Goal: Task Accomplishment & Management: Manage account settings

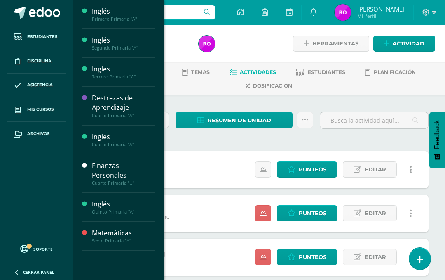
click at [31, 108] on span "Mis cursos" at bounding box center [40, 109] width 26 height 7
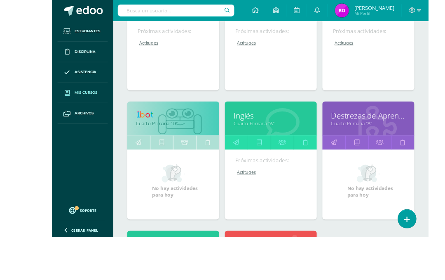
scroll to position [240, 0]
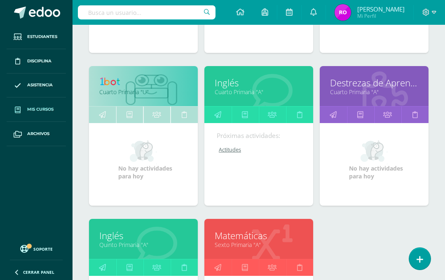
click at [363, 132] on div "No hay actividades para hoy" at bounding box center [374, 164] width 109 height 82
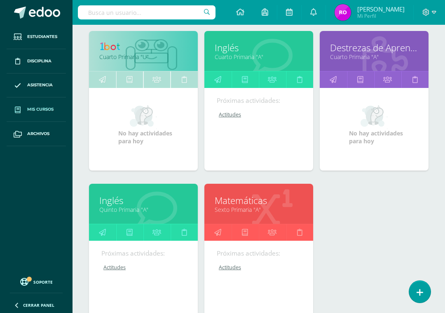
scroll to position [280, 0]
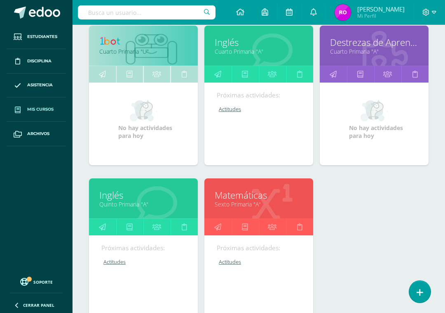
click at [133, 208] on link "Quinto Primaria "A"" at bounding box center [143, 204] width 88 height 8
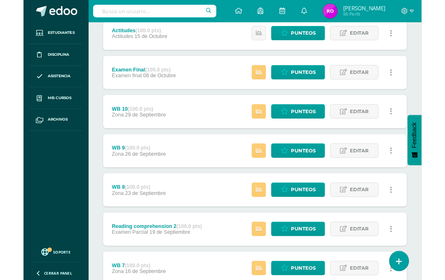
scroll to position [108, 0]
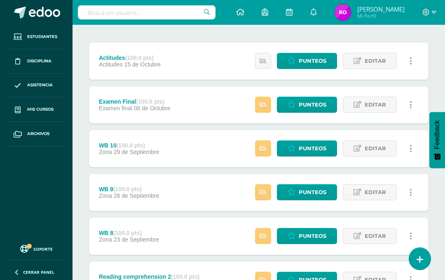
click at [303, 108] on span "Punteos" at bounding box center [313, 104] width 28 height 15
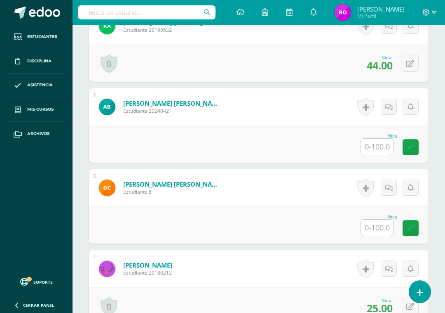
scroll to position [311, 0]
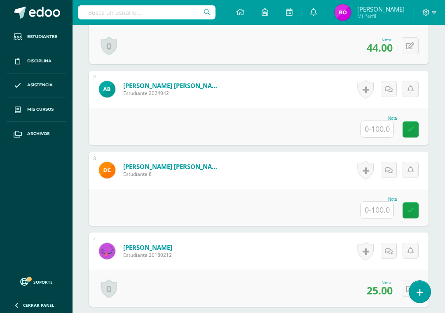
click at [375, 136] on input "text" at bounding box center [377, 129] width 32 height 16
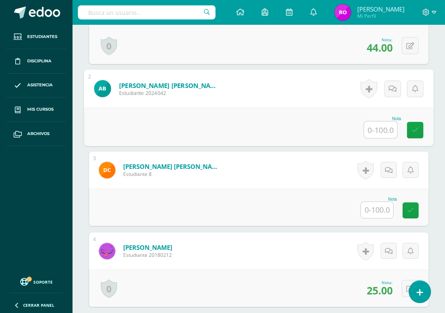
scroll to position [310, 20]
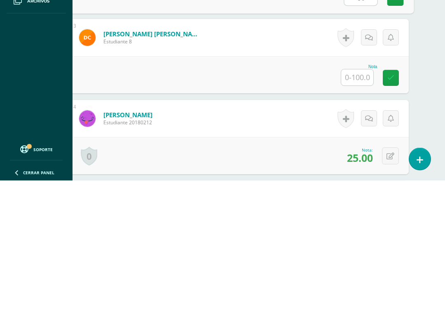
type input "60"
click at [361, 202] on input "text" at bounding box center [357, 210] width 32 height 16
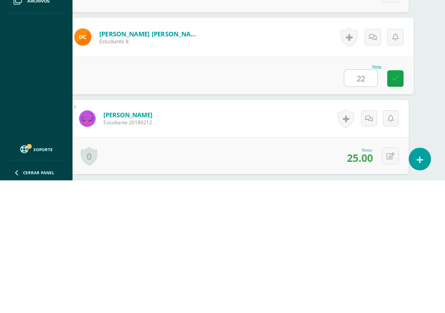
click at [398, 207] on icon at bounding box center [395, 210] width 7 height 7
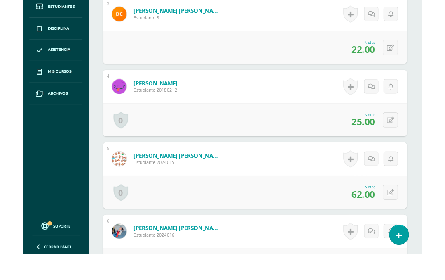
scroll to position [440, 0]
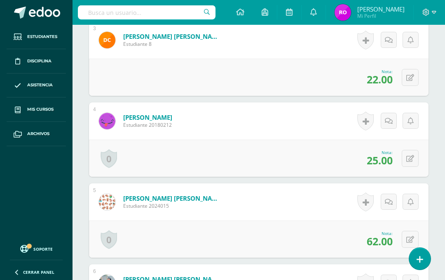
click at [408, 78] on icon at bounding box center [411, 77] width 8 height 7
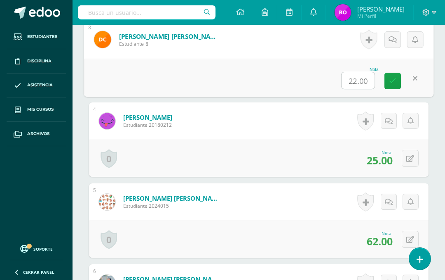
click at [360, 86] on input "22.00" at bounding box center [358, 80] width 33 height 16
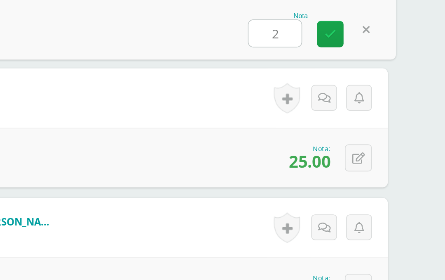
type input "25"
click at [370, 82] on icon at bounding box center [373, 85] width 7 height 7
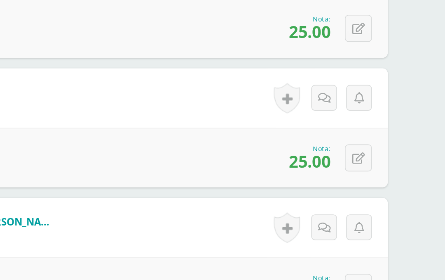
click at [265, 161] on html "Estudiantes Disciplina Asistencia Mis cursos Archivos Soporte Ayuda Reportar un…" at bounding box center [203, 244] width 445 height 1358
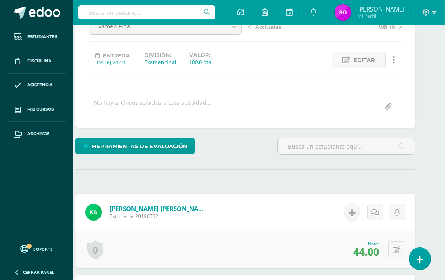
scroll to position [0, 14]
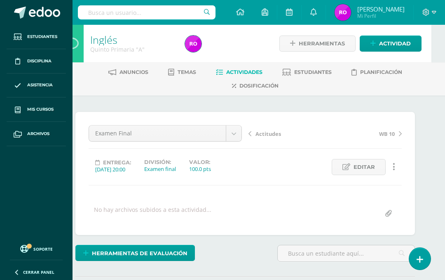
click at [318, 70] on span "Estudiantes" at bounding box center [313, 72] width 38 height 6
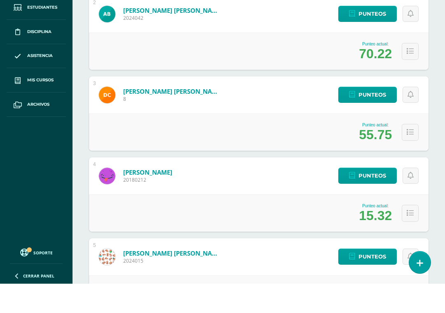
scroll to position [252, 0]
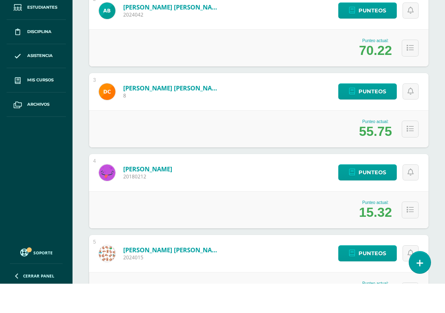
click at [375, 113] on span "Punteos" at bounding box center [373, 120] width 28 height 15
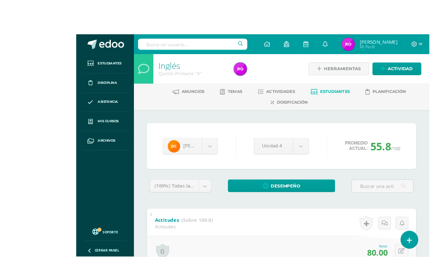
scroll to position [0, 11]
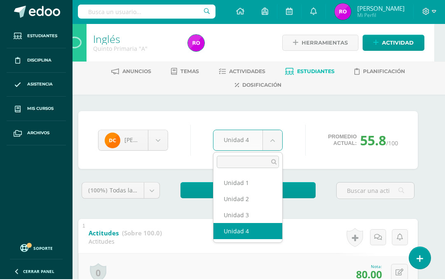
scroll to position [0, 20]
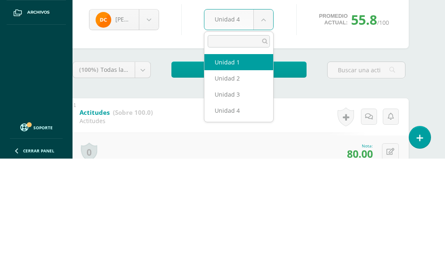
select select "Unidad 1"
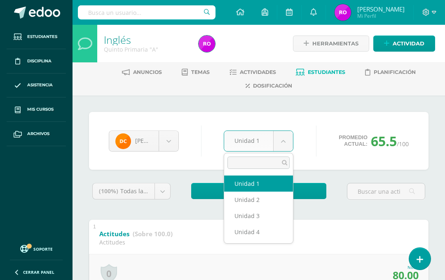
scroll to position [0, 20]
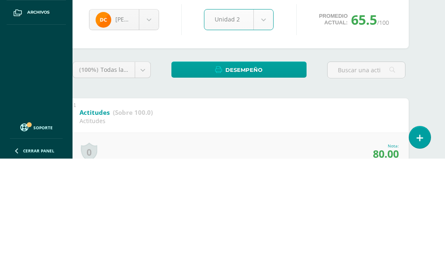
select select "Unidad 2"
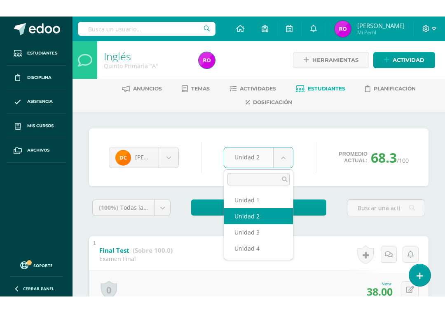
scroll to position [0, 20]
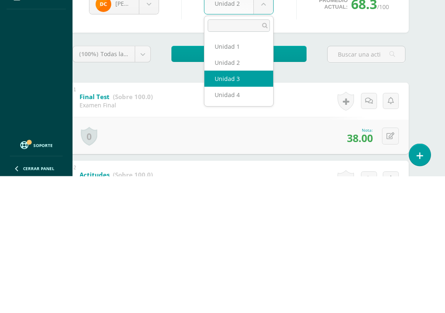
select select "Unidad 3"
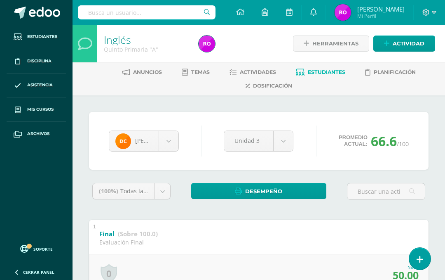
click at [259, 68] on link "Actividades" at bounding box center [253, 72] width 47 height 13
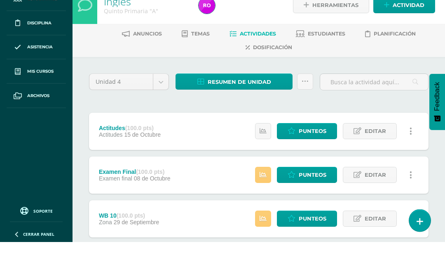
click at [315, 162] on span "Punteos" at bounding box center [313, 169] width 28 height 15
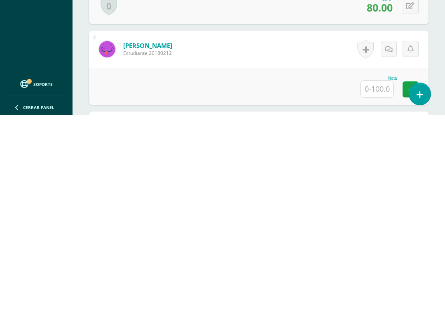
scroll to position [339, 0]
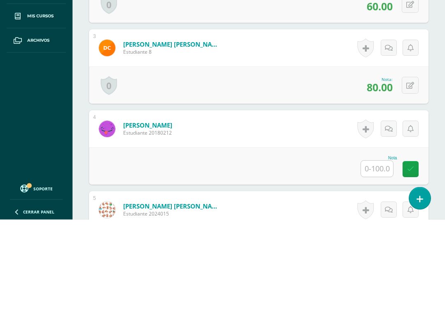
click at [380, 254] on input "text" at bounding box center [377, 262] width 32 height 16
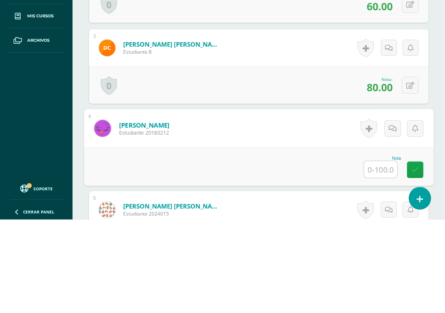
scroll to position [346, 20]
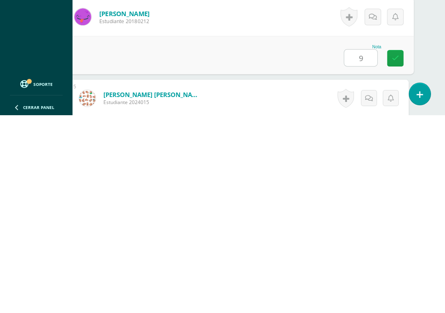
type input "90"
click at [395, 252] on icon at bounding box center [395, 255] width 7 height 7
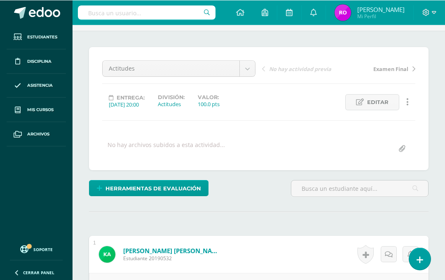
scroll to position [0, 0]
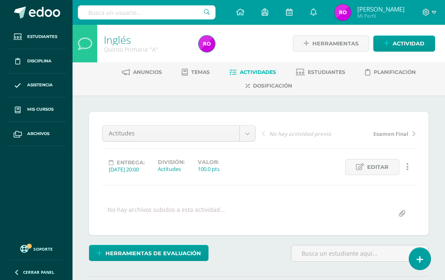
click at [346, 72] on span "Estudiantes" at bounding box center [327, 72] width 38 height 6
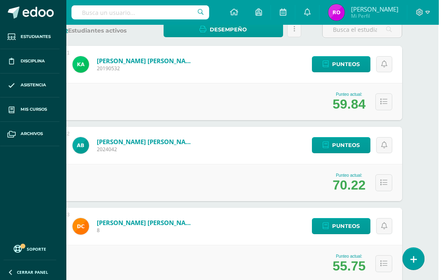
scroll to position [0, 20]
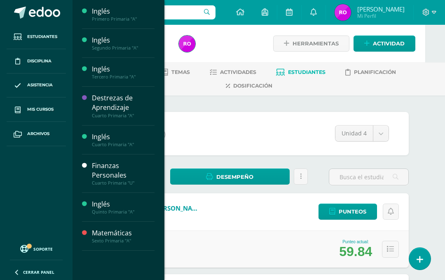
click at [29, 104] on link "Mis cursos" at bounding box center [36, 109] width 59 height 24
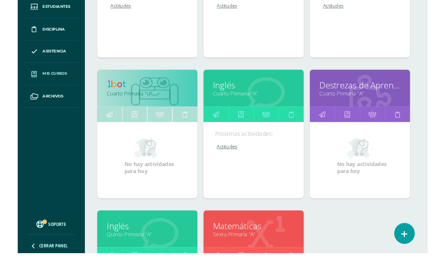
scroll to position [225, 2]
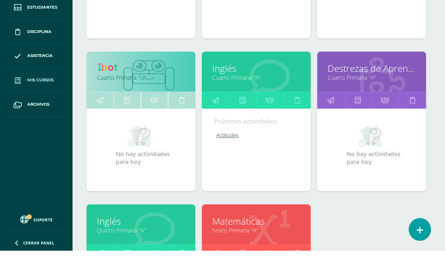
click at [243, 103] on link "Cuarto Primaria "A"" at bounding box center [256, 107] width 88 height 8
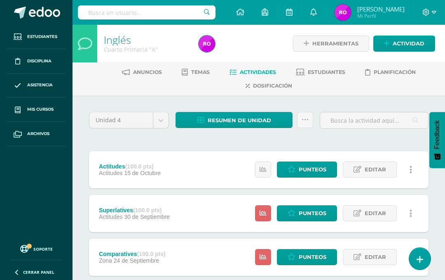
click at [328, 171] on link "Punteos" at bounding box center [307, 169] width 60 height 16
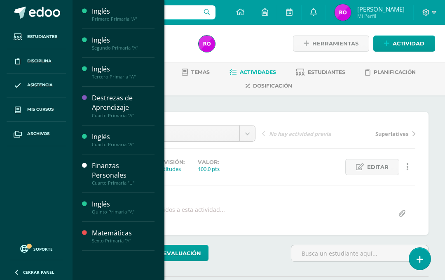
click at [35, 111] on span "Mis cursos" at bounding box center [40, 109] width 26 height 7
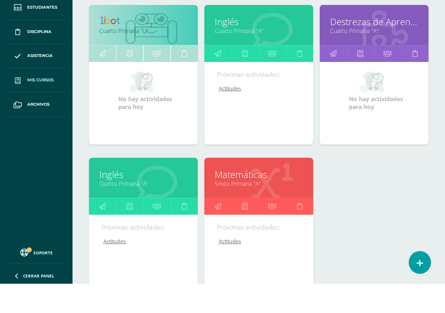
scroll to position [279, 0]
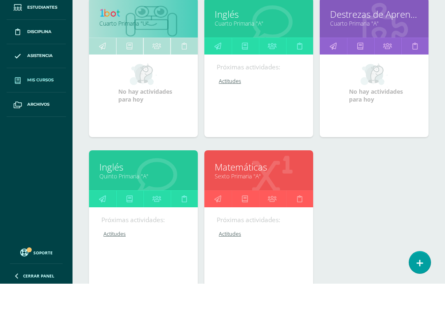
click at [232, 259] on link "Actitudes" at bounding box center [259, 262] width 85 height 7
click at [257, 201] on link "Sexto Primaria "A"" at bounding box center [259, 205] width 88 height 8
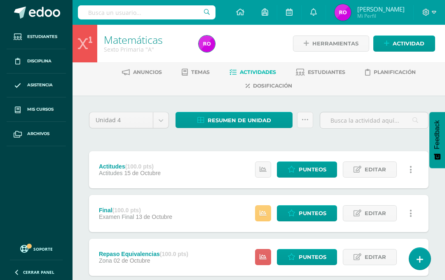
click at [322, 165] on span "Punteos" at bounding box center [313, 169] width 28 height 15
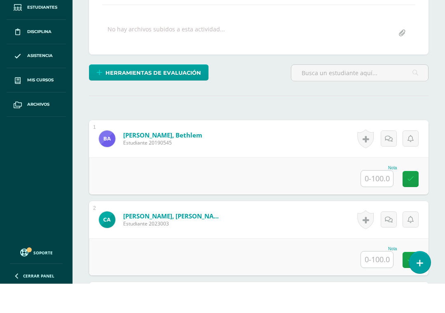
scroll to position [153, 0]
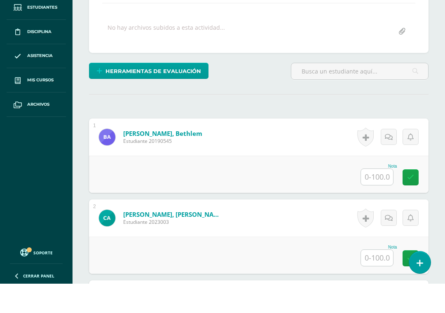
click at [374, 198] on input "text" at bounding box center [377, 206] width 32 height 16
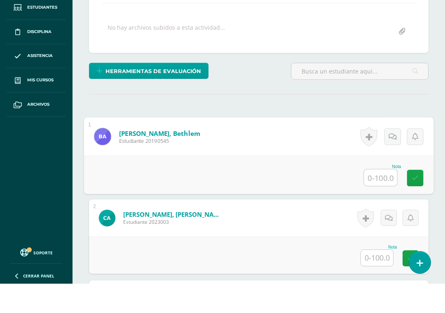
scroll to position [153, 20]
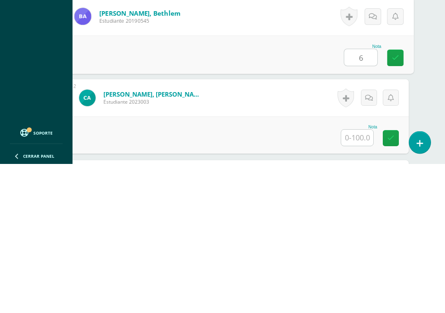
type input "65"
click at [397, 203] on icon at bounding box center [395, 206] width 7 height 7
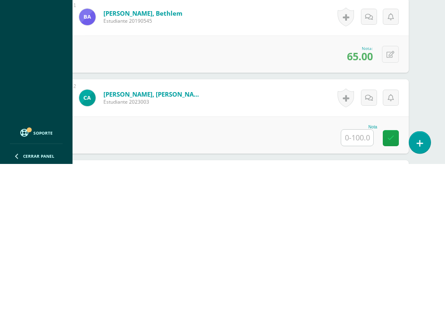
scroll to position [272, 20]
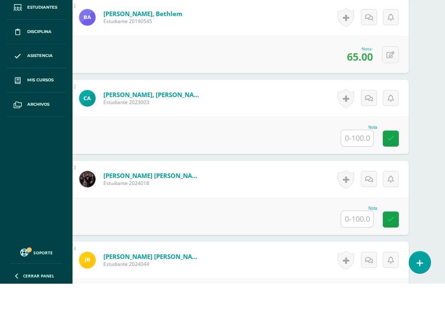
click at [362, 159] on input "text" at bounding box center [357, 167] width 32 height 16
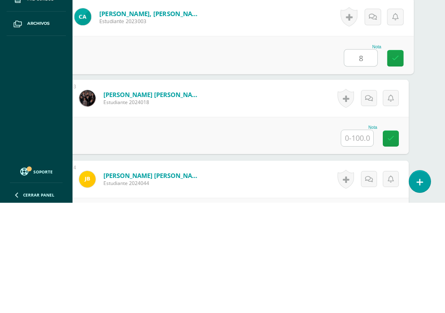
type input "85"
click at [395, 165] on icon at bounding box center [395, 168] width 7 height 7
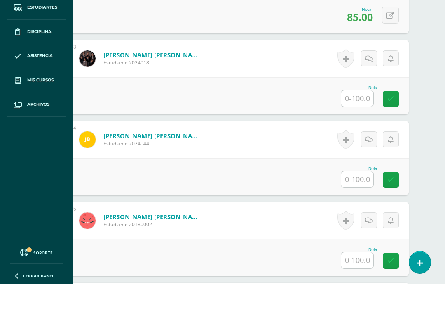
scroll to position [400, 20]
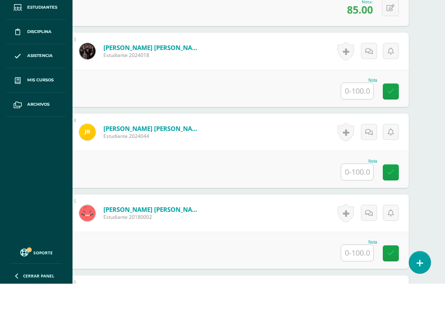
click at [357, 112] on input "text" at bounding box center [357, 120] width 32 height 16
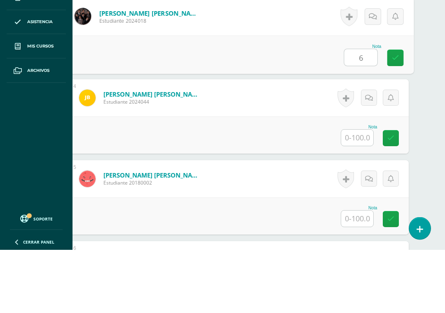
type input "65"
click at [395, 118] on icon at bounding box center [395, 121] width 7 height 7
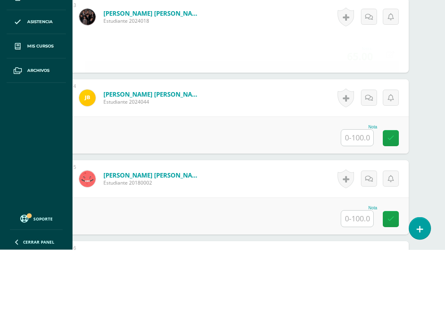
scroll to position [434, 20]
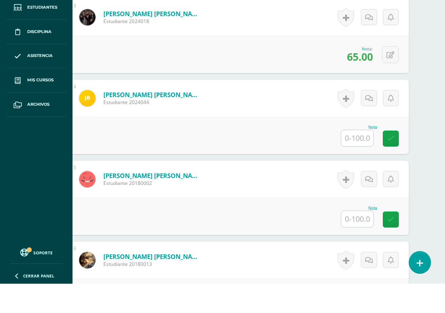
click at [355, 159] on input "text" at bounding box center [357, 167] width 32 height 16
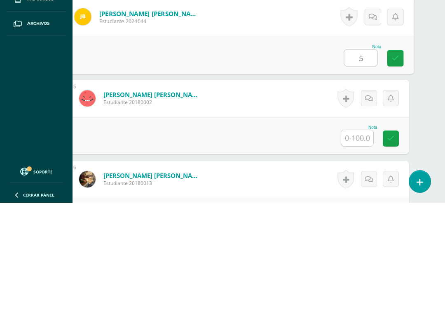
type input "50"
click at [393, 165] on icon at bounding box center [395, 168] width 7 height 7
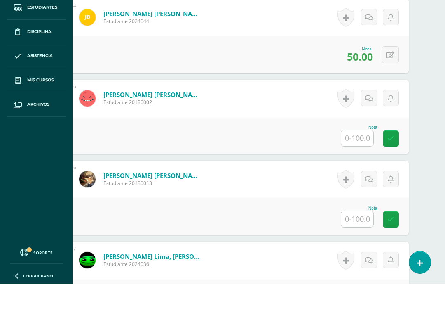
click at [355, 159] on input "text" at bounding box center [357, 167] width 32 height 16
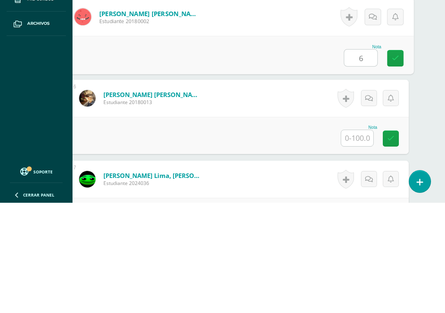
type input "68"
click at [390, 160] on link at bounding box center [396, 168] width 16 height 16
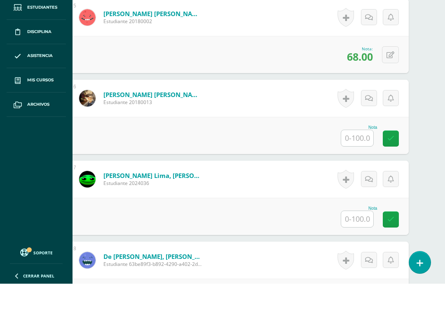
click at [358, 159] on input "text" at bounding box center [357, 167] width 32 height 16
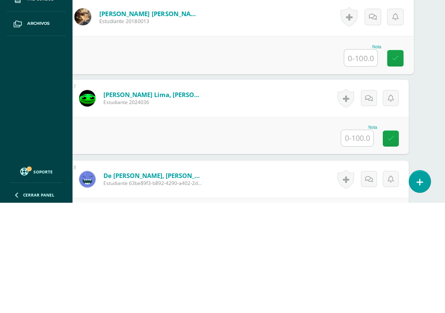
type input "6"
type input "60"
click at [388, 160] on link at bounding box center [396, 168] width 16 height 16
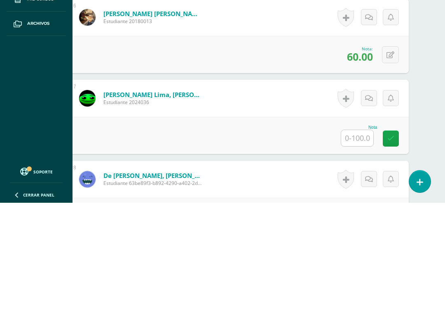
scroll to position [676, 20]
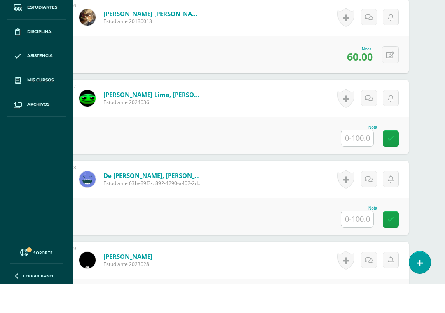
click at [355, 159] on input "text" at bounding box center [357, 167] width 32 height 16
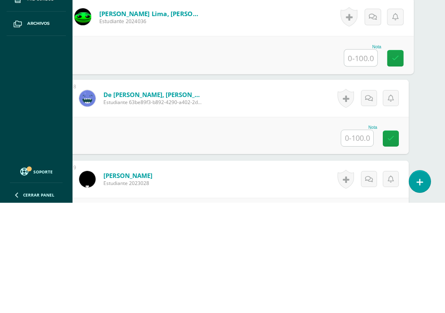
type input "6"
type input "7"
type input "83"
click at [394, 165] on icon at bounding box center [395, 168] width 7 height 7
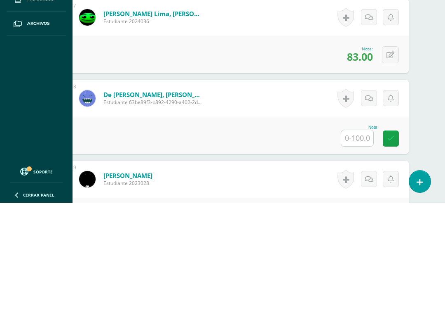
scroll to position [757, 20]
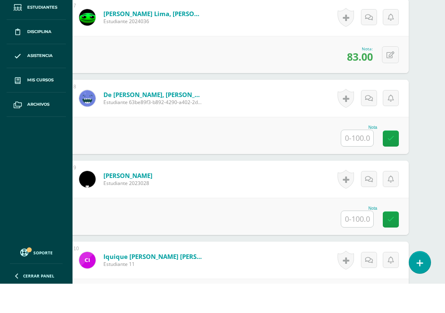
click at [359, 159] on input "text" at bounding box center [357, 167] width 32 height 16
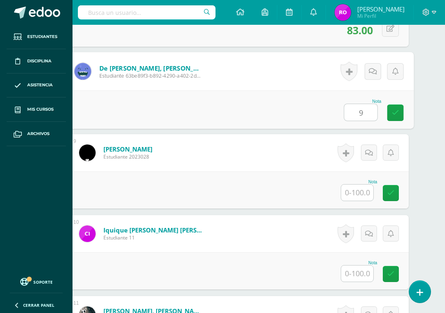
scroll to position [816, 20]
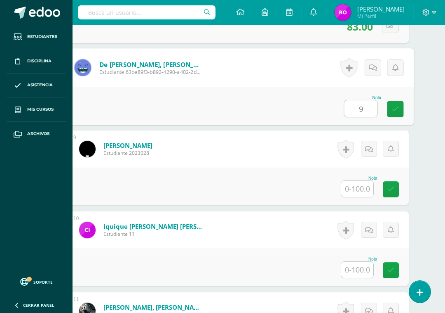
type input "90"
click at [398, 109] on icon at bounding box center [395, 108] width 7 height 7
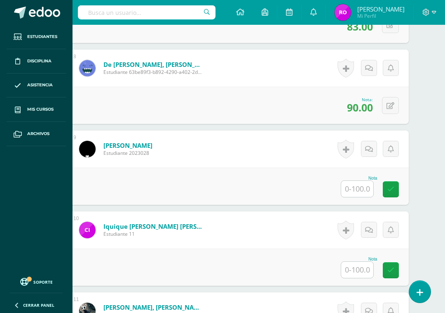
click at [354, 194] on input "text" at bounding box center [357, 189] width 32 height 16
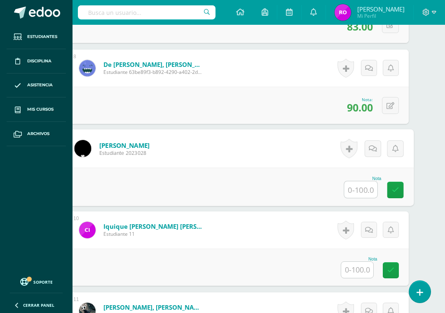
scroll to position [813, 20]
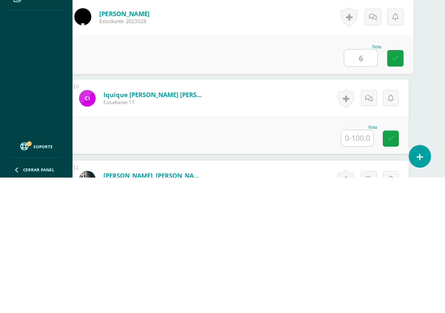
type input "60"
click at [395, 185] on link at bounding box center [396, 193] width 16 height 16
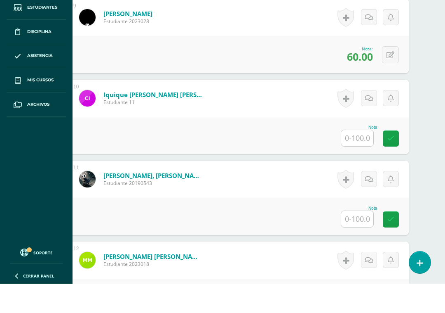
click at [364, 159] on input "text" at bounding box center [357, 167] width 32 height 16
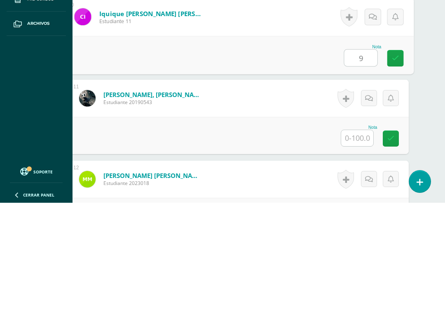
type input "90"
click at [391, 160] on link at bounding box center [396, 168] width 16 height 16
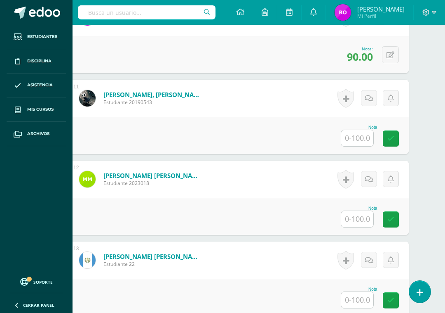
click at [360, 140] on input "text" at bounding box center [357, 138] width 32 height 16
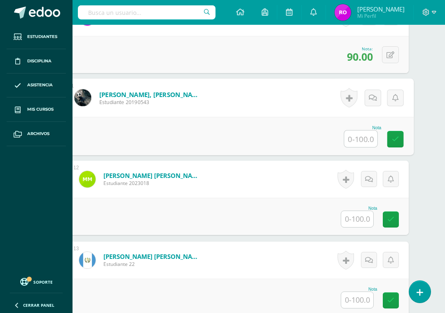
scroll to position [1000, 20]
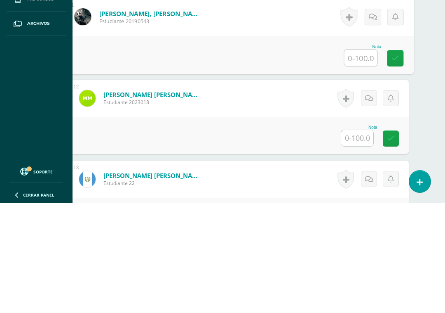
type input "5"
type input "100"
click at [392, 160] on link at bounding box center [396, 168] width 16 height 16
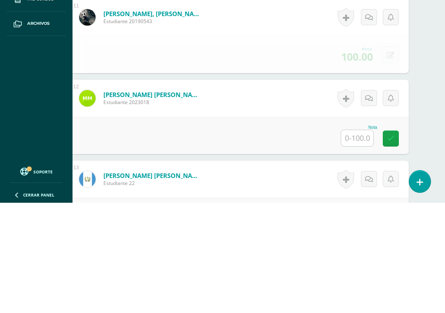
scroll to position [1110, 20]
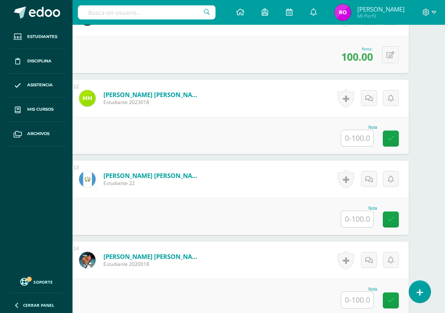
click at [360, 143] on input "text" at bounding box center [357, 138] width 32 height 16
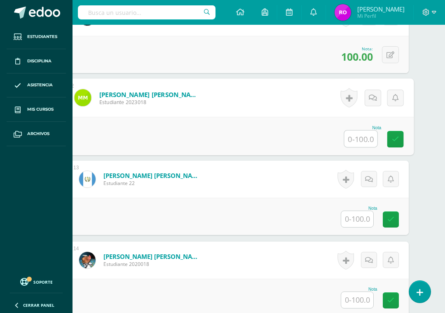
scroll to position [1080, 20]
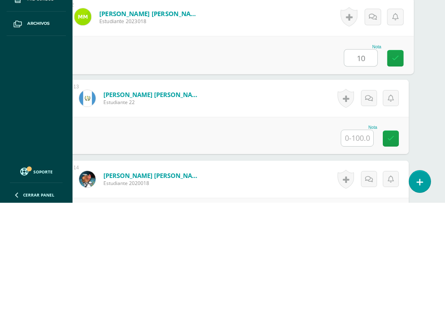
type input "100"
click at [395, 165] on icon at bounding box center [395, 168] width 7 height 7
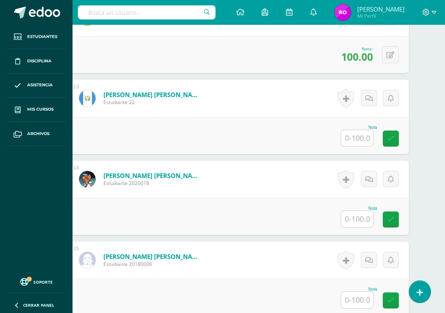
click at [362, 132] on input "text" at bounding box center [357, 138] width 32 height 16
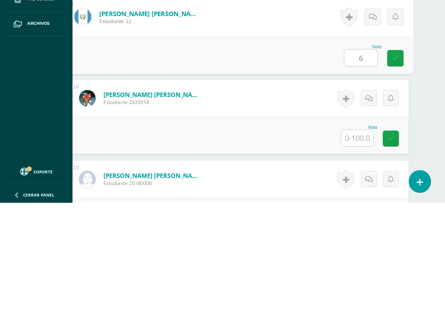
type input "60"
click at [398, 160] on link at bounding box center [396, 168] width 16 height 16
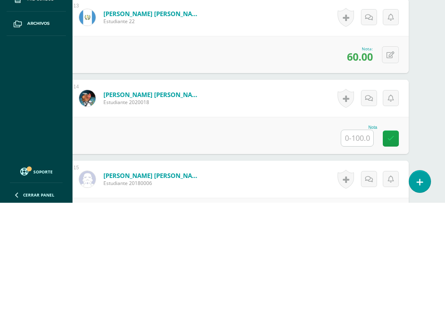
scroll to position [1271, 20]
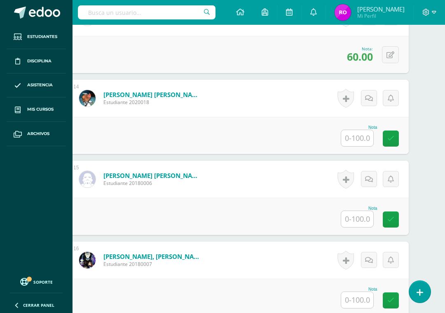
click at [362, 139] on input "text" at bounding box center [357, 138] width 32 height 16
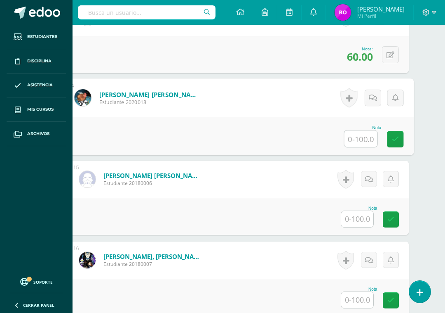
scroll to position [1242, 20]
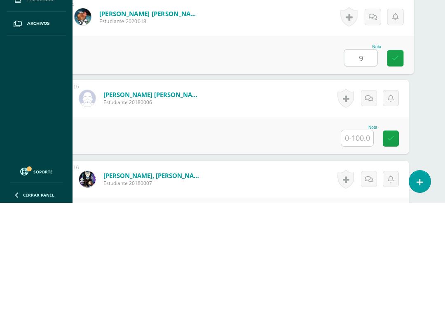
type input "95"
click at [398, 165] on icon at bounding box center [395, 168] width 7 height 7
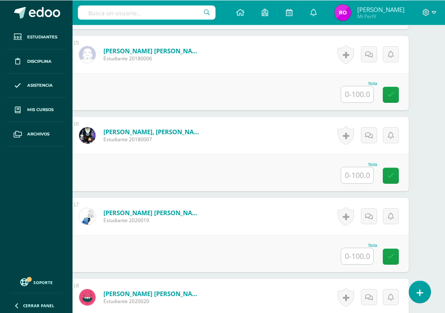
scroll to position [1403, 20]
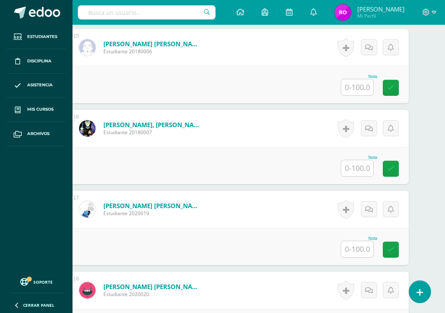
click at [363, 92] on input "text" at bounding box center [357, 87] width 32 height 16
type input "80"
click at [394, 88] on icon at bounding box center [395, 88] width 7 height 7
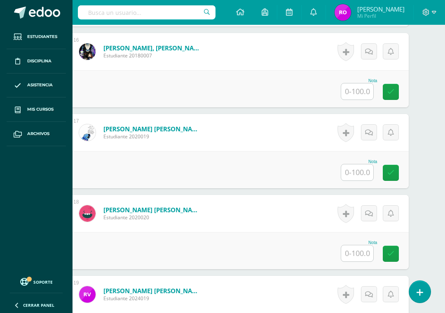
scroll to position [1482, 20]
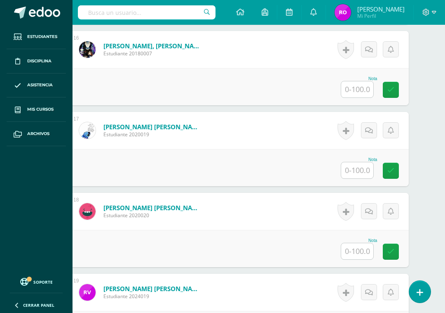
click at [355, 94] on input "text" at bounding box center [357, 89] width 32 height 16
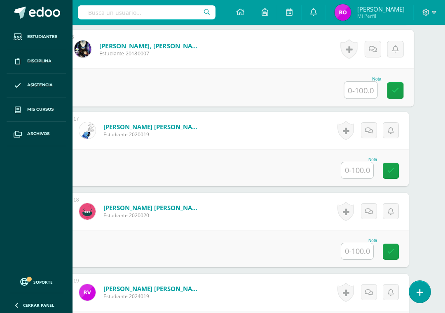
scroll to position [1452, 20]
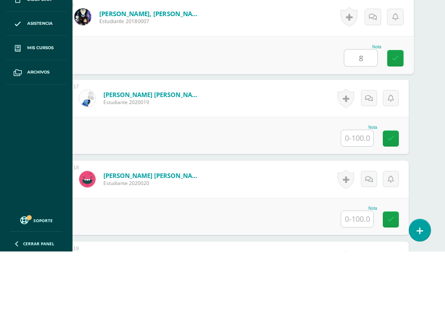
type input "88"
click at [398, 116] on icon at bounding box center [395, 119] width 7 height 7
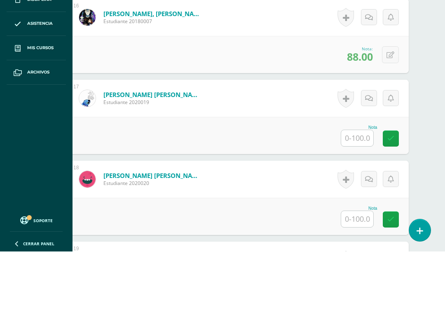
scroll to position [1514, 20]
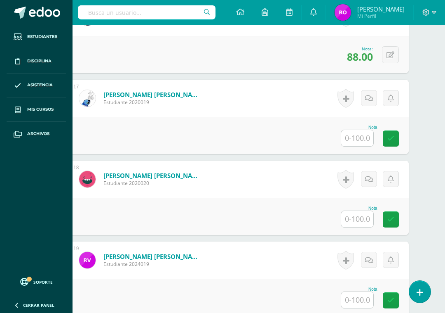
click at [362, 141] on input "text" at bounding box center [357, 138] width 32 height 16
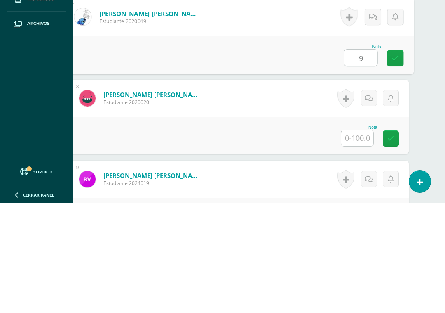
type input "90"
click at [395, 165] on icon at bounding box center [395, 168] width 7 height 7
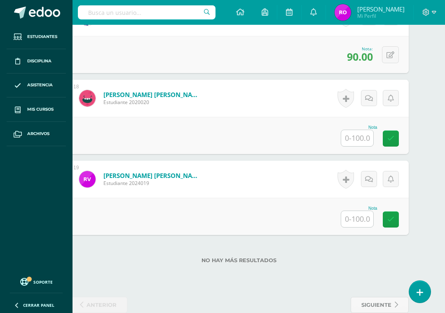
click at [362, 136] on input "text" at bounding box center [357, 138] width 32 height 16
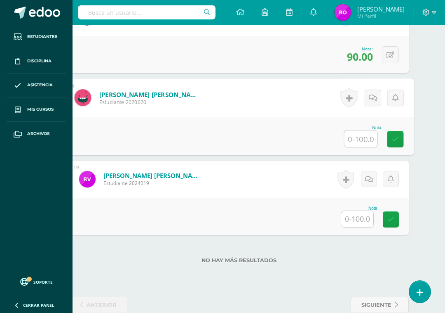
scroll to position [1565, 20]
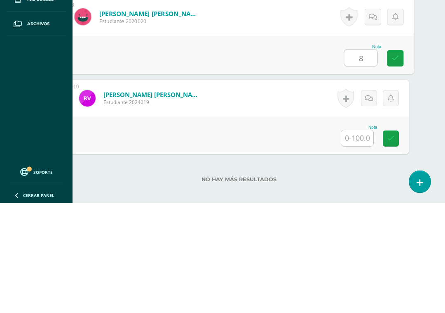
type input "85"
click at [394, 165] on icon at bounding box center [395, 168] width 7 height 7
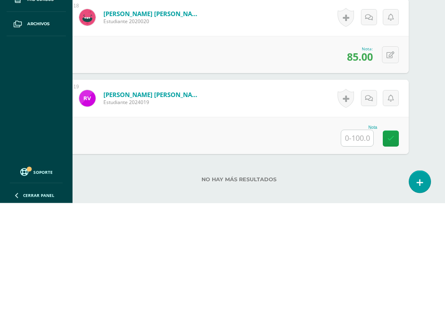
scroll to position [1614, 20]
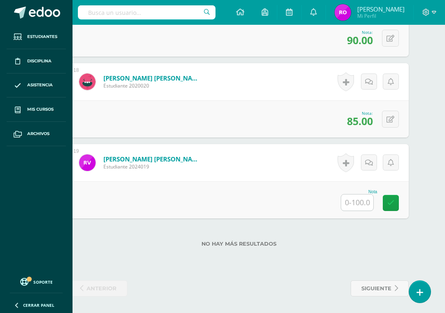
click at [360, 200] on input "text" at bounding box center [357, 202] width 32 height 16
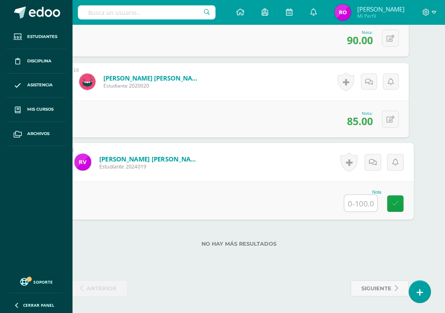
scroll to position [1585, 20]
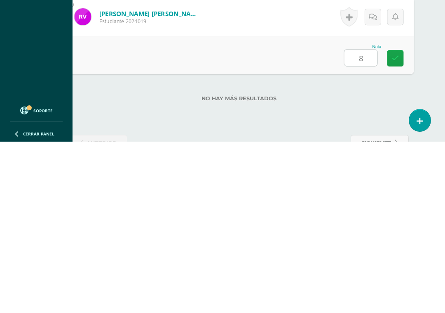
type input "80"
click at [391, 221] on link at bounding box center [396, 229] width 16 height 16
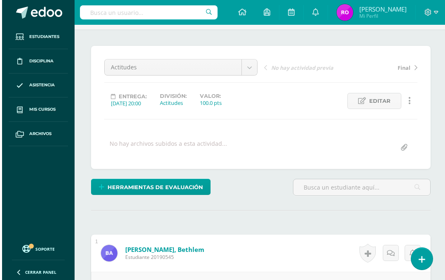
scroll to position [0, 0]
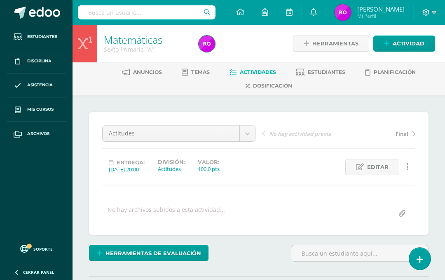
click at [335, 64] on div "Anuncios Temas Actividades Estudiantes Planificación Dosificación" at bounding box center [269, 78] width 393 height 33
click at [332, 72] on span "Estudiantes" at bounding box center [327, 72] width 38 height 6
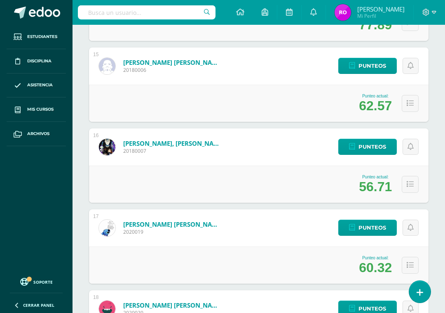
scroll to position [1298, 0]
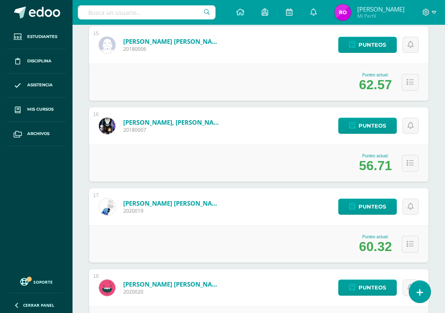
click at [381, 125] on span "Punteos" at bounding box center [373, 125] width 28 height 15
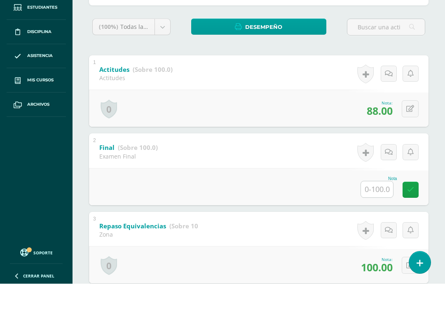
scroll to position [135, 0]
click at [375, 210] on input "text" at bounding box center [377, 218] width 32 height 16
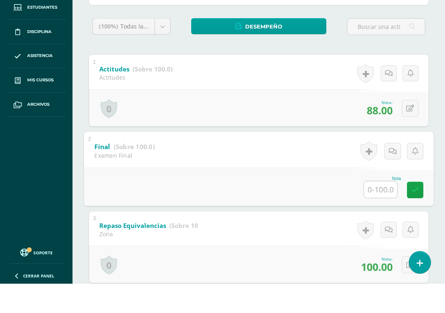
scroll to position [135, 20]
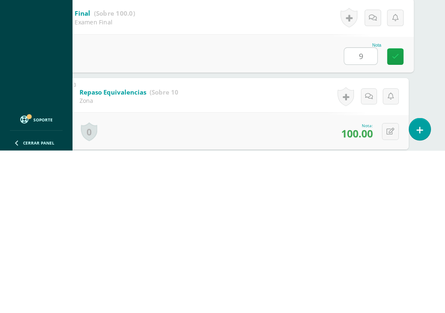
type input "92"
click at [394, 215] on icon at bounding box center [395, 218] width 7 height 7
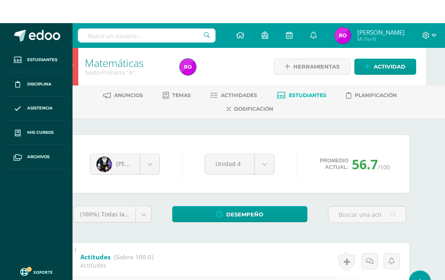
scroll to position [0, 20]
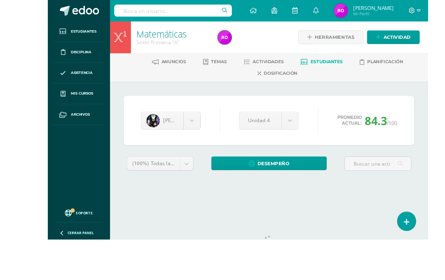
scroll to position [179, 0]
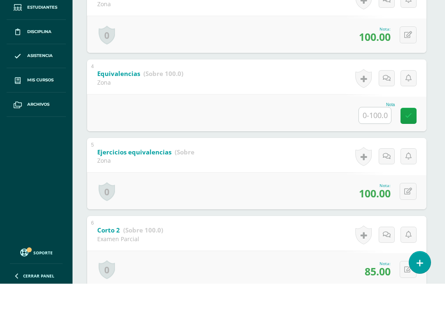
click at [380, 136] on input "text" at bounding box center [375, 144] width 32 height 16
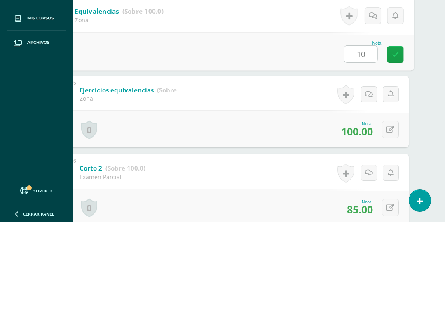
type input "100"
click at [395, 142] on icon at bounding box center [395, 145] width 7 height 7
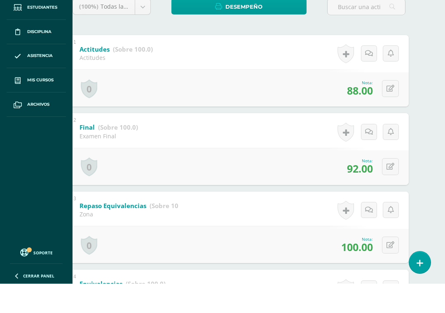
scroll to position [156, 20]
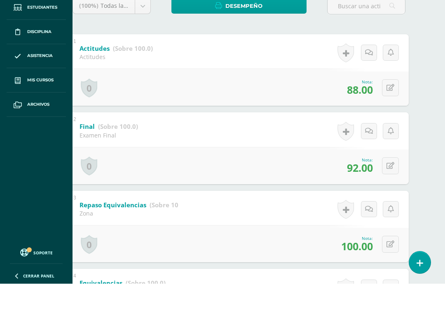
click at [341, 151] on link at bounding box center [346, 160] width 16 height 19
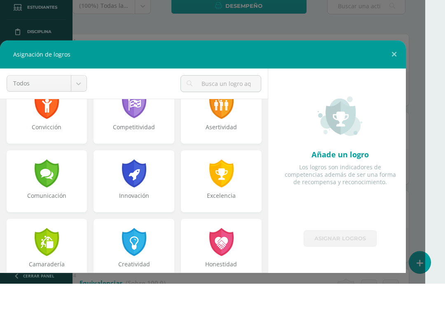
scroll to position [172, 0]
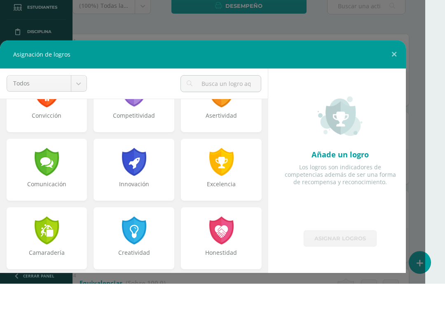
click at [234, 177] on div at bounding box center [221, 191] width 26 height 28
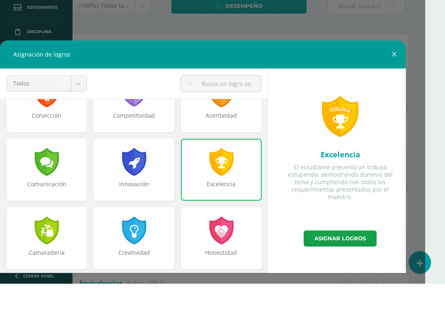
click at [353, 259] on link "Asignar logros" at bounding box center [340, 267] width 73 height 16
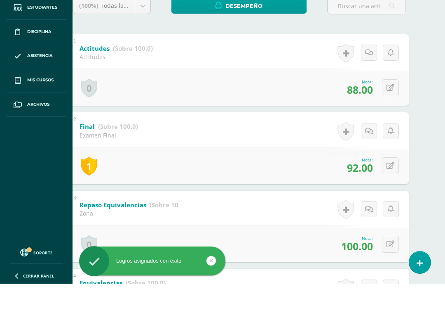
click at [348, 151] on link at bounding box center [346, 160] width 16 height 19
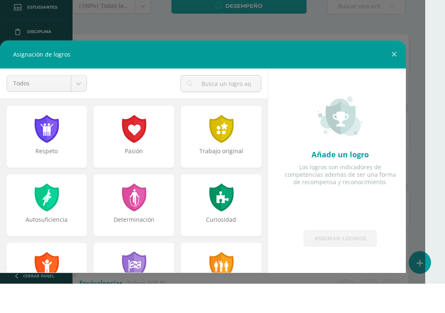
scroll to position [0, 0]
click at [145, 144] on div at bounding box center [134, 158] width 26 height 28
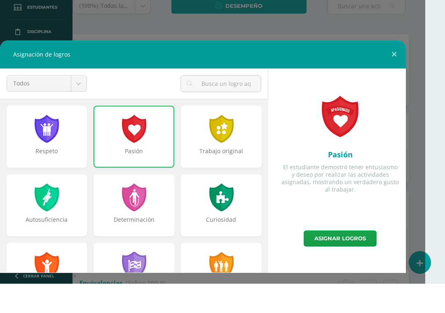
click at [390, 70] on button at bounding box center [395, 84] width 24 height 28
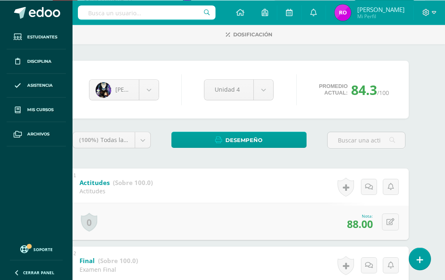
scroll to position [0, 20]
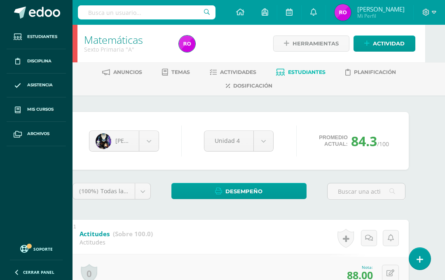
click at [306, 70] on span "Estudiantes" at bounding box center [307, 72] width 38 height 6
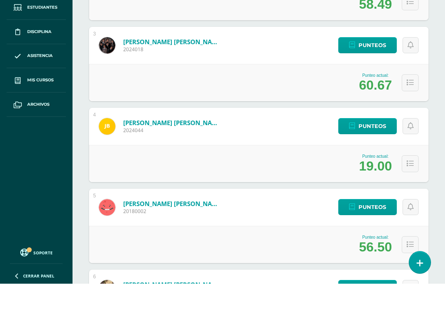
scroll to position [304, 0]
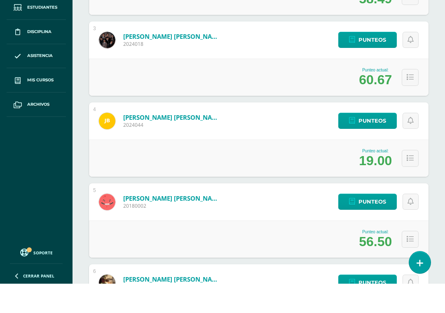
click at [366, 142] on span "Punteos" at bounding box center [373, 149] width 28 height 15
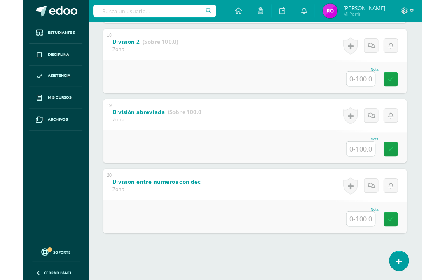
scroll to position [1573, 0]
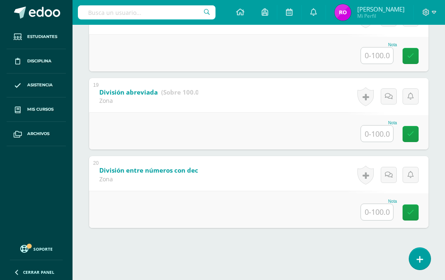
click at [376, 213] on input "text" at bounding box center [377, 212] width 32 height 16
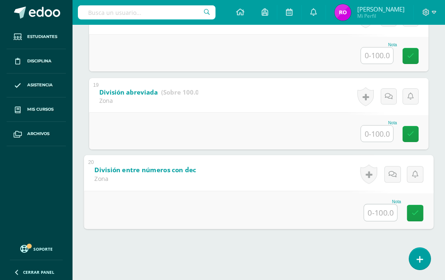
scroll to position [1545, 20]
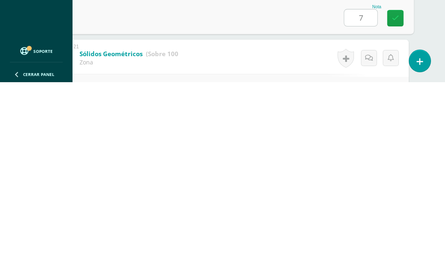
type input "76"
click at [398, 212] on icon at bounding box center [395, 215] width 7 height 7
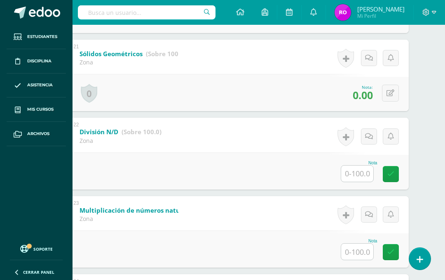
click at [359, 181] on input "text" at bounding box center [357, 173] width 32 height 16
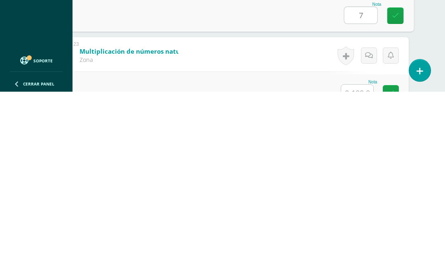
type input "76"
click at [398, 200] on icon at bounding box center [395, 203] width 7 height 7
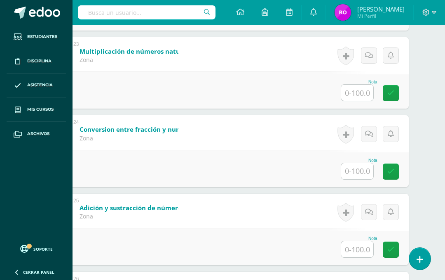
click at [353, 101] on input "text" at bounding box center [357, 93] width 32 height 16
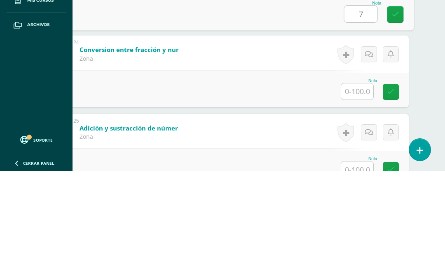
type input "76"
click at [394, 115] on link at bounding box center [396, 123] width 16 height 16
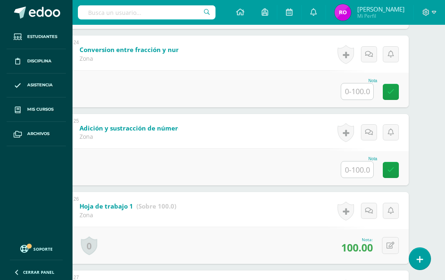
click at [357, 99] on input "text" at bounding box center [357, 91] width 32 height 16
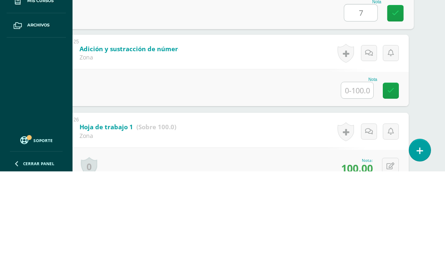
type input "76"
click at [401, 113] on link at bounding box center [396, 121] width 16 height 16
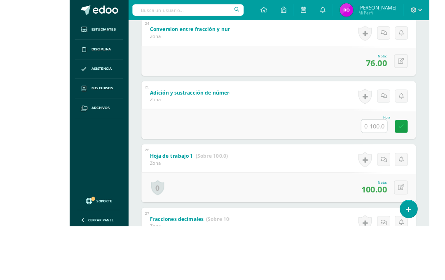
scroll to position [2062, 5]
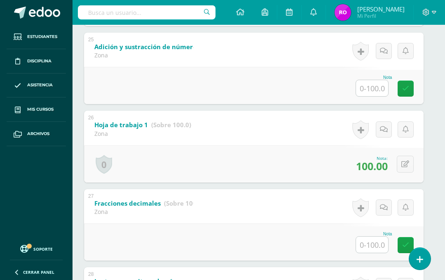
click at [372, 96] on input "text" at bounding box center [372, 88] width 32 height 16
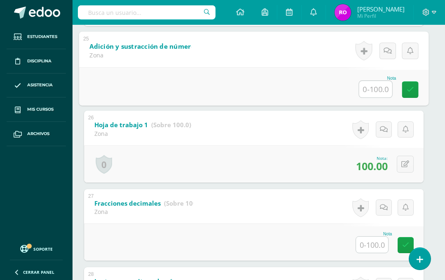
scroll to position [2033, 20]
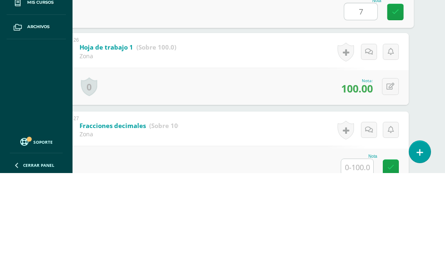
type input "76"
click at [398, 115] on icon at bounding box center [395, 118] width 7 height 7
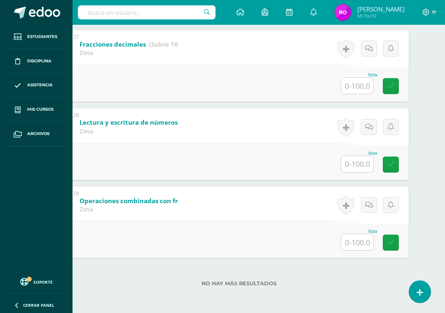
click at [369, 94] on input "text" at bounding box center [357, 86] width 32 height 16
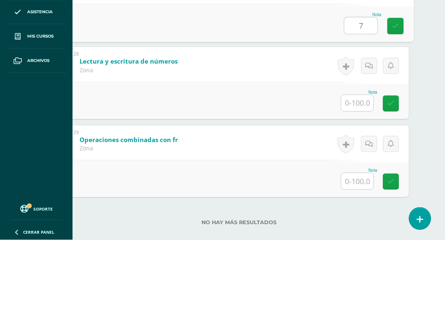
type input "76"
click at [392, 91] on link at bounding box center [396, 99] width 16 height 16
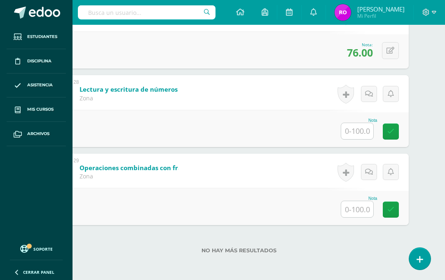
click at [354, 127] on input "text" at bounding box center [357, 131] width 32 height 16
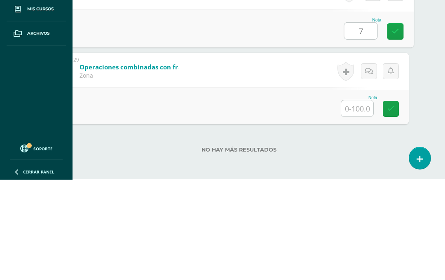
type input "76"
click at [390, 124] on link at bounding box center [396, 132] width 16 height 16
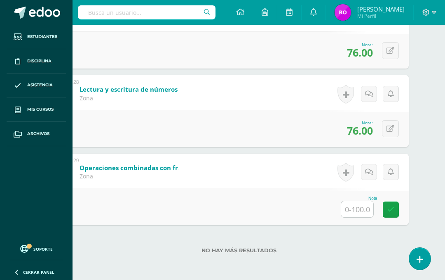
click at [351, 213] on input "text" at bounding box center [357, 209] width 32 height 16
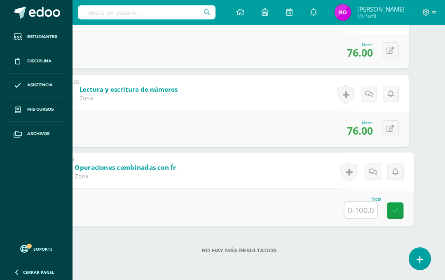
scroll to position [2277, 20]
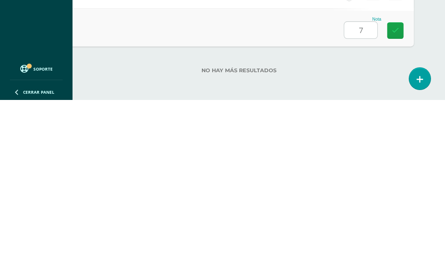
type input "76"
click at [393, 207] on icon at bounding box center [395, 210] width 7 height 7
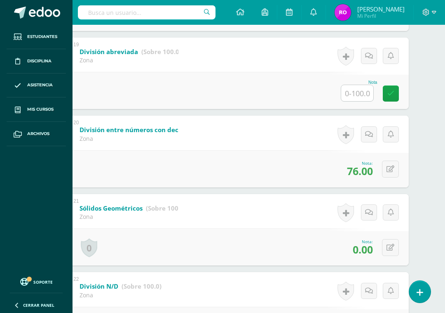
scroll to position [1588, 20]
click at [361, 101] on input "text" at bounding box center [357, 93] width 32 height 16
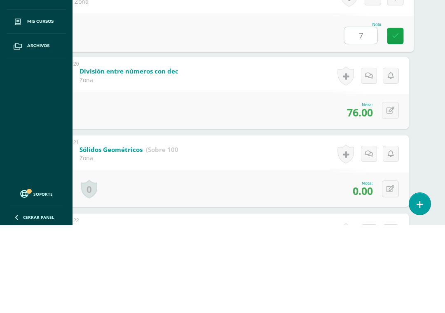
type input "76"
click at [404, 115] on link at bounding box center [396, 123] width 16 height 16
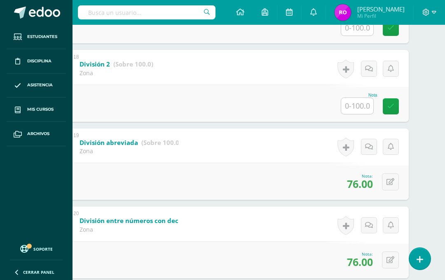
scroll to position [1497, 20]
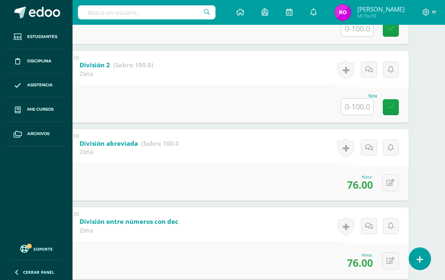
click at [350, 115] on input "text" at bounding box center [357, 107] width 32 height 16
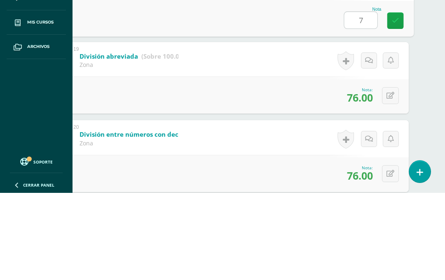
type input "76"
click at [401, 99] on link at bounding box center [396, 107] width 16 height 16
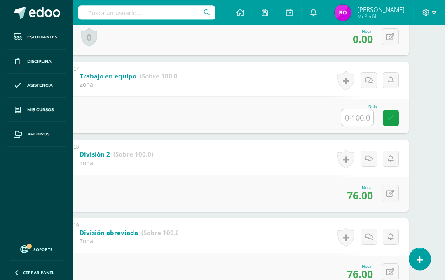
scroll to position [1407, 20]
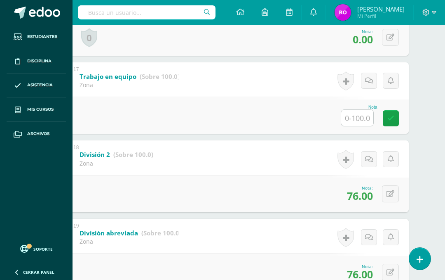
click at [353, 126] on input "text" at bounding box center [357, 118] width 32 height 16
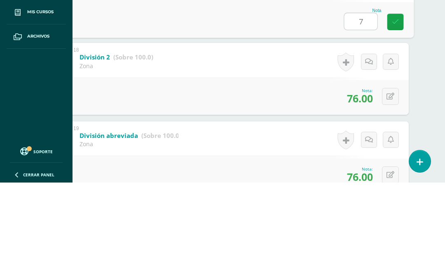
type input "76"
click at [399, 115] on icon at bounding box center [395, 118] width 7 height 7
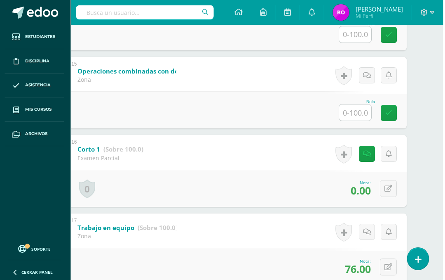
scroll to position [1255, 20]
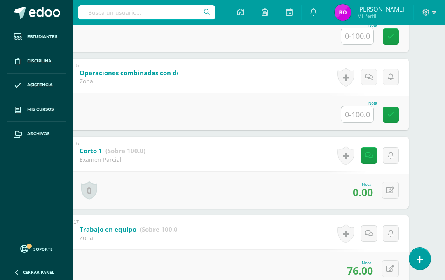
click at [362, 122] on input "text" at bounding box center [357, 114] width 32 height 16
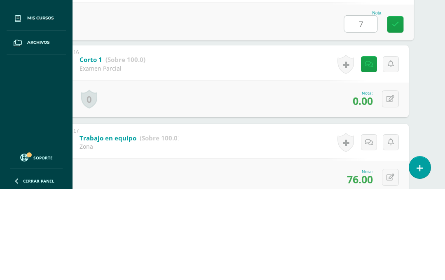
type input "76"
click at [398, 112] on icon at bounding box center [395, 115] width 7 height 7
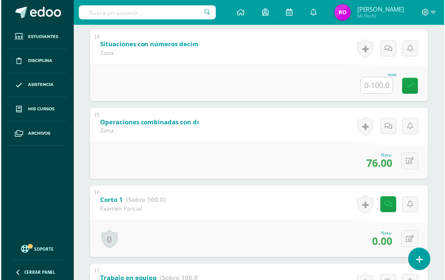
scroll to position [1207, 0]
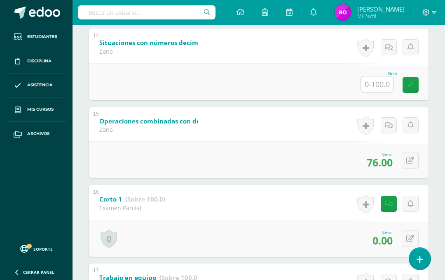
click at [378, 92] on input "text" at bounding box center [377, 84] width 32 height 16
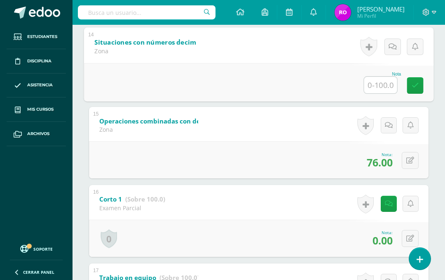
scroll to position [1205, 20]
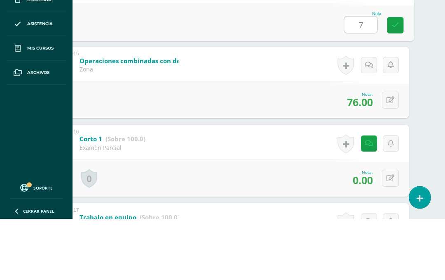
type input "76"
click at [398, 83] on icon at bounding box center [395, 86] width 7 height 7
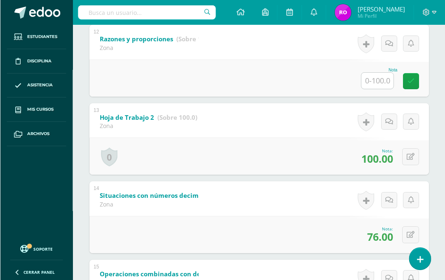
scroll to position [1054, 0]
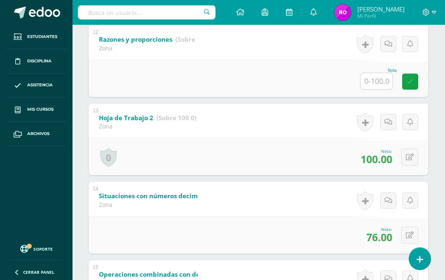
click at [374, 89] on input "text" at bounding box center [377, 81] width 32 height 16
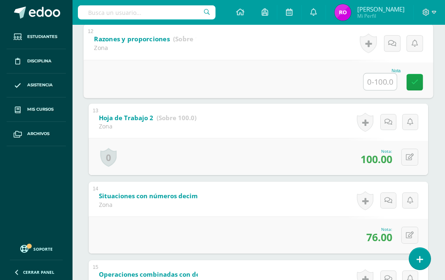
scroll to position [1054, 20]
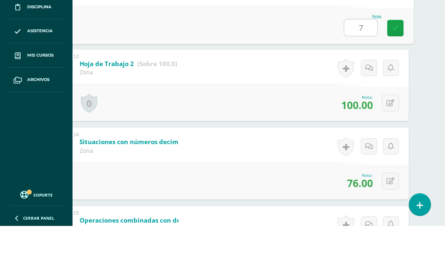
type input "76"
click at [394, 78] on icon at bounding box center [395, 81] width 7 height 7
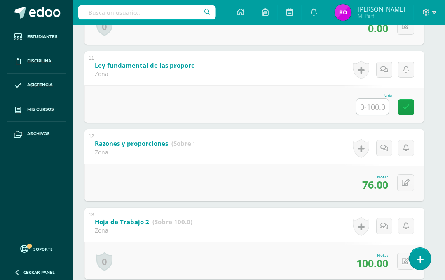
scroll to position [949, 4]
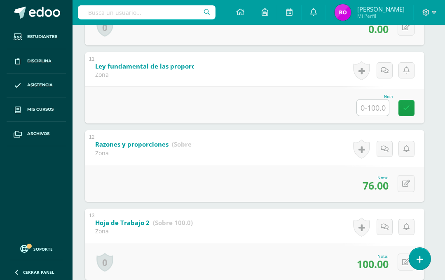
click at [375, 115] on input "text" at bounding box center [373, 107] width 32 height 16
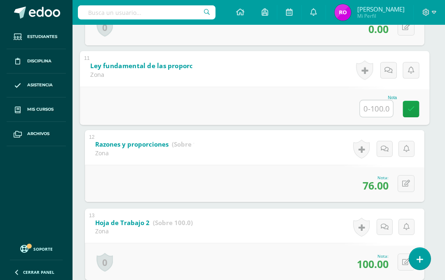
scroll to position [949, 20]
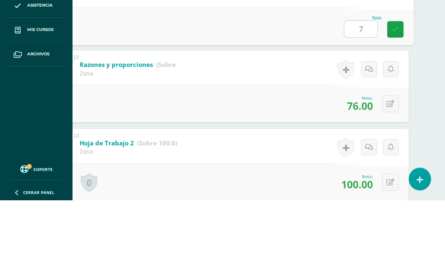
type input "76"
click at [397, 100] on link at bounding box center [396, 108] width 16 height 16
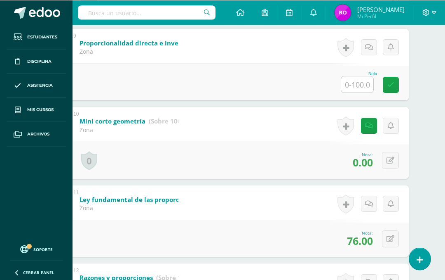
scroll to position [812, 20]
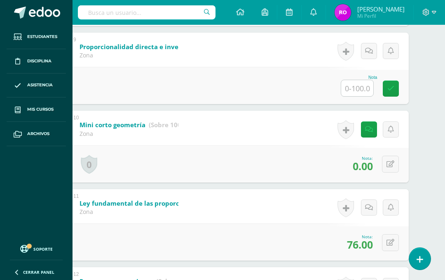
click at [349, 96] on input "text" at bounding box center [357, 88] width 32 height 16
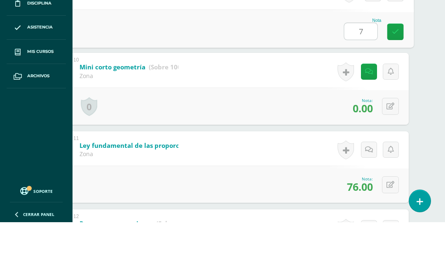
type input "76"
click at [397, 86] on icon at bounding box center [395, 89] width 7 height 7
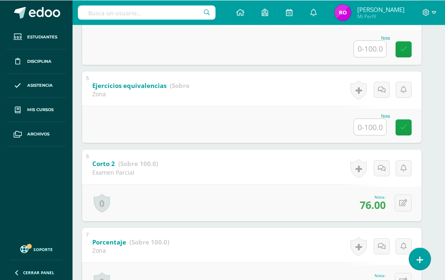
scroll to position [459, 7]
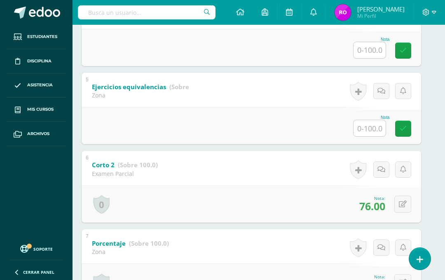
click at [367, 136] on input "text" at bounding box center [370, 128] width 32 height 16
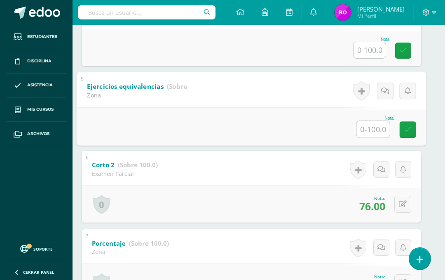
scroll to position [459, 20]
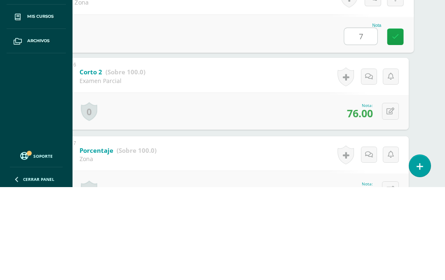
type input "76"
click at [394, 126] on icon at bounding box center [395, 129] width 7 height 7
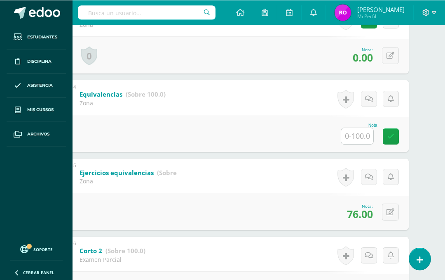
scroll to position [372, 20]
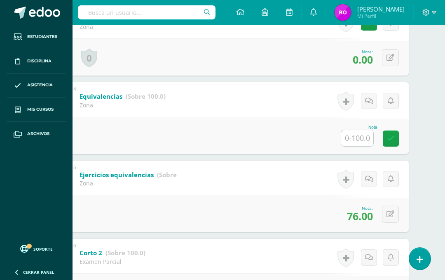
click at [358, 139] on input "text" at bounding box center [357, 138] width 32 height 16
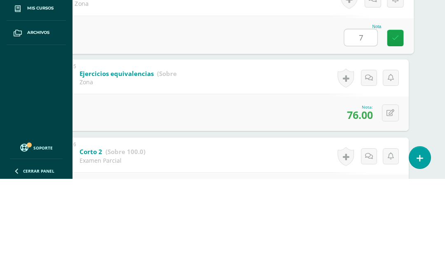
type input "76"
click at [393, 135] on icon at bounding box center [395, 138] width 7 height 7
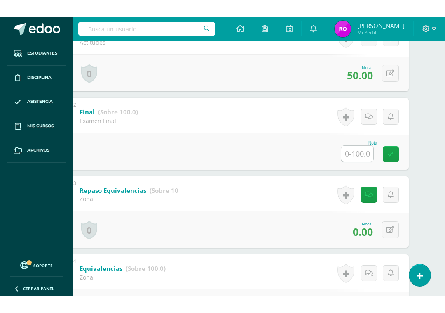
scroll to position [215, 20]
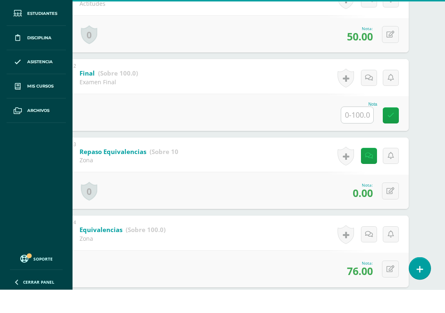
click at [356, 130] on input "text" at bounding box center [357, 138] width 32 height 16
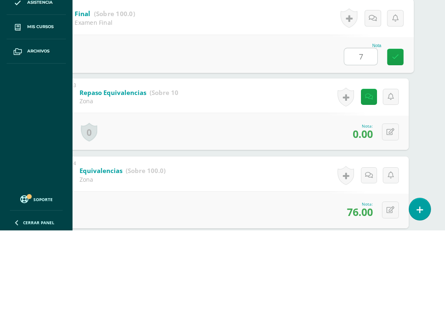
type input "76"
click at [389, 131] on link at bounding box center [396, 139] width 16 height 16
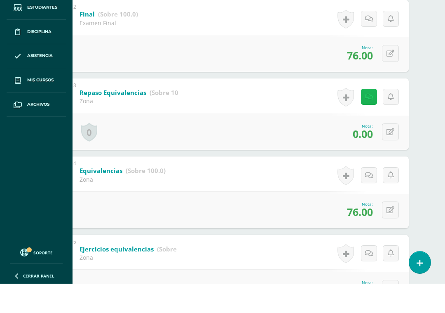
click at [374, 118] on link at bounding box center [369, 126] width 16 height 16
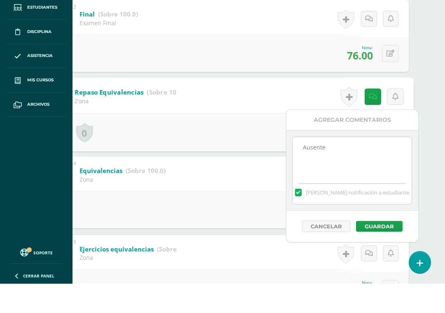
click at [331, 249] on button "Cancelar" at bounding box center [326, 255] width 49 height 12
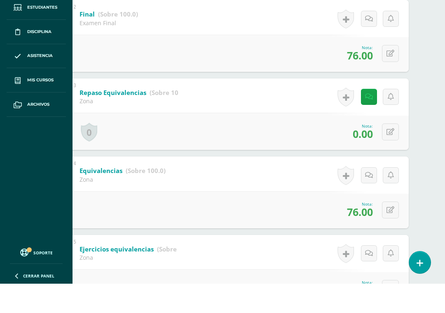
click at [387, 158] on icon at bounding box center [391, 161] width 8 height 7
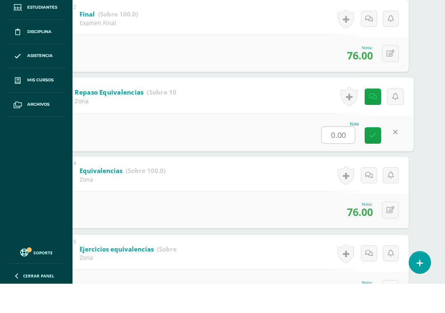
click at [341, 155] on input "0.00" at bounding box center [338, 163] width 33 height 16
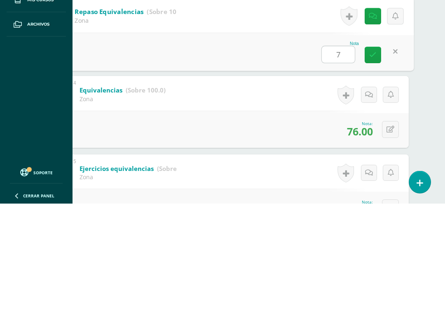
type input "76"
click at [372, 156] on link at bounding box center [373, 164] width 16 height 16
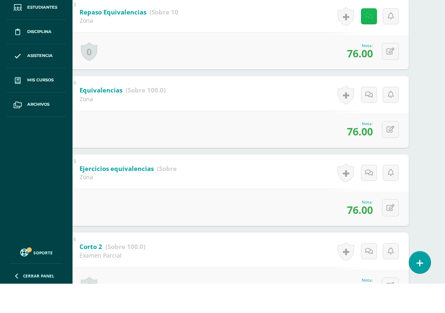
click at [369, 38] on link at bounding box center [369, 46] width 16 height 16
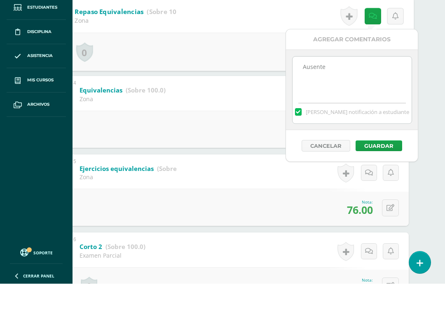
click at [302, 137] on label at bounding box center [298, 140] width 7 height 7
click at [0, 0] on input "[PERSON_NAME] notificación a estudiante" at bounding box center [0, 0] width 0 height 0
click at [342, 86] on textarea "Ausente" at bounding box center [352, 106] width 119 height 41
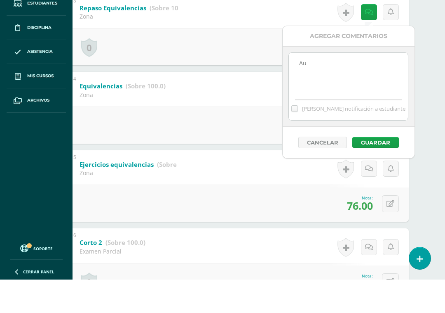
type textarea "A"
click at [415, 73] on div "Agregar Comentarios Ausente Mandar notificación a estudiante Cancelar Guardar" at bounding box center [348, 125] width 133 height 133
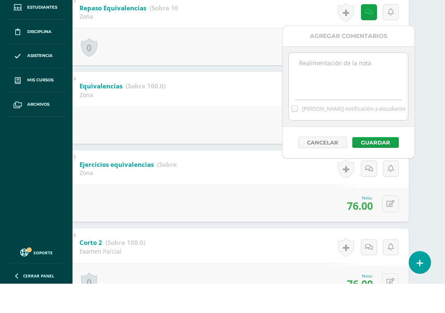
click at [381, 166] on button "Guardar" at bounding box center [376, 171] width 47 height 11
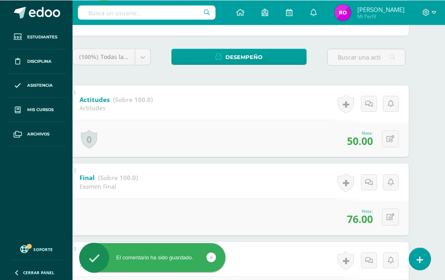
scroll to position [0, 20]
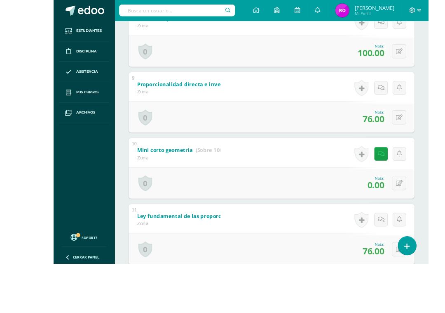
scroll to position [780, 10]
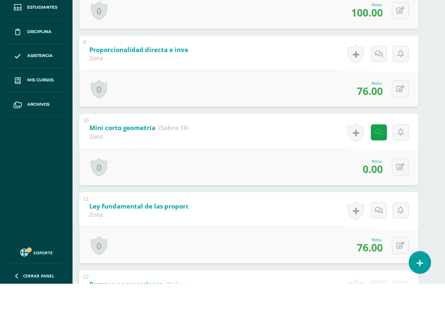
click at [397, 188] on button at bounding box center [400, 196] width 17 height 17
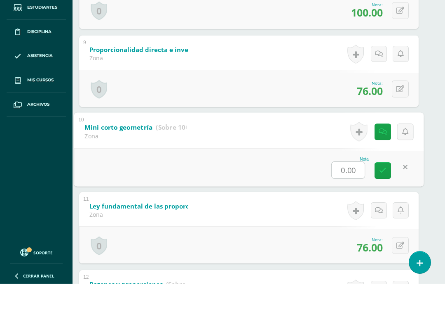
click at [357, 191] on input "0.00" at bounding box center [348, 199] width 33 height 16
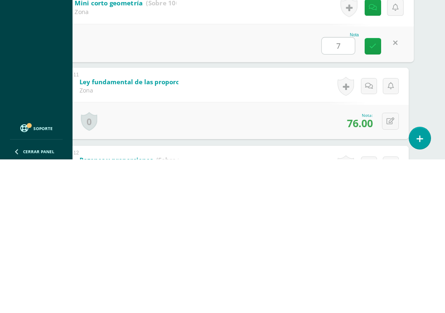
type input "76"
click at [376, 191] on link at bounding box center [373, 199] width 16 height 16
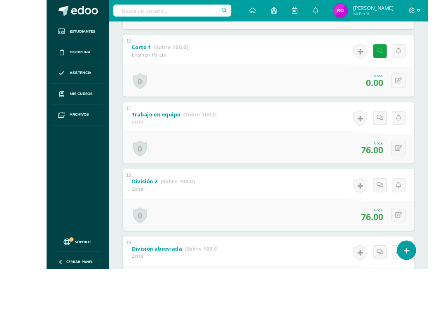
scroll to position [1362, 3]
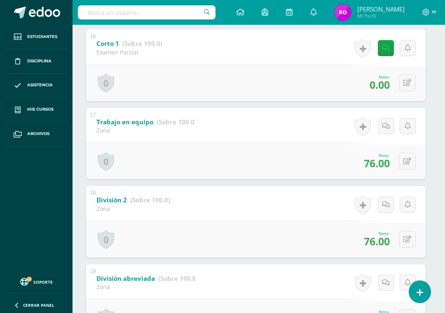
click at [404, 86] on icon at bounding box center [408, 82] width 8 height 7
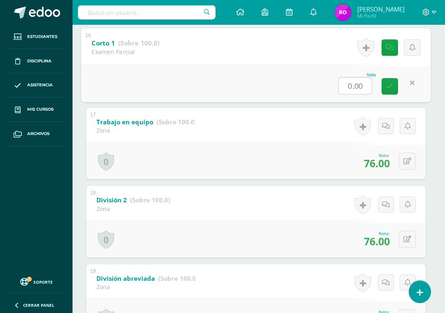
click at [355, 94] on input "0.00" at bounding box center [355, 86] width 33 height 16
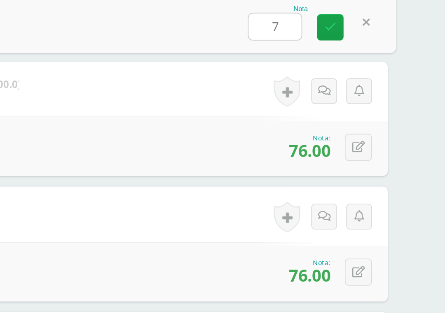
type input "76"
click at [365, 89] on link at bounding box center [373, 97] width 16 height 16
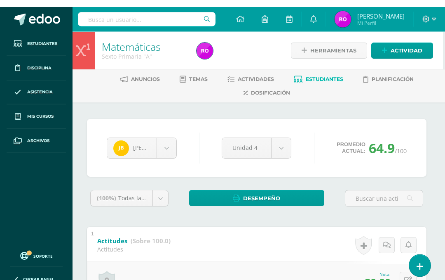
scroll to position [0, 0]
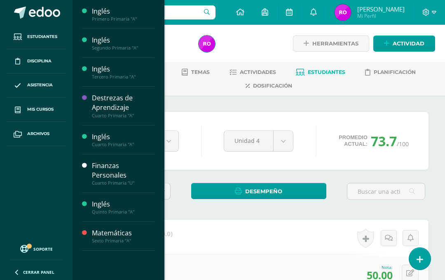
click at [18, 108] on icon at bounding box center [18, 109] width 6 height 7
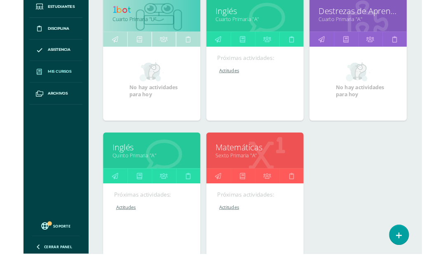
scroll to position [312, 4]
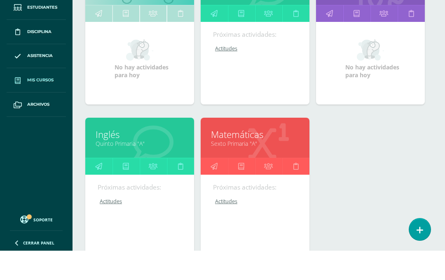
click at [280, 157] on link "Matemáticas" at bounding box center [255, 163] width 88 height 13
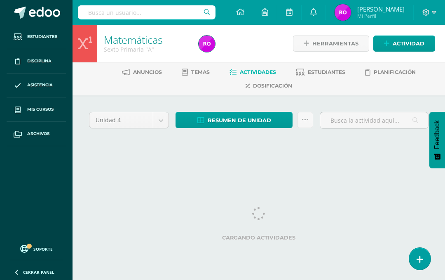
click at [332, 75] on link "Estudiantes" at bounding box center [320, 72] width 49 height 13
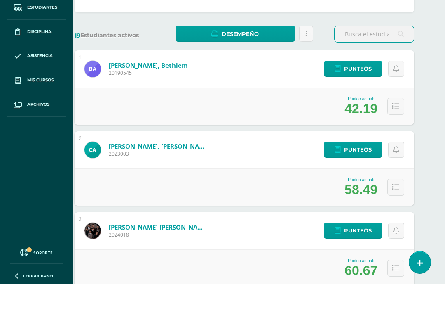
scroll to position [129, 14]
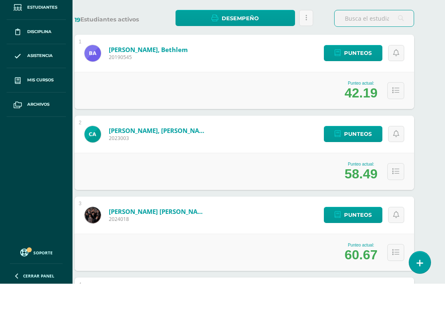
click at [376, 74] on link "Punteos" at bounding box center [353, 82] width 59 height 16
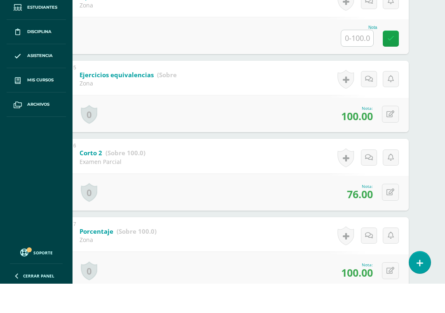
scroll to position [443, 20]
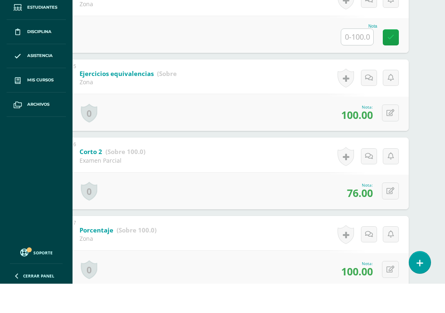
click at [355, 58] on input "text" at bounding box center [357, 66] width 32 height 16
type input "61"
click at [388, 59] on link at bounding box center [396, 67] width 16 height 16
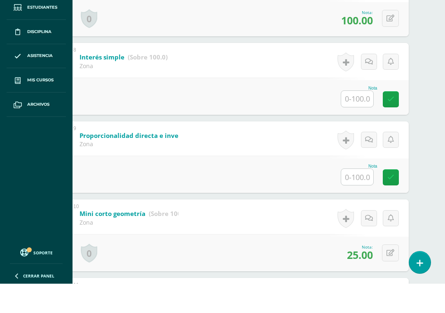
scroll to position [699, 20]
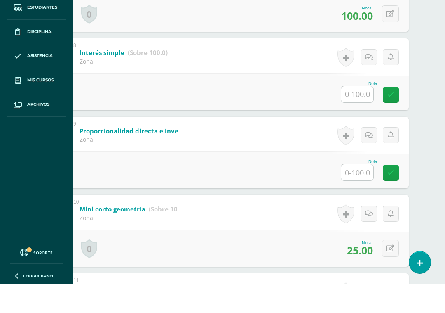
click at [357, 120] on div "1 Actitudes (Sobre 100.0) Actitudes Nota 65.00 0 Logros Logros obtenidos" at bounding box center [239, 299] width 340 height 1556
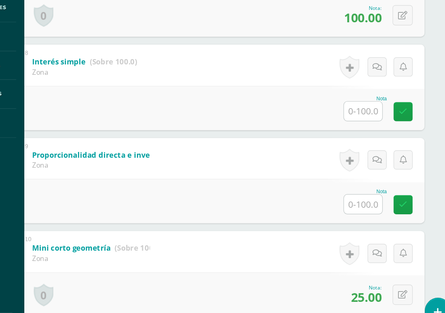
click at [341, 115] on input "text" at bounding box center [357, 123] width 32 height 16
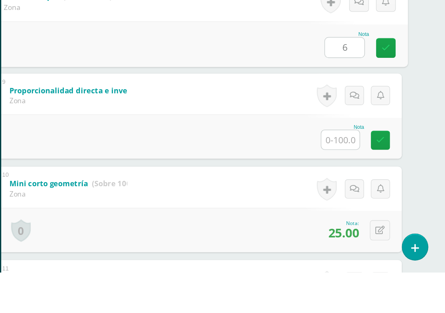
type input "61"
click at [392, 121] on icon at bounding box center [395, 124] width 7 height 7
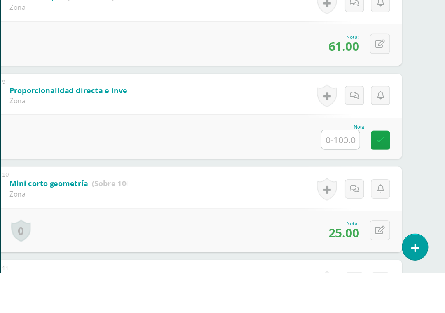
scroll to position [708, 20]
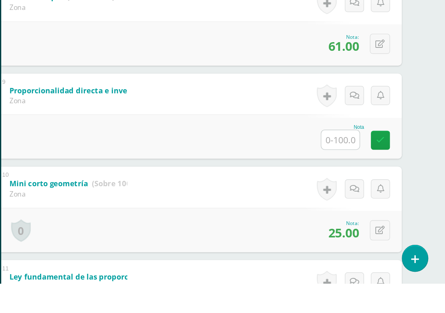
click at [341, 184] on input "text" at bounding box center [357, 192] width 32 height 16
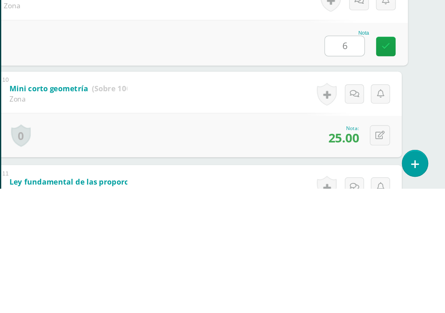
type input "61"
click at [388, 185] on link at bounding box center [396, 193] width 16 height 16
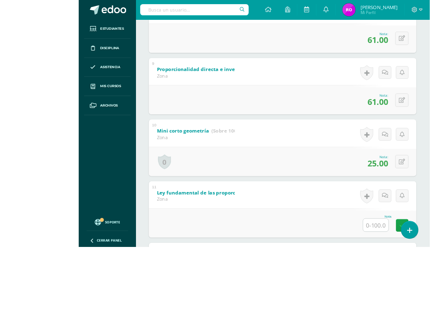
scroll to position [772, 0]
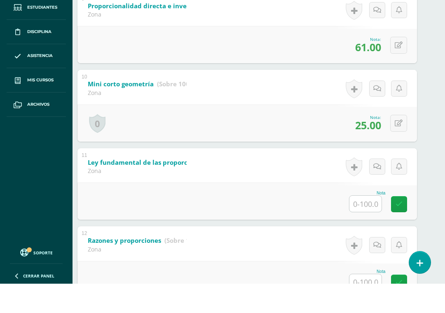
click at [368, 225] on input "text" at bounding box center [366, 233] width 32 height 16
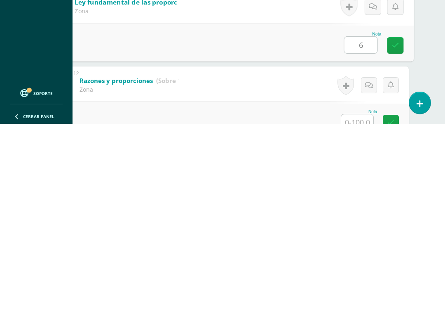
type input "61"
click at [390, 226] on link at bounding box center [396, 234] width 16 height 16
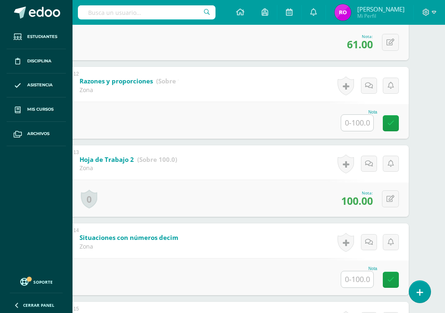
click at [351, 131] on input "text" at bounding box center [357, 123] width 32 height 16
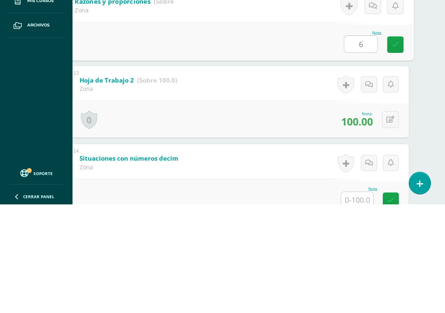
type input "61"
click at [399, 145] on link at bounding box center [396, 153] width 16 height 16
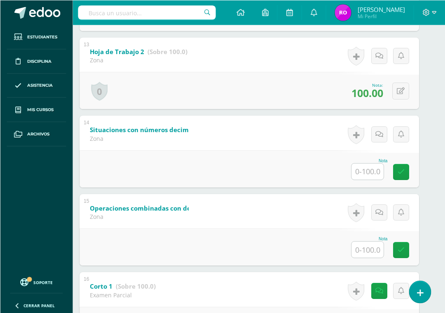
scroll to position [1126, 9]
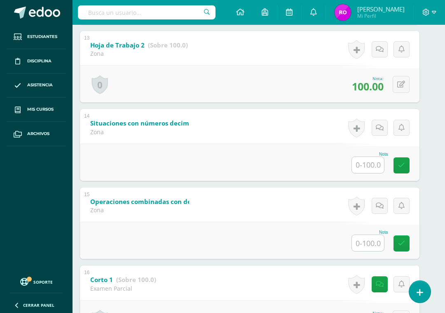
click at [365, 173] on input "text" at bounding box center [368, 165] width 32 height 16
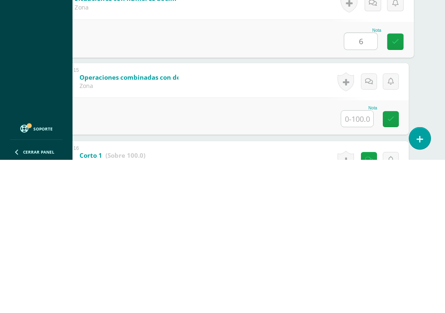
type input "61"
click at [399, 187] on link at bounding box center [396, 195] width 16 height 16
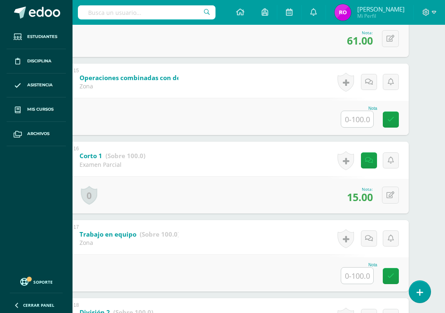
click at [360, 127] on input "text" at bounding box center [357, 119] width 32 height 16
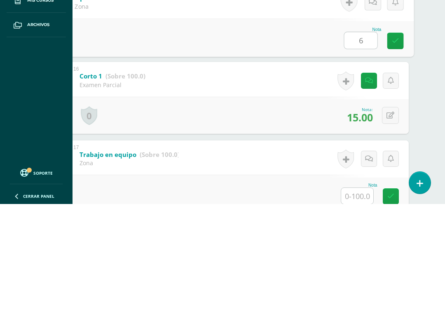
type input "61"
click at [394, 146] on icon at bounding box center [395, 149] width 7 height 7
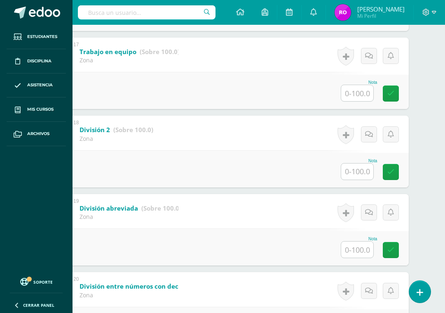
click at [366, 101] on input "text" at bounding box center [357, 93] width 32 height 16
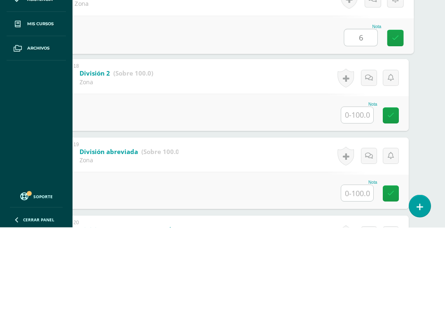
type input "61"
click at [393, 120] on icon at bounding box center [395, 123] width 7 height 7
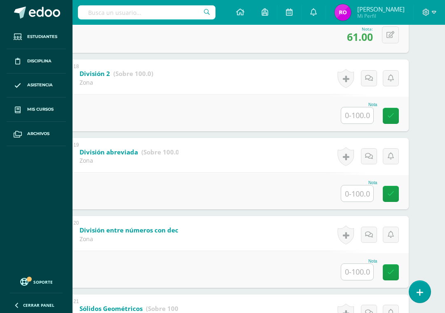
click at [359, 123] on input "text" at bounding box center [357, 115] width 32 height 16
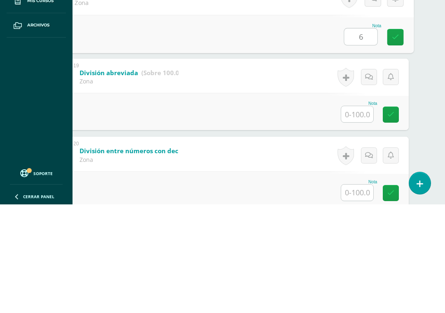
type input "61"
click at [395, 137] on link at bounding box center [396, 145] width 16 height 16
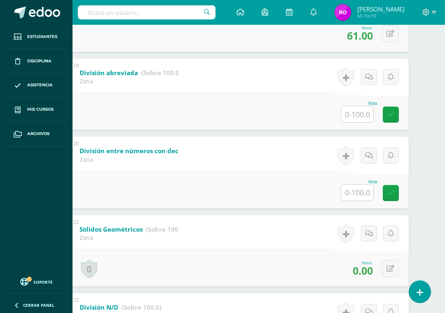
click at [361, 122] on input "text" at bounding box center [357, 114] width 32 height 16
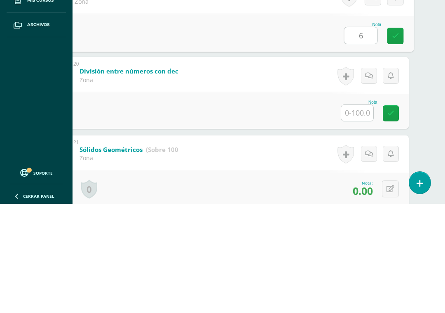
type input "61"
click at [399, 141] on icon at bounding box center [395, 144] width 7 height 7
click at [395, 136] on link at bounding box center [396, 144] width 16 height 16
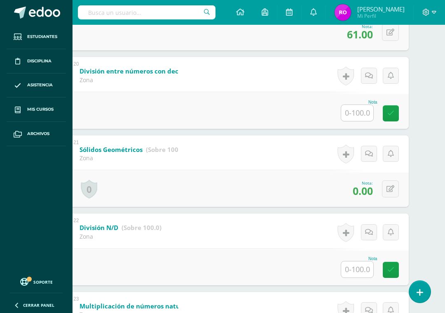
click at [353, 121] on input "text" at bounding box center [357, 113] width 32 height 16
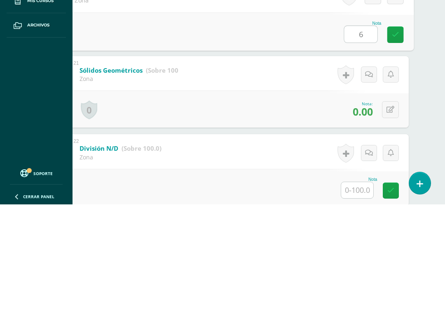
type input "61"
click at [397, 139] on icon at bounding box center [395, 142] width 7 height 7
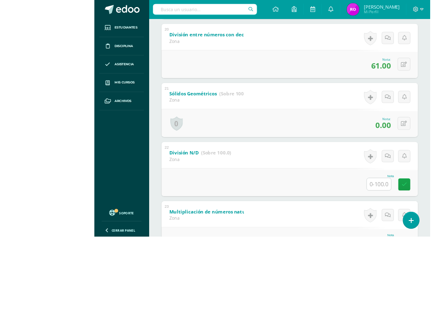
scroll to position [1750, 0]
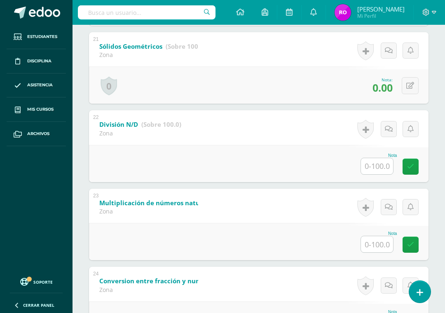
click at [379, 174] on input "text" at bounding box center [377, 166] width 32 height 16
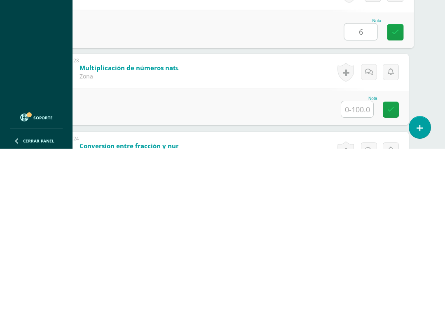
type input "61"
click at [396, 193] on icon at bounding box center [395, 196] width 7 height 7
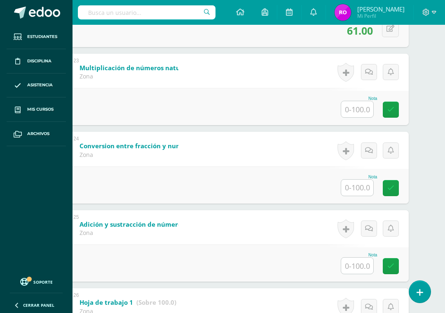
click at [357, 117] on input "text" at bounding box center [357, 109] width 32 height 16
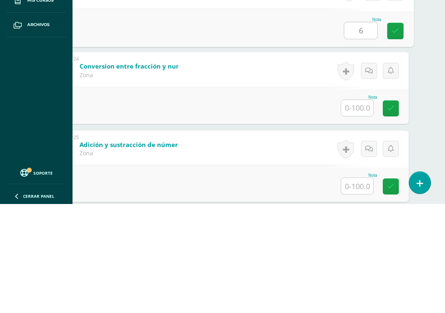
type input "61"
click at [399, 136] on icon at bounding box center [395, 139] width 7 height 7
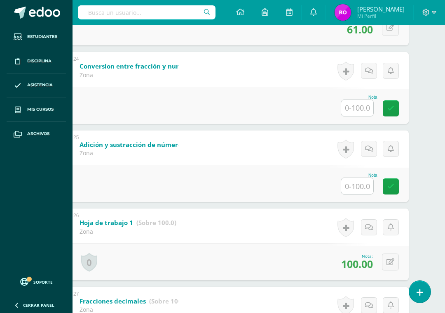
click at [362, 116] on input "text" at bounding box center [357, 108] width 32 height 16
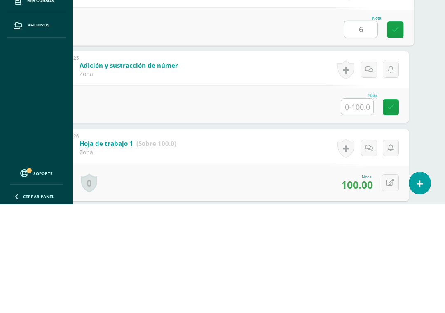
type input "61"
click at [393, 130] on link at bounding box center [396, 138] width 16 height 16
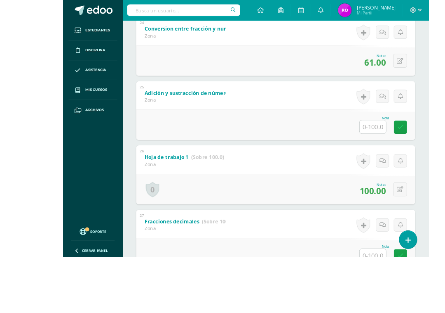
scroll to position [2054, 6]
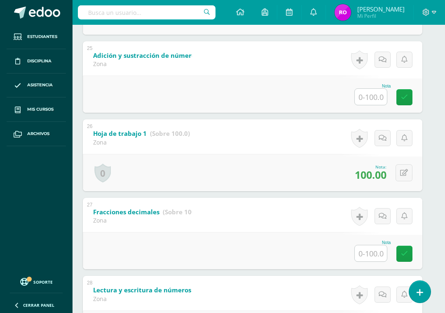
click at [374, 105] on input "text" at bounding box center [371, 97] width 32 height 16
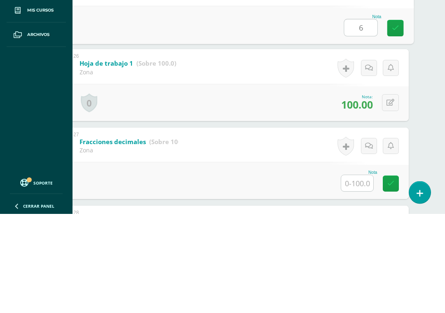
type input "61"
click at [396, 124] on icon at bounding box center [395, 127] width 7 height 7
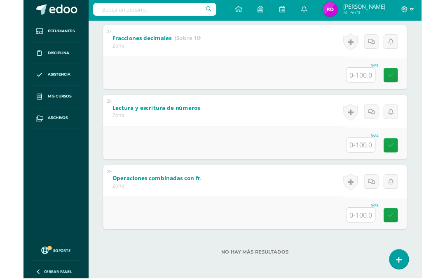
scroll to position [2291, 0]
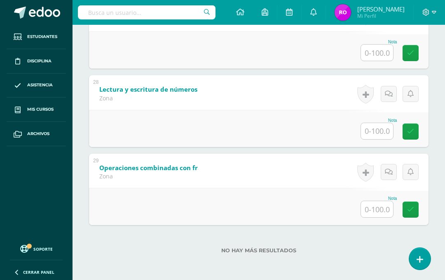
click at [376, 55] on input "text" at bounding box center [377, 53] width 32 height 16
type input "61"
click at [412, 50] on icon at bounding box center [415, 53] width 7 height 7
click at [383, 132] on input "text" at bounding box center [377, 131] width 32 height 16
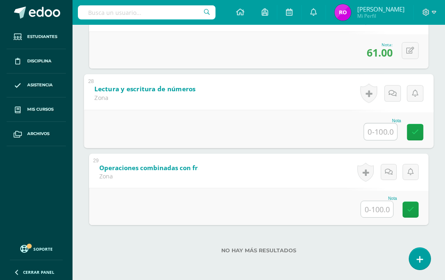
scroll to position [2261, 20]
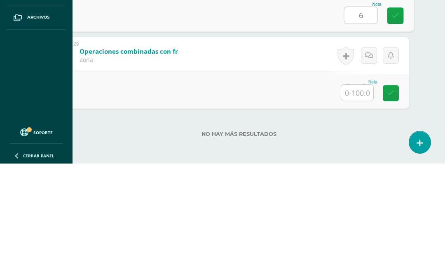
type input "61"
click at [393, 128] on icon at bounding box center [395, 131] width 7 height 7
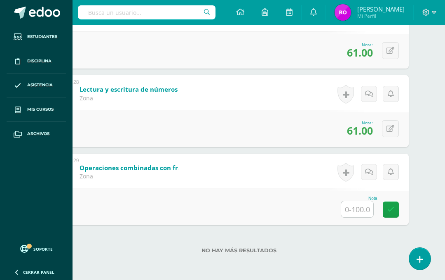
click at [355, 214] on input "text" at bounding box center [357, 209] width 32 height 16
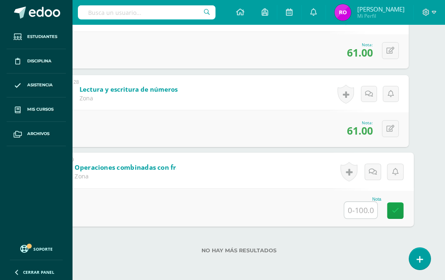
scroll to position [2261, 20]
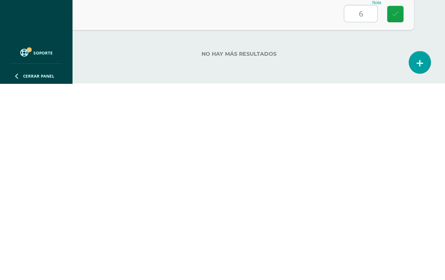
type input "61"
click at [399, 207] on icon at bounding box center [395, 210] width 7 height 7
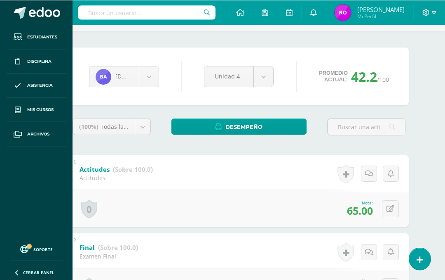
scroll to position [0, 20]
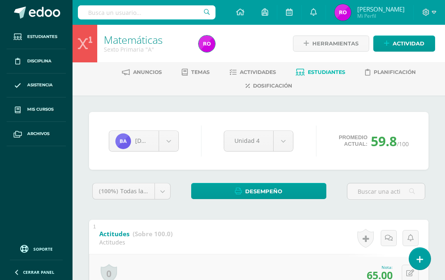
click at [334, 68] on link "Estudiantes" at bounding box center [320, 72] width 49 height 13
click at [319, 69] on span "Estudiantes" at bounding box center [327, 72] width 38 height 6
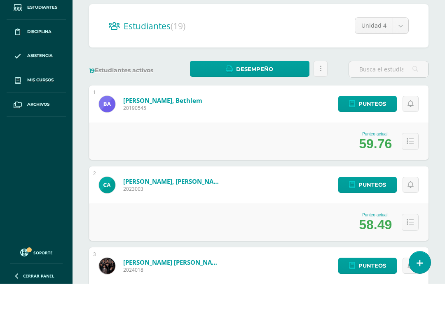
scroll to position [81, 0]
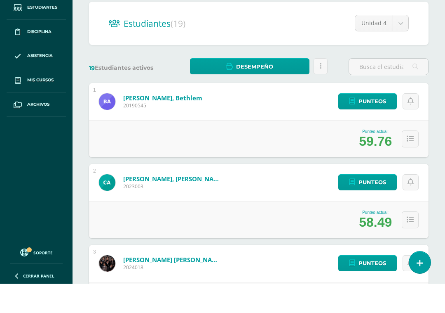
click at [376, 204] on span "Punteos" at bounding box center [373, 211] width 28 height 15
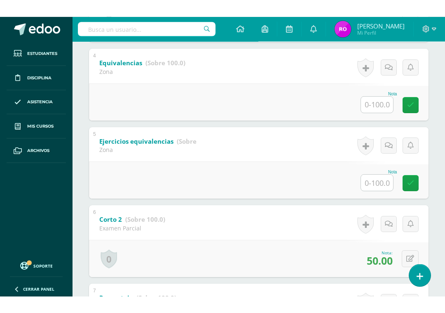
scroll to position [388, 0]
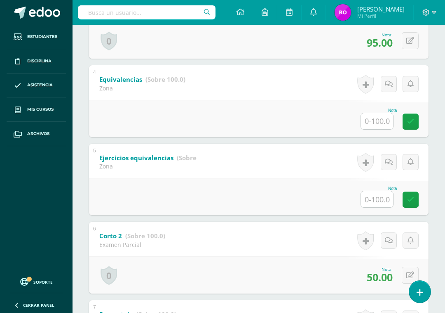
click at [384, 123] on input "text" at bounding box center [377, 121] width 32 height 16
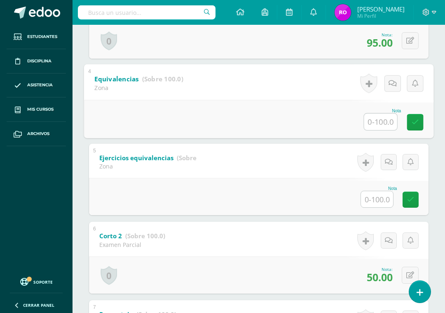
scroll to position [388, 20]
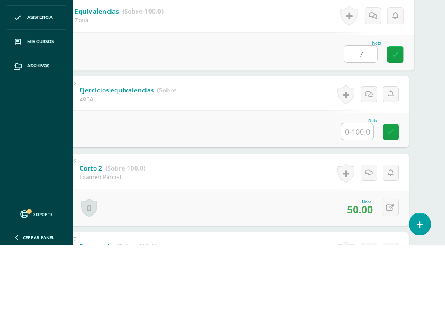
type input "75"
click at [395, 118] on icon at bounding box center [395, 121] width 7 height 7
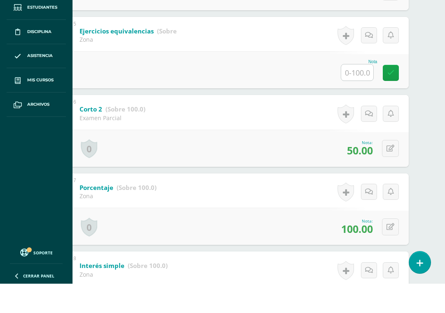
scroll to position [486, 20]
click at [360, 94] on input "text" at bounding box center [357, 102] width 32 height 16
type input "75"
click at [392, 99] on icon at bounding box center [395, 102] width 7 height 7
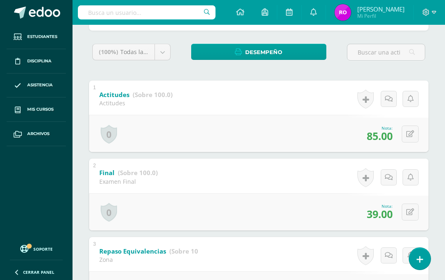
scroll to position [0, 0]
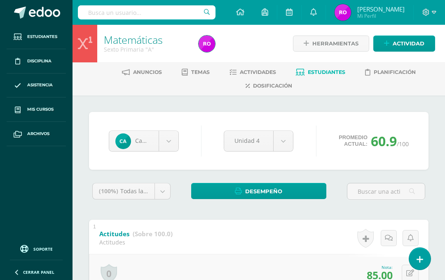
click at [330, 70] on span "Estudiantes" at bounding box center [327, 72] width 38 height 6
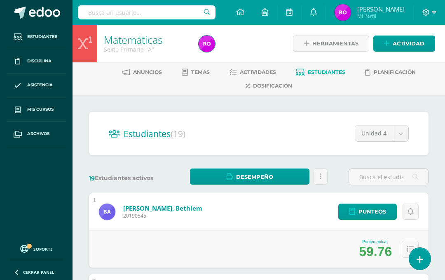
click at [262, 74] on span "Actividades" at bounding box center [258, 72] width 36 height 6
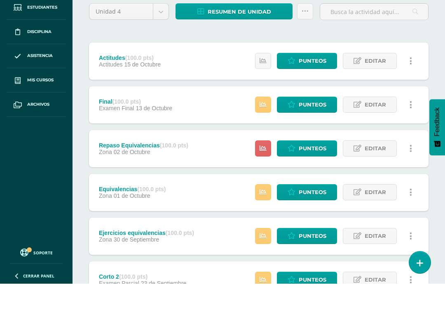
scroll to position [80, 0]
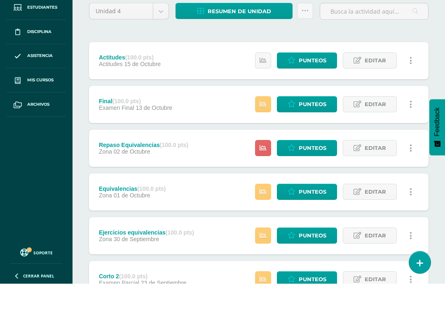
click at [310, 169] on span "Punteos" at bounding box center [313, 176] width 28 height 15
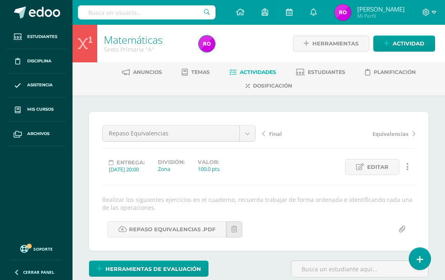
click at [255, 73] on span "Actividades" at bounding box center [258, 72] width 36 height 6
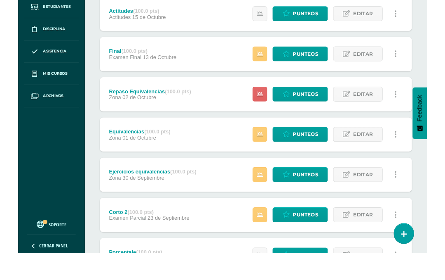
scroll to position [150, 0]
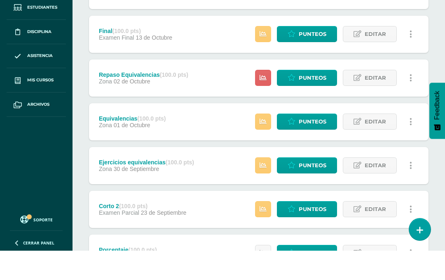
click at [263, 104] on icon at bounding box center [263, 107] width 7 height 7
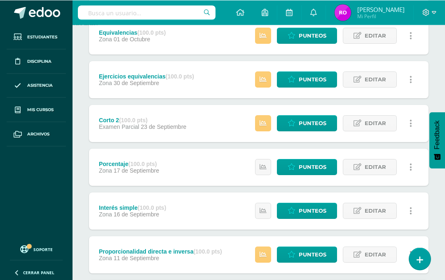
scroll to position [0, 0]
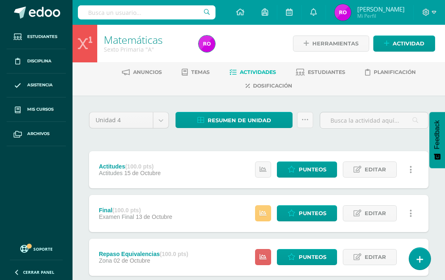
click at [330, 66] on link "Estudiantes" at bounding box center [320, 72] width 49 height 13
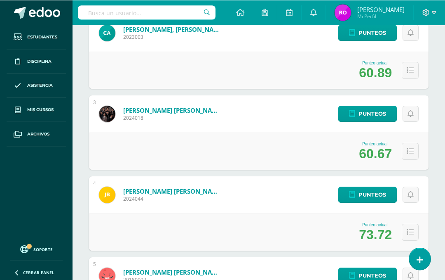
scroll to position [255, 0]
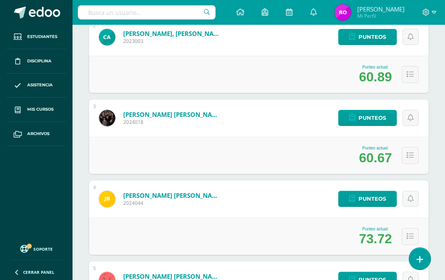
click at [376, 117] on span "Punteos" at bounding box center [373, 117] width 28 height 15
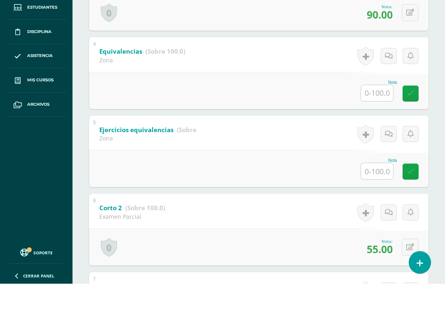
scroll to position [388, 0]
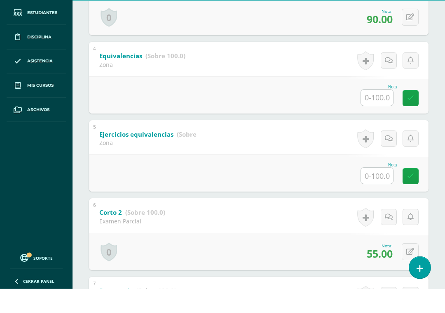
click at [115, 76] on b "Equivalencias" at bounding box center [120, 80] width 43 height 8
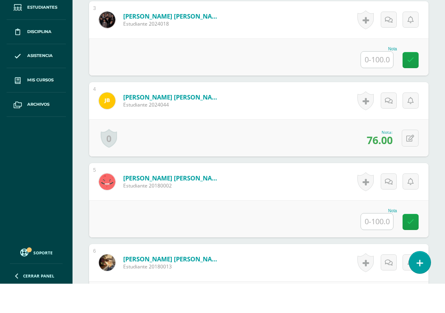
scroll to position [439, 0]
click at [386, 81] on input "text" at bounding box center [377, 89] width 32 height 16
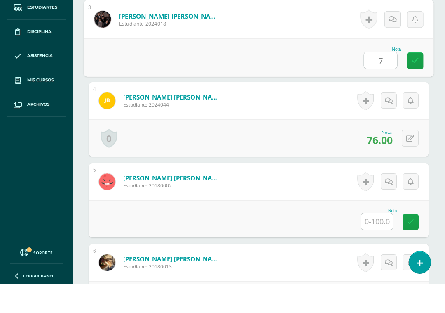
type input "75"
click at [419, 86] on icon at bounding box center [415, 89] width 7 height 7
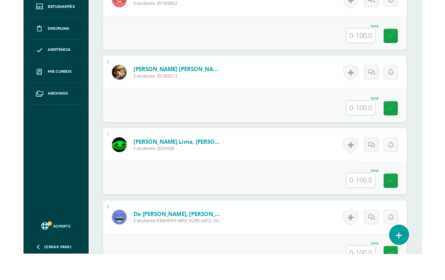
scroll to position [652, 0]
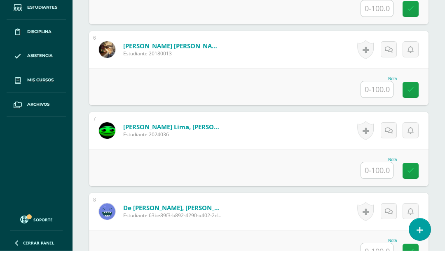
click at [376, 30] on input "text" at bounding box center [377, 38] width 32 height 16
type input "75"
click at [416, 35] on icon at bounding box center [415, 38] width 7 height 7
click at [379, 111] on input "text" at bounding box center [377, 119] width 32 height 16
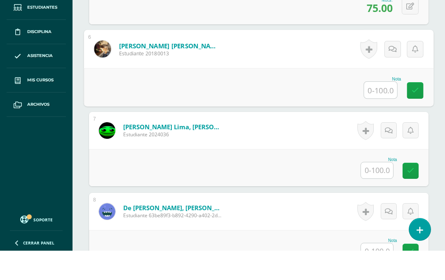
scroll to position [652, 20]
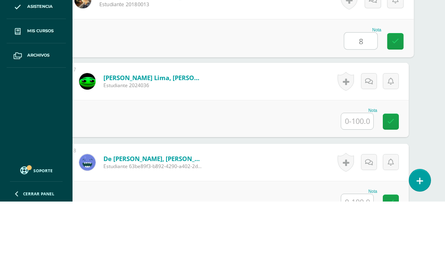
type input "80"
click at [388, 111] on link at bounding box center [396, 119] width 16 height 16
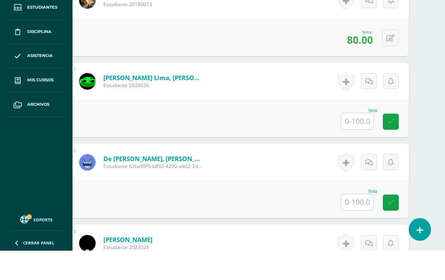
click at [365, 142] on input "text" at bounding box center [357, 150] width 32 height 16
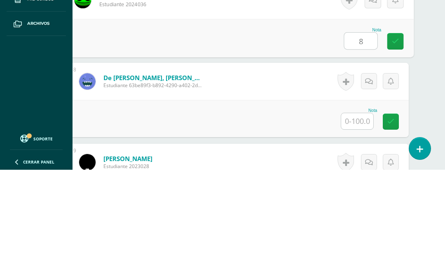
type input "80"
click at [394, 143] on link at bounding box center [396, 151] width 16 height 16
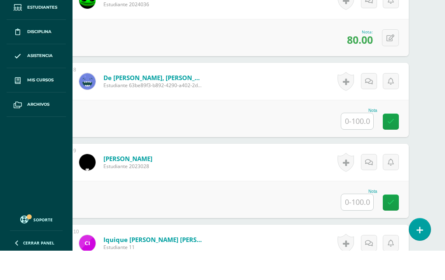
click at [365, 142] on input "text" at bounding box center [357, 150] width 32 height 16
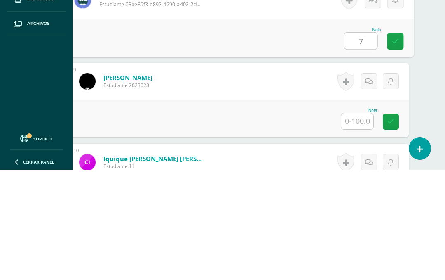
type input "70"
click at [394, 148] on icon at bounding box center [395, 151] width 7 height 7
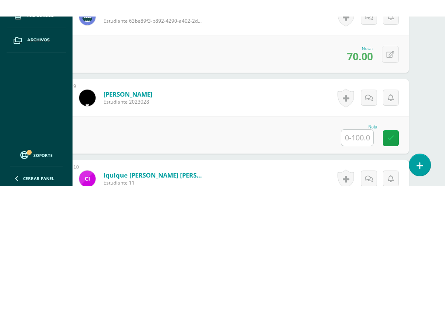
scroll to position [863, 20]
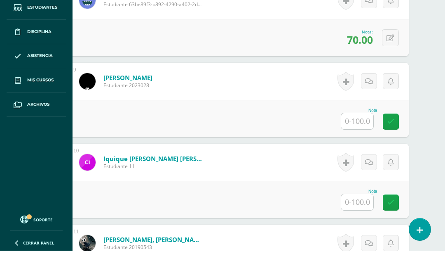
click at [361, 142] on input "text" at bounding box center [357, 150] width 32 height 16
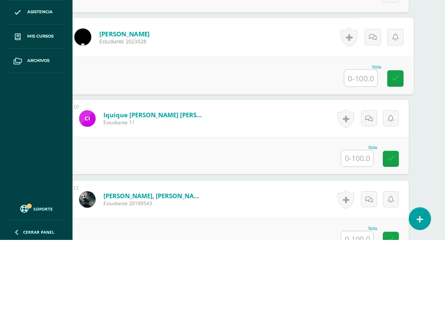
type input "7"
type input "80"
click at [393, 143] on link at bounding box center [396, 151] width 16 height 16
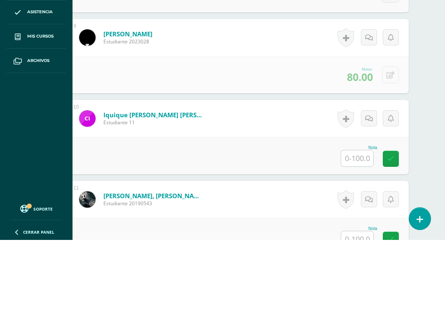
scroll to position [906, 20]
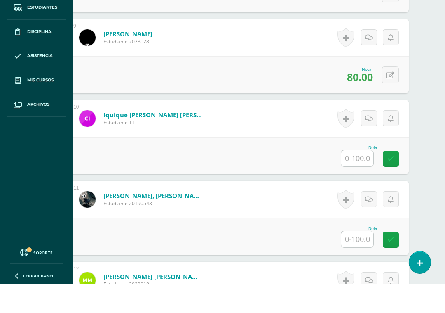
click at [364, 179] on input "text" at bounding box center [357, 187] width 32 height 16
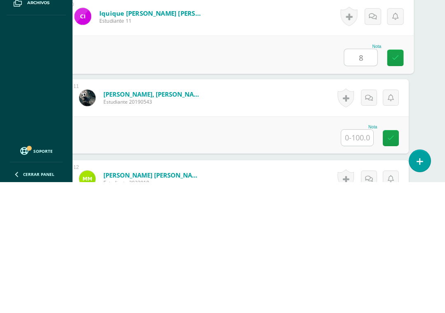
type input "80"
click at [399, 180] on link at bounding box center [396, 188] width 16 height 16
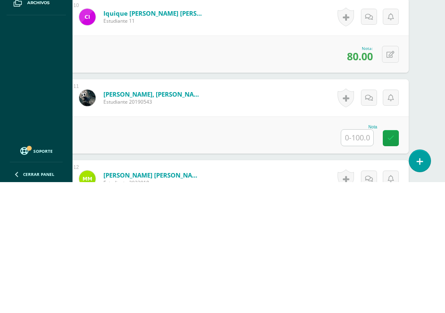
scroll to position [1037, 20]
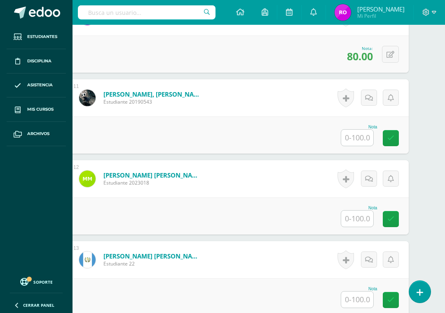
click at [352, 141] on input "text" at bounding box center [357, 137] width 32 height 16
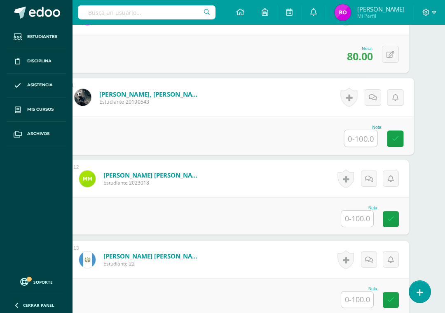
scroll to position [1008, 20]
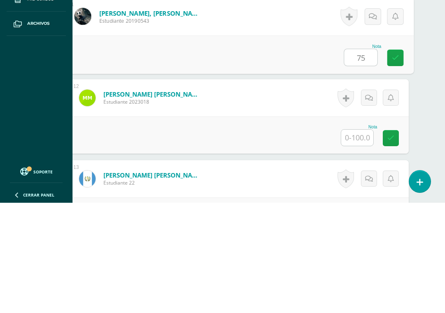
click at [392, 164] on icon at bounding box center [395, 167] width 7 height 7
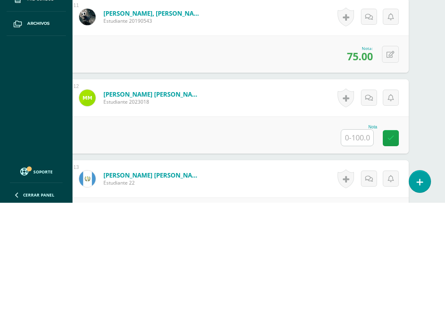
scroll to position [1118, 20]
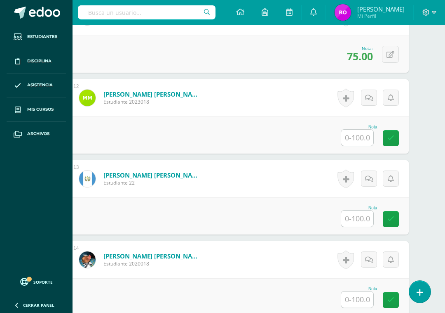
click at [393, 50] on button at bounding box center [390, 54] width 17 height 17
click at [338, 60] on input "75.00" at bounding box center [338, 57] width 33 height 16
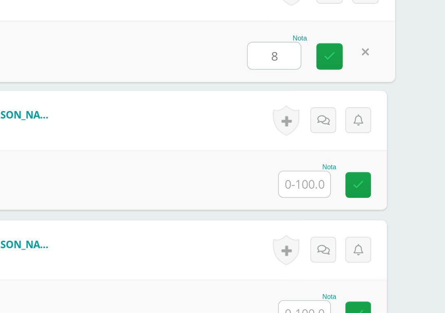
type input "80"
click at [369, 83] on icon at bounding box center [372, 86] width 7 height 7
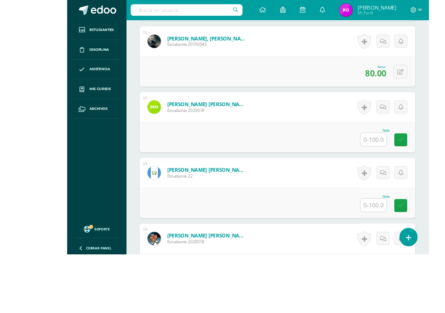
scroll to position [1085, 0]
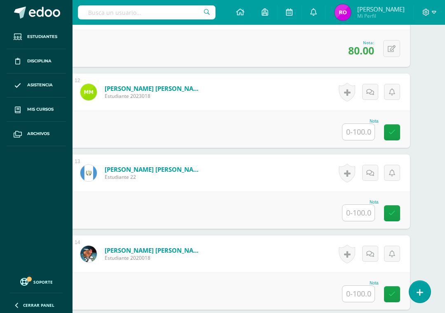
click at [364, 134] on input "text" at bounding box center [359, 132] width 32 height 16
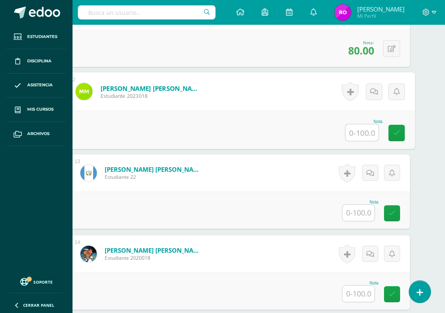
scroll to position [1094, 20]
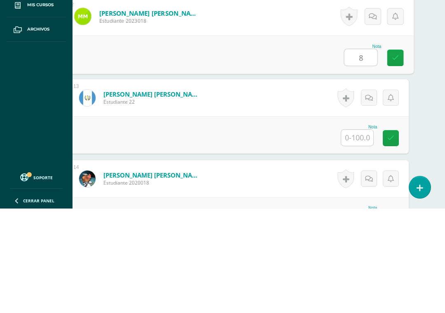
type input "80"
click at [395, 158] on icon at bounding box center [395, 161] width 7 height 7
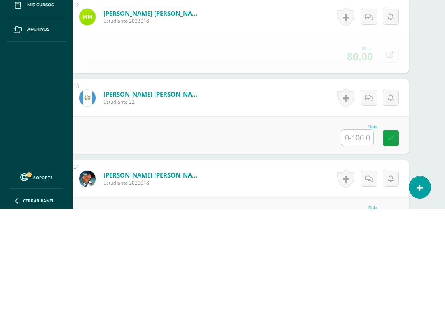
scroll to position [1199, 20]
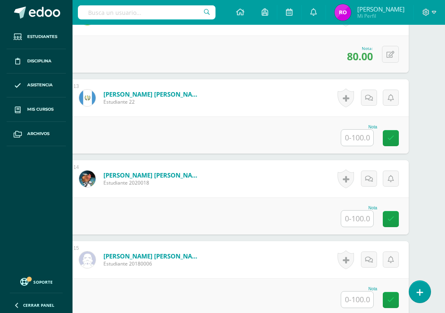
click at [354, 136] on input "text" at bounding box center [357, 137] width 32 height 16
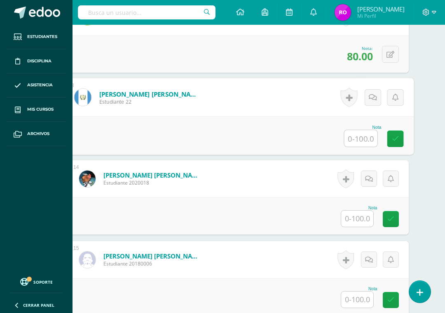
scroll to position [1169, 20]
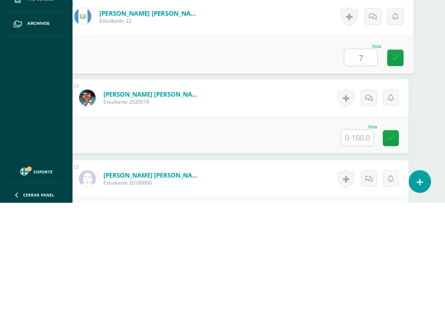
type input "75"
click at [393, 164] on icon at bounding box center [395, 167] width 7 height 7
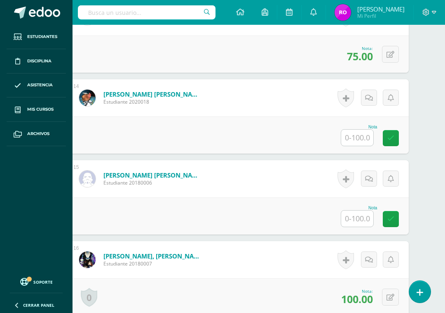
click at [362, 140] on input "text" at bounding box center [357, 137] width 32 height 16
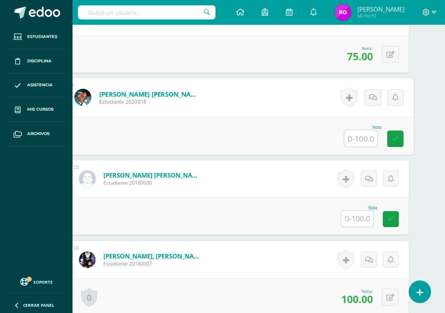
scroll to position [1250, 20]
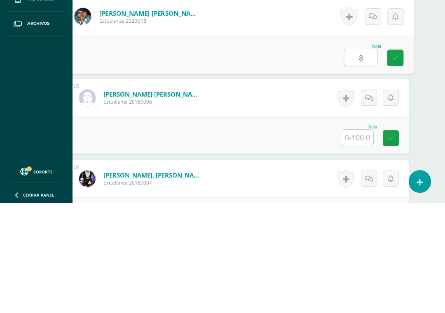
type input "80"
click at [388, 160] on link at bounding box center [396, 168] width 16 height 16
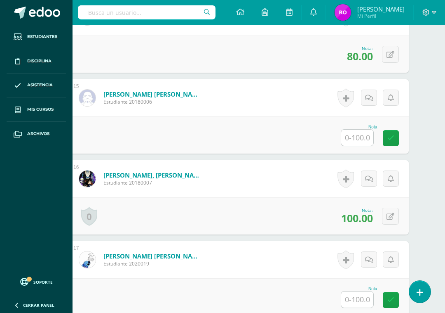
click at [353, 134] on input "text" at bounding box center [357, 137] width 32 height 16
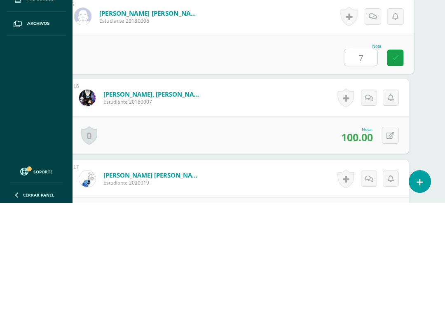
type input "75"
click at [393, 164] on icon at bounding box center [395, 167] width 7 height 7
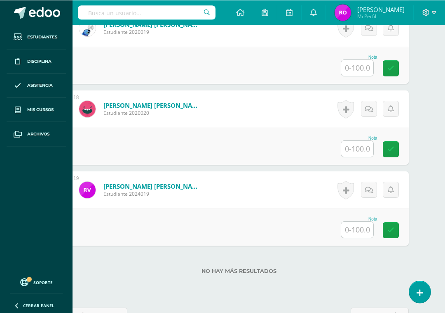
scroll to position [1592, 20]
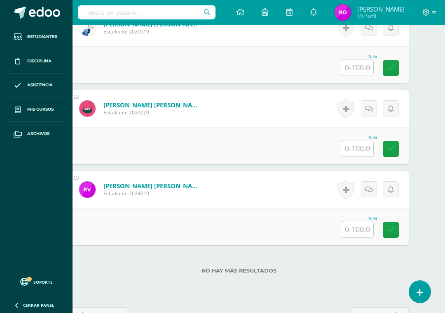
click at [365, 65] on input "text" at bounding box center [357, 67] width 32 height 16
type input "100"
click at [393, 71] on icon at bounding box center [395, 68] width 7 height 7
click at [356, 154] on input "text" at bounding box center [357, 148] width 32 height 16
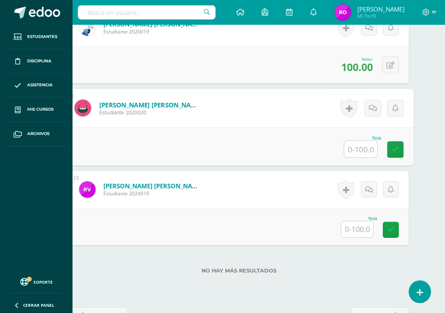
scroll to position [1563, 20]
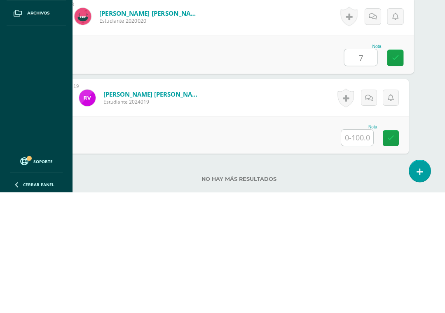
type input "75"
click at [393, 175] on icon at bounding box center [395, 178] width 7 height 7
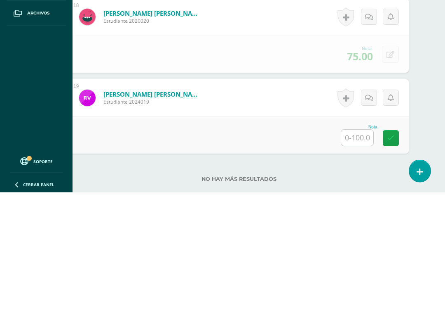
scroll to position [1623, 20]
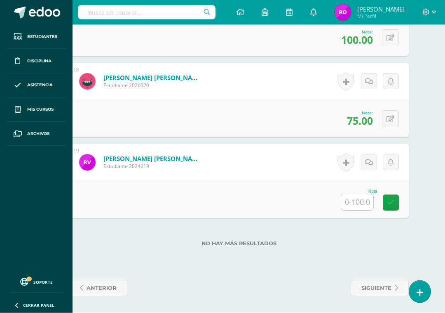
click at [355, 206] on input "text" at bounding box center [357, 202] width 32 height 16
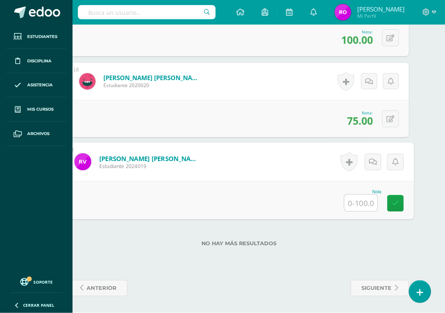
scroll to position [1593, 20]
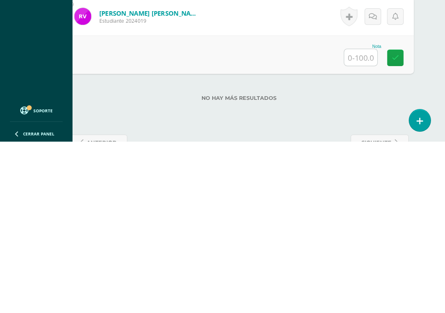
type input "7"
type input "80"
click at [393, 225] on icon at bounding box center [395, 228] width 7 height 7
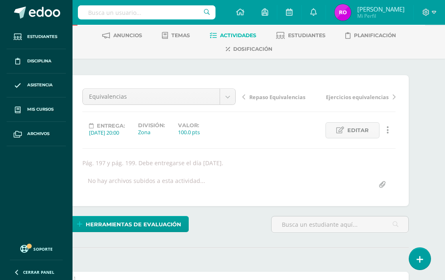
scroll to position [0, 20]
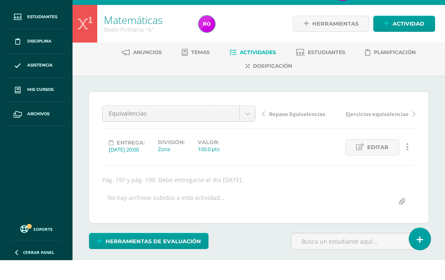
click at [326, 69] on span "Estudiantes" at bounding box center [327, 72] width 38 height 6
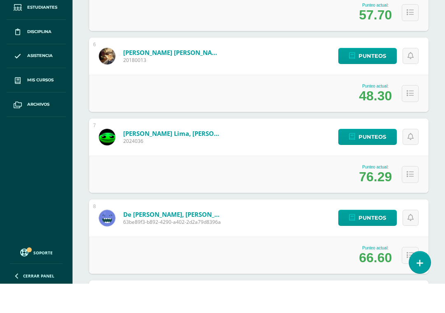
scroll to position [531, 0]
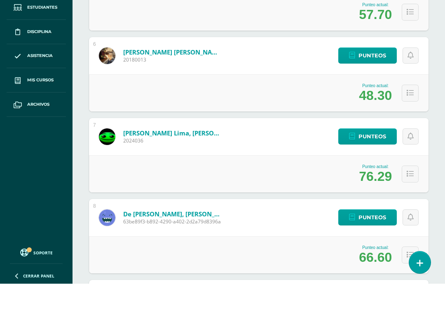
click at [206, 158] on link "[PERSON_NAME] Lima, [PERSON_NAME]" at bounding box center [172, 162] width 99 height 8
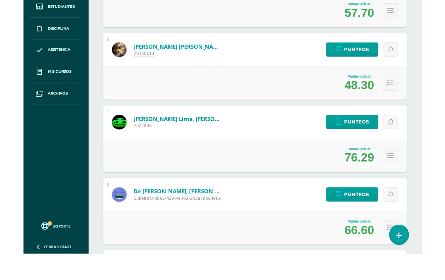
scroll to position [564, 0]
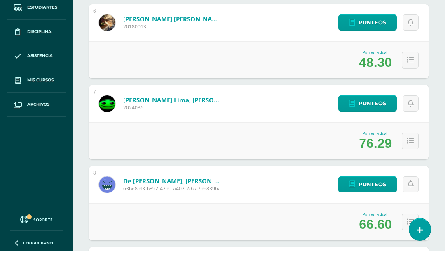
click at [381, 125] on span "Punteos" at bounding box center [373, 132] width 28 height 15
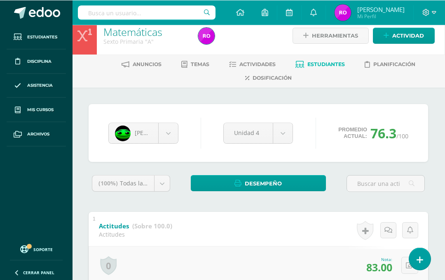
scroll to position [0, 0]
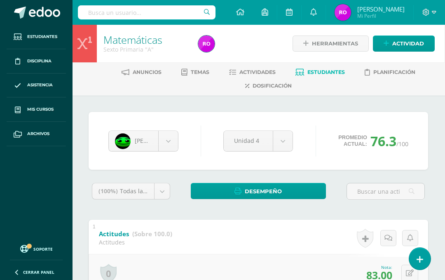
click at [336, 69] on span "Estudiantes" at bounding box center [327, 72] width 38 height 6
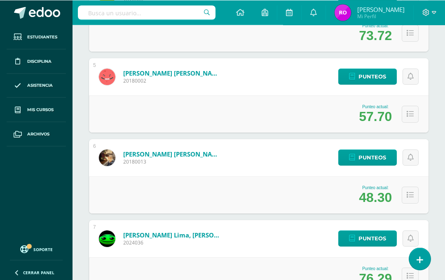
scroll to position [458, 0]
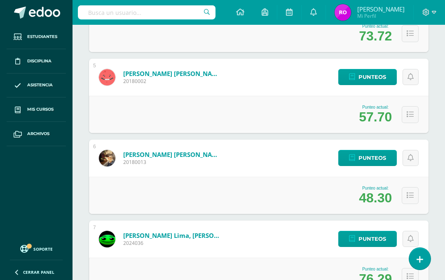
click at [376, 75] on span "Punteos" at bounding box center [373, 76] width 28 height 15
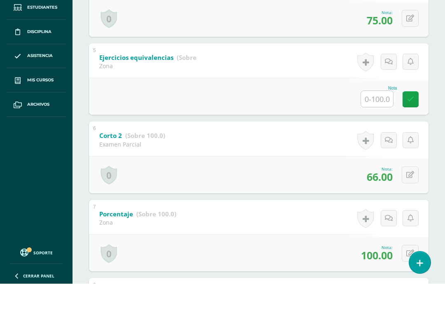
scroll to position [464, 0]
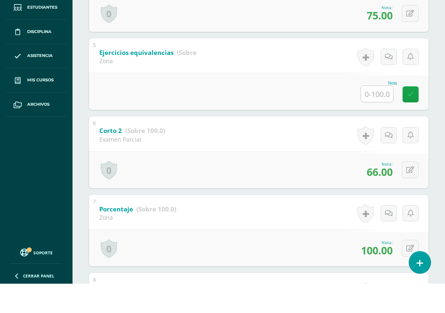
click at [162, 78] on b "Ejercicios equivalencias" at bounding box center [136, 82] width 74 height 8
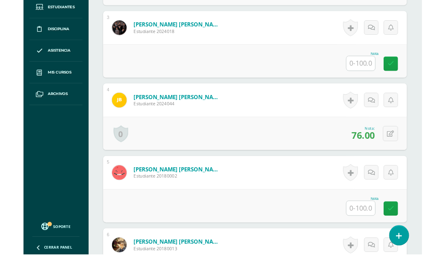
scroll to position [458, 0]
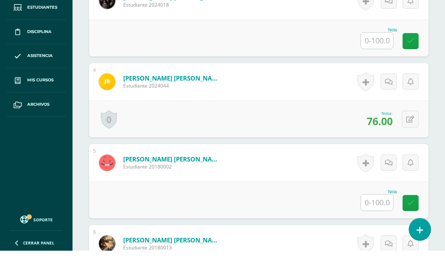
click at [376, 62] on input "text" at bounding box center [377, 70] width 32 height 16
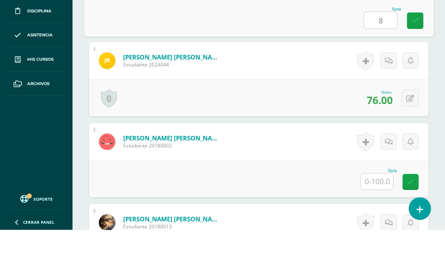
type input "80"
click at [419, 67] on icon at bounding box center [415, 70] width 7 height 7
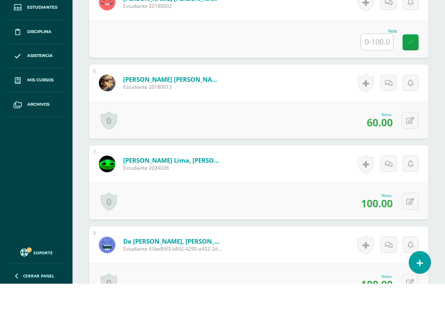
scroll to position [619, 0]
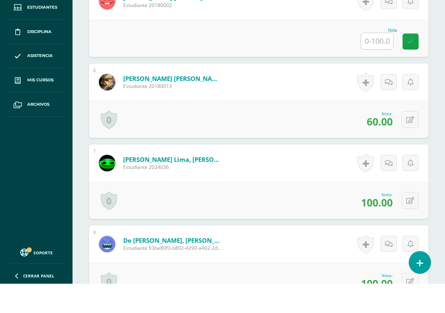
click at [383, 62] on input "text" at bounding box center [377, 70] width 32 height 16
type input "80"
click at [414, 68] on icon at bounding box center [415, 71] width 7 height 7
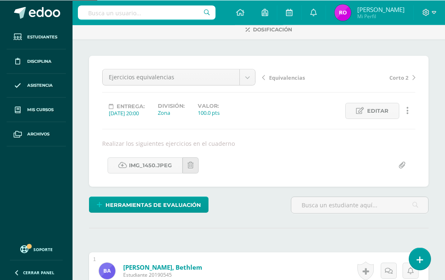
scroll to position [0, 0]
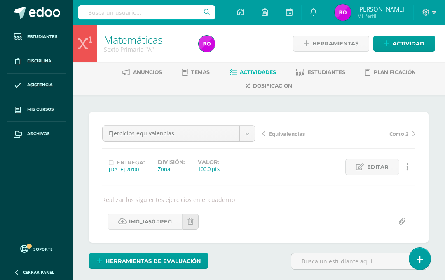
click at [323, 71] on span "Estudiantes" at bounding box center [327, 72] width 38 height 6
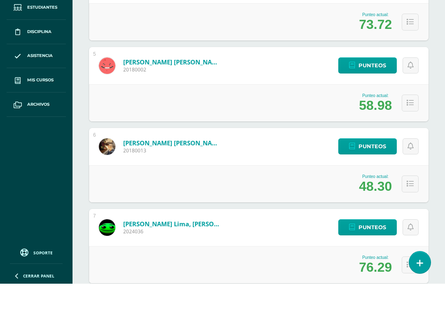
scroll to position [440, 0]
click at [376, 87] on span "Punteos" at bounding box center [373, 94] width 28 height 15
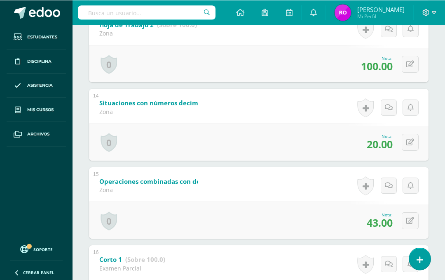
scroll to position [1145, 0]
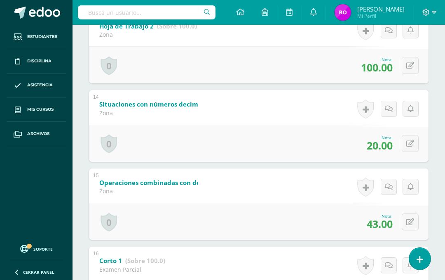
click at [412, 147] on icon at bounding box center [411, 143] width 8 height 7
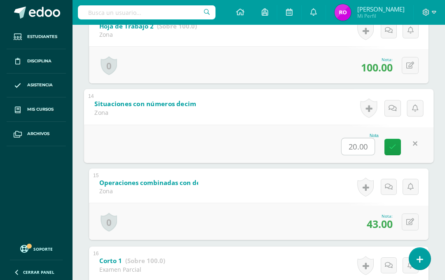
click at [355, 155] on input "20.00" at bounding box center [358, 146] width 33 height 16
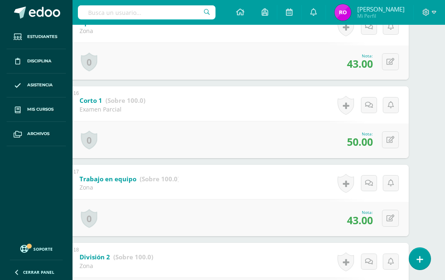
scroll to position [1303, 20]
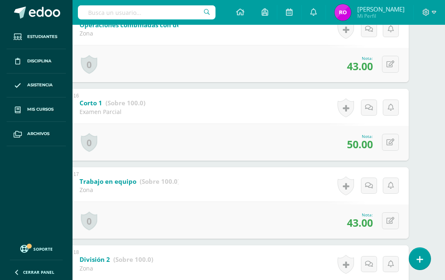
type input "40"
click at [372, 10] on span "[PERSON_NAME]" at bounding box center [381, 9] width 47 height 8
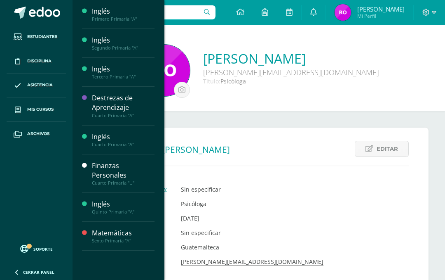
click at [39, 113] on link "Mis cursos" at bounding box center [36, 109] width 59 height 24
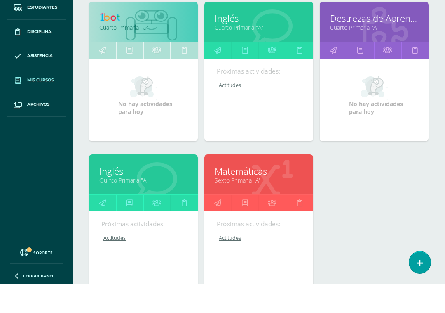
scroll to position [275, 0]
click at [120, 205] on link "Quinto Primaria "A"" at bounding box center [143, 209] width 88 height 8
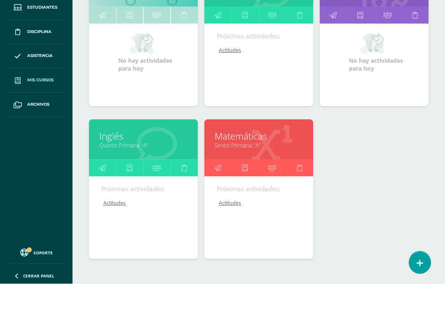
scroll to position [311, 0]
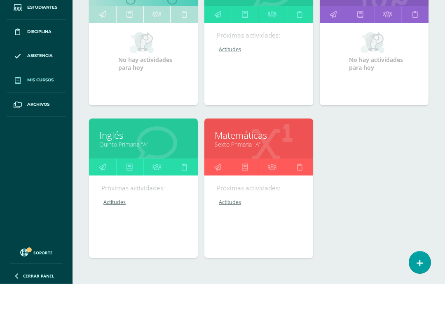
click at [233, 169] on link "Sexto Primaria "A"" at bounding box center [259, 173] width 88 height 8
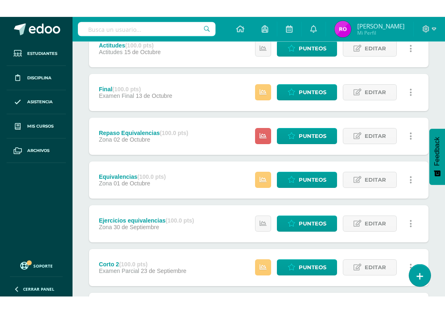
scroll to position [110, 0]
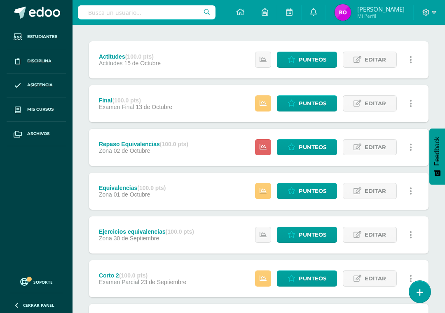
click at [261, 148] on icon at bounding box center [263, 146] width 7 height 7
click at [322, 148] on span "Punteos" at bounding box center [313, 146] width 28 height 15
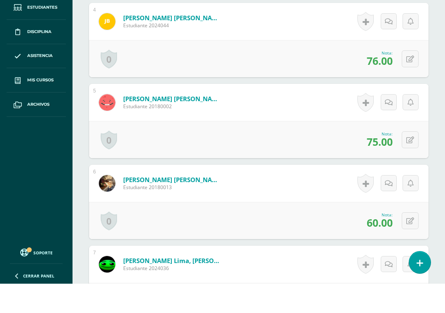
scroll to position [527, 0]
click at [413, 165] on icon at bounding box center [411, 168] width 8 height 7
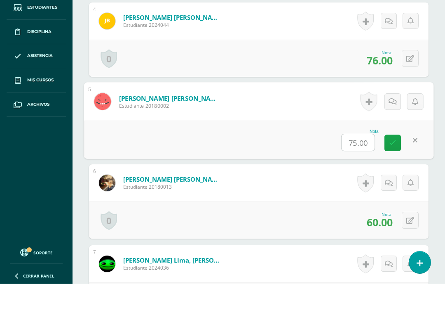
click at [361, 163] on input "75.00" at bounding box center [358, 171] width 33 height 16
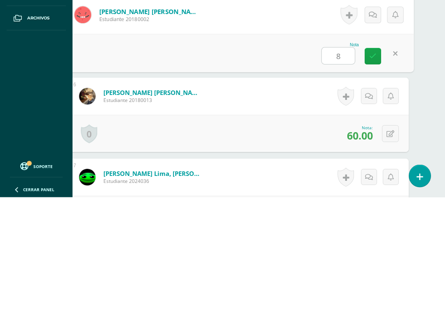
type input "85"
click at [374, 168] on icon at bounding box center [372, 171] width 7 height 7
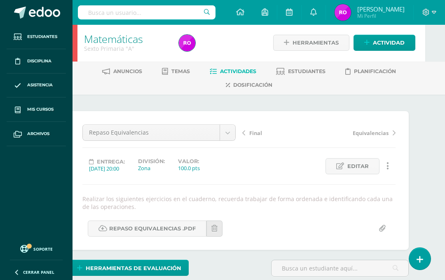
scroll to position [0, 20]
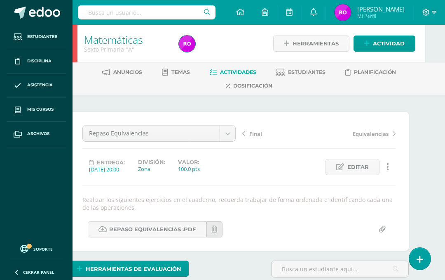
click at [308, 70] on span "Estudiantes" at bounding box center [307, 72] width 38 height 6
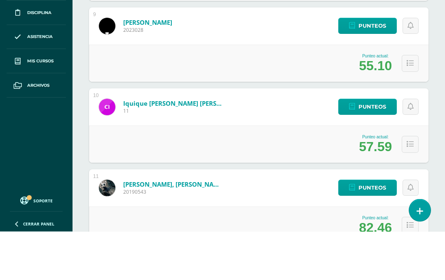
scroll to position [803, 0]
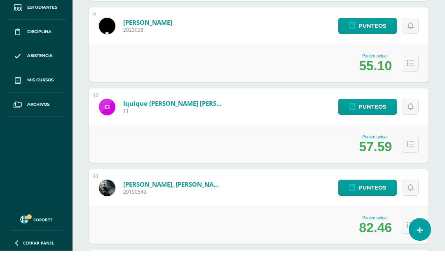
click at [367, 47] on span "Punteos" at bounding box center [373, 54] width 28 height 15
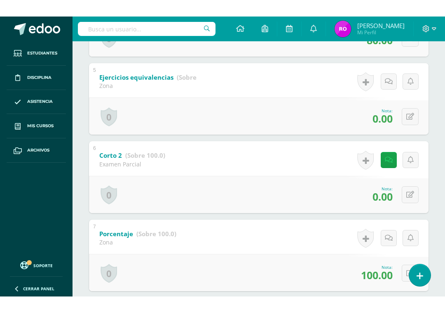
scroll to position [503, 0]
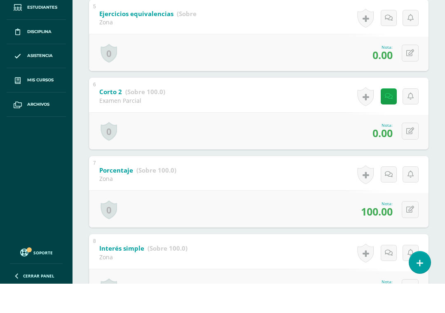
click at [412, 157] on icon at bounding box center [411, 160] width 8 height 7
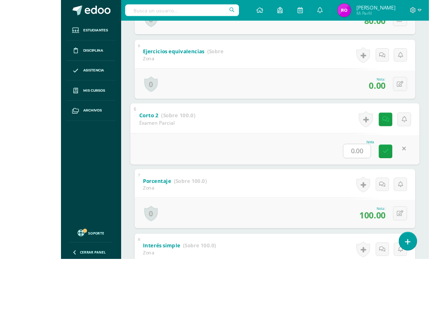
scroll to position [514, 0]
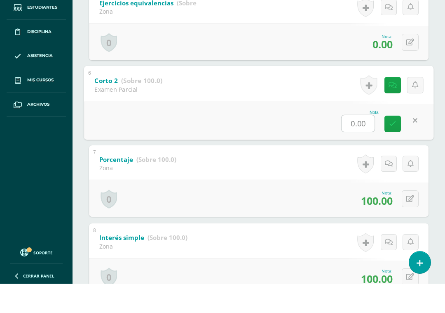
click at [360, 144] on input "0.00" at bounding box center [358, 152] width 33 height 16
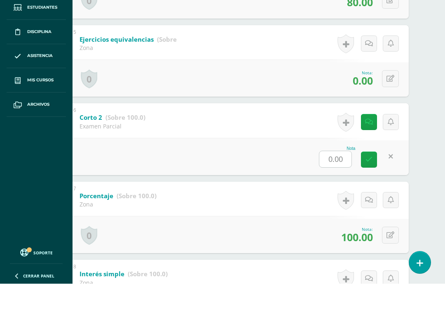
scroll to position [485, 20]
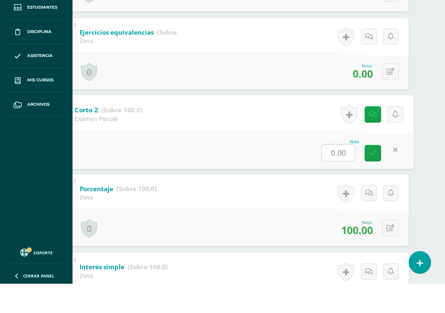
click at [343, 174] on input "0.00" at bounding box center [338, 182] width 33 height 16
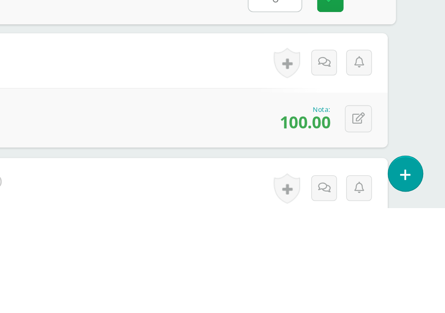
type input "64"
click at [369, 179] on icon at bounding box center [372, 182] width 7 height 7
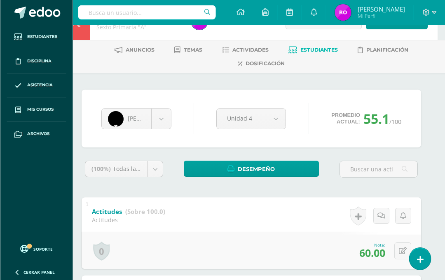
scroll to position [0, 7]
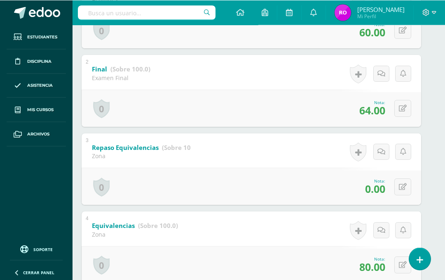
scroll to position [0, 7]
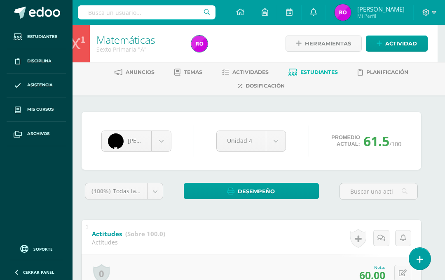
click at [323, 75] on span "Estudiantes" at bounding box center [320, 72] width 38 height 6
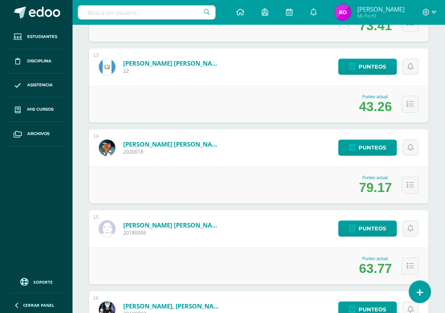
scroll to position [1120, 0]
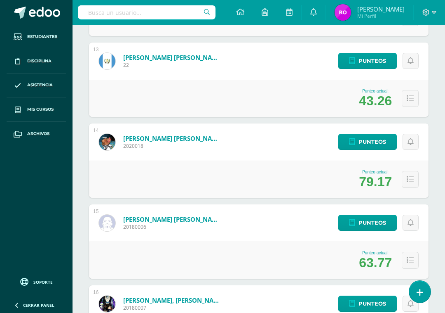
click at [377, 59] on span "Punteos" at bounding box center [373, 60] width 28 height 15
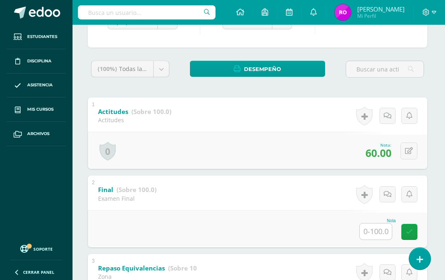
scroll to position [0, 1]
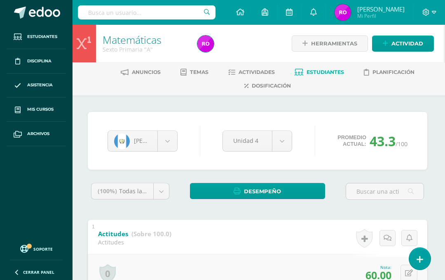
click at [259, 70] on span "Actividades" at bounding box center [257, 72] width 36 height 6
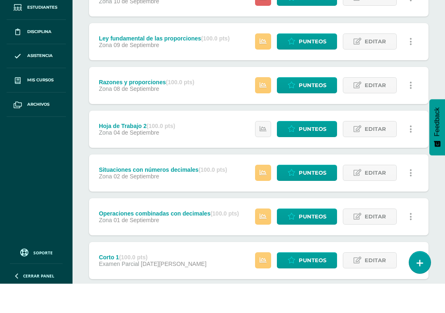
scroll to position [618, 0]
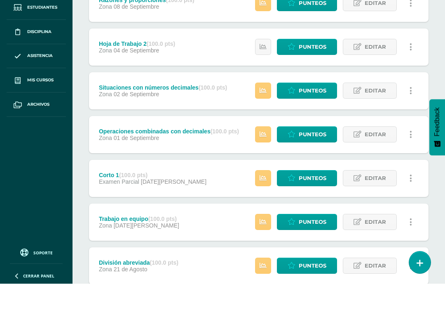
click at [209, 189] on div "Corto 1 (100.0 pts) Examen Parcial 26 de Agosto Estatus de Actividad: 0 Estudia…" at bounding box center [259, 207] width 340 height 37
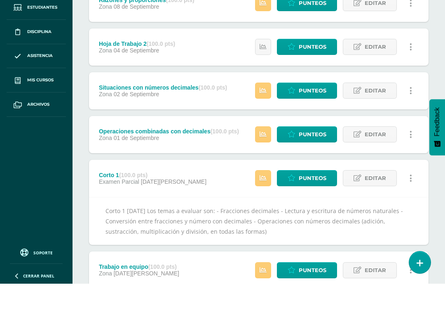
click at [306, 200] on span "Punteos" at bounding box center [313, 207] width 28 height 15
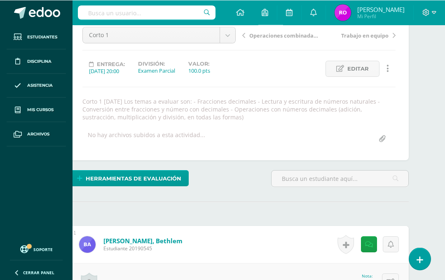
scroll to position [0, 20]
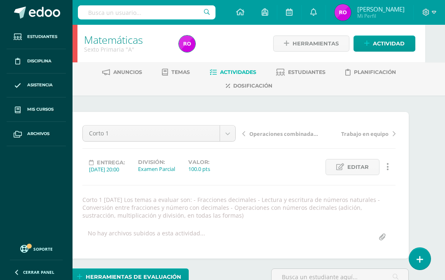
click at [236, 70] on span "Actividades" at bounding box center [238, 72] width 36 height 6
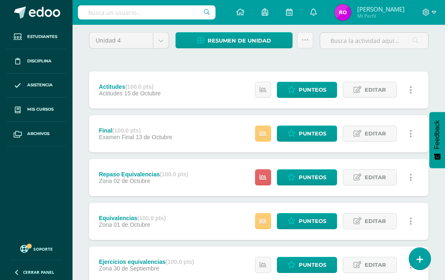
scroll to position [71, 0]
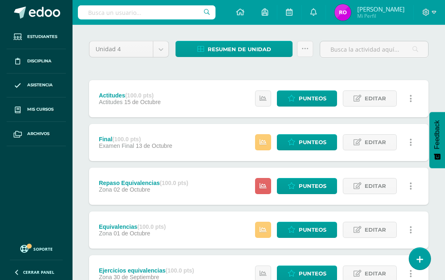
click at [320, 142] on span "Punteos" at bounding box center [313, 141] width 28 height 15
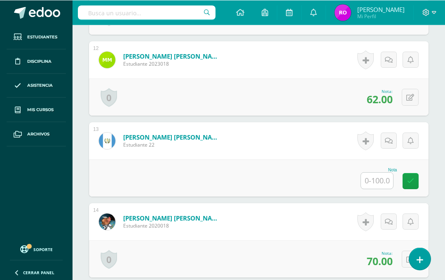
scroll to position [1155, 0]
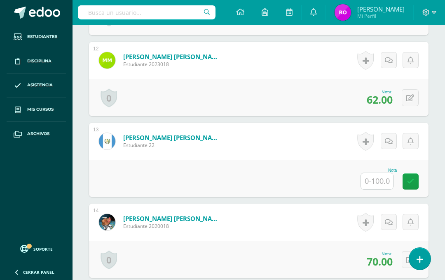
click at [379, 184] on input "text" at bounding box center [377, 181] width 32 height 16
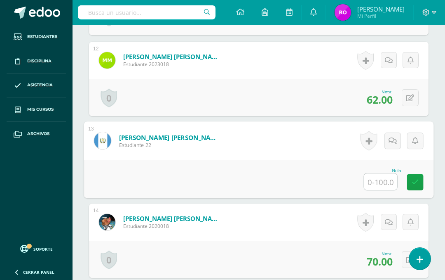
scroll to position [1155, 20]
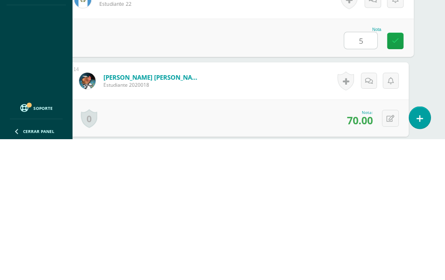
type input "50"
click at [391, 174] on link at bounding box center [396, 182] width 16 height 16
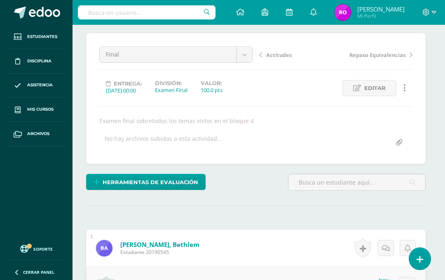
scroll to position [0, 3]
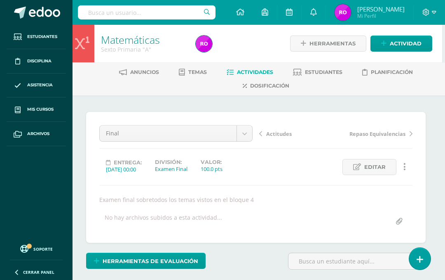
click at [323, 69] on span "Estudiantes" at bounding box center [324, 72] width 38 height 6
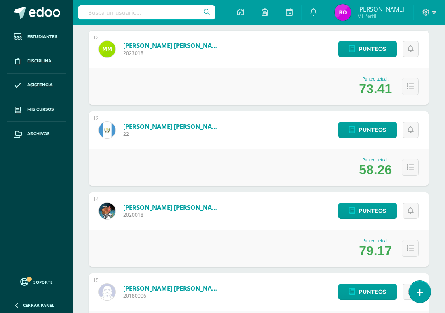
scroll to position [1053, 0]
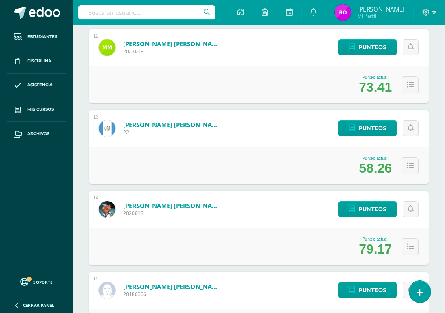
click at [383, 126] on span "Punteos" at bounding box center [373, 127] width 28 height 15
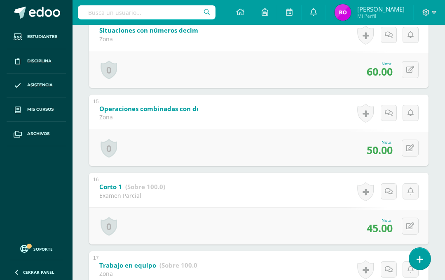
scroll to position [1217, 0]
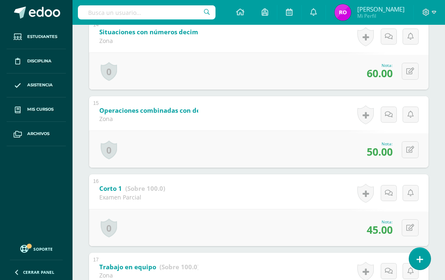
click at [415, 158] on button at bounding box center [410, 149] width 17 height 17
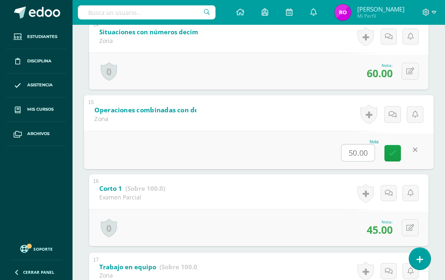
click at [361, 160] on input "50.00" at bounding box center [358, 152] width 33 height 16
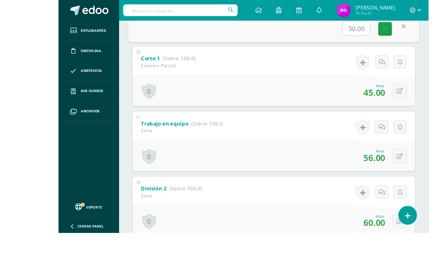
scroll to position [1336, 20]
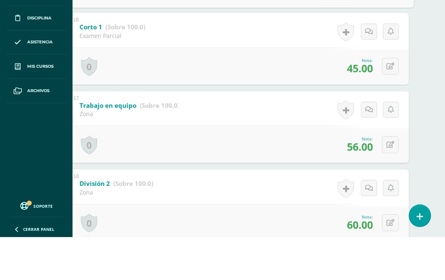
type input "70"
click at [374, 26] on link at bounding box center [373, 34] width 16 height 16
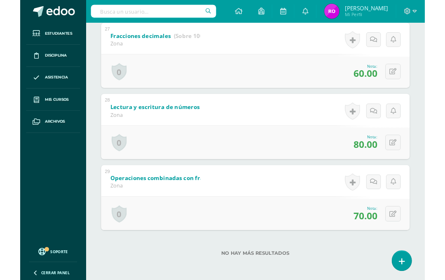
scroll to position [2278, 0]
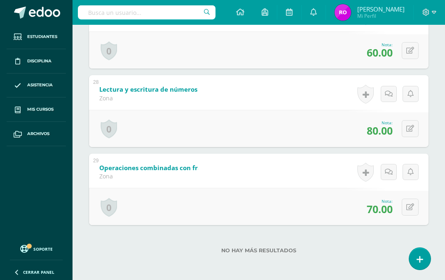
click at [409, 54] on icon at bounding box center [411, 50] width 8 height 7
click at [357, 61] on input "60.00" at bounding box center [358, 53] width 33 height 16
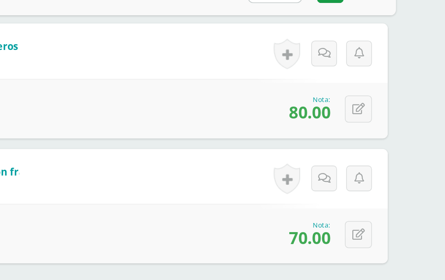
type input "70"
click at [370, 56] on icon at bounding box center [373, 59] width 7 height 7
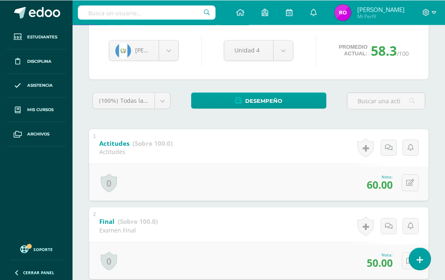
scroll to position [0, 0]
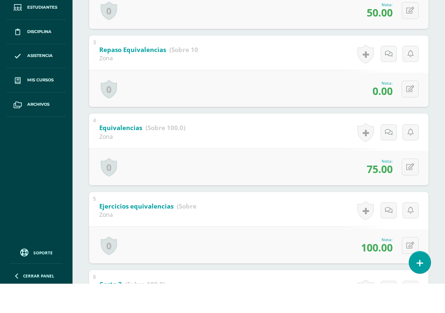
scroll to position [311, 0]
click at [413, 115] on icon at bounding box center [411, 118] width 8 height 7
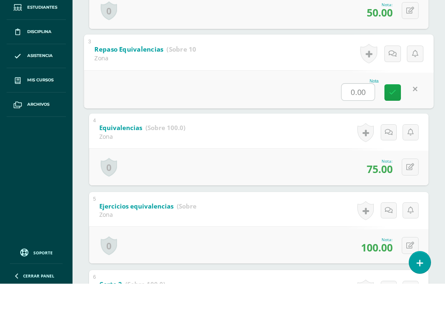
click at [360, 113] on input "0.00" at bounding box center [358, 121] width 33 height 16
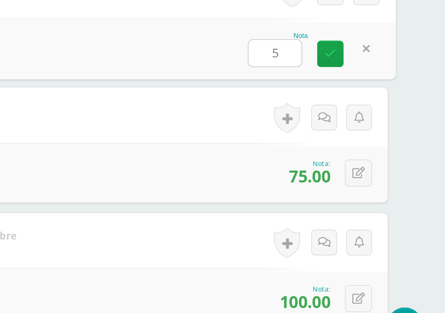
type input "50"
click at [370, 118] on icon at bounding box center [373, 121] width 7 height 7
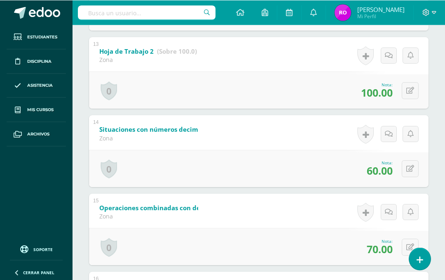
scroll to position [1120, 0]
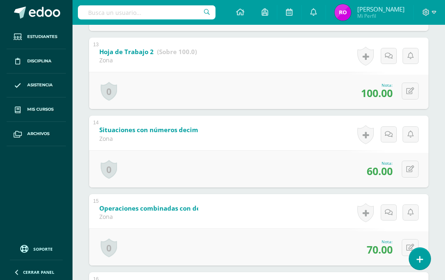
click at [405, 177] on button at bounding box center [410, 168] width 17 height 17
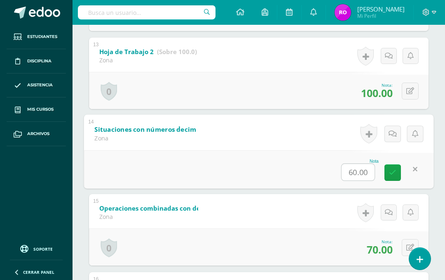
click at [358, 180] on input "60.00" at bounding box center [358, 172] width 33 height 16
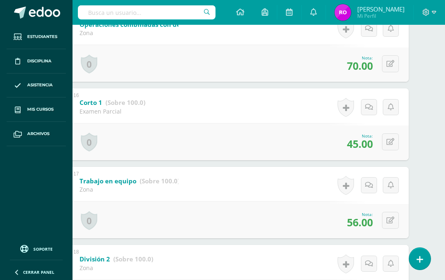
scroll to position [1303, 20]
type input "80"
click at [371, 9] on span "[PERSON_NAME]" at bounding box center [381, 9] width 47 height 8
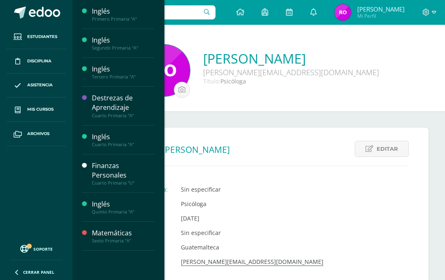
click at [41, 109] on span "Mis cursos" at bounding box center [40, 109] width 26 height 7
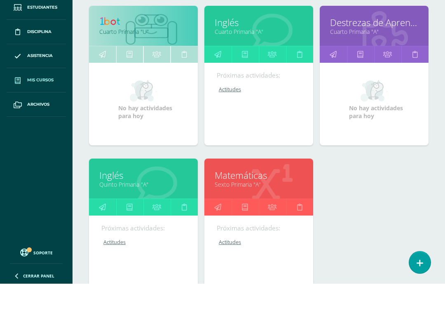
scroll to position [273, 0]
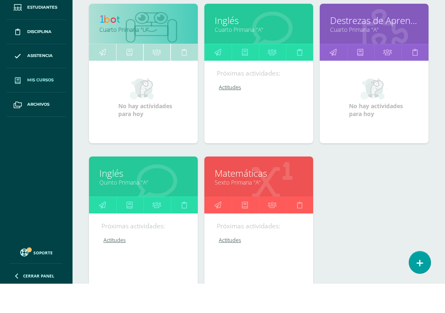
click at [238, 196] on link "Matemáticas" at bounding box center [259, 202] width 88 height 13
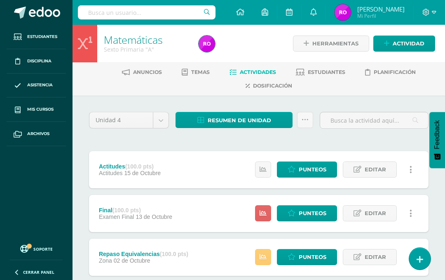
click at [332, 67] on link "Estudiantes" at bounding box center [320, 72] width 49 height 13
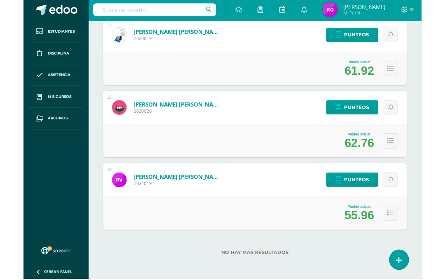
scroll to position [1499, 0]
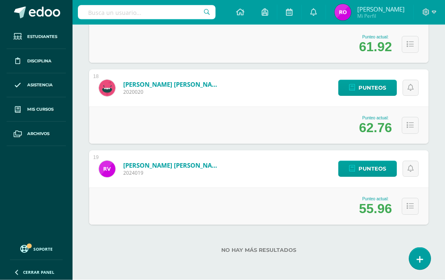
click at [368, 169] on span "Punteos" at bounding box center [373, 168] width 28 height 15
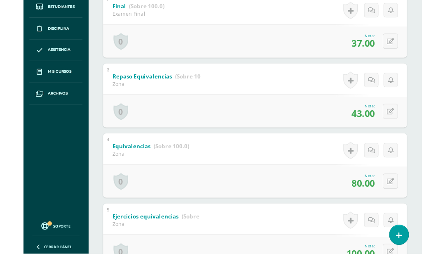
scroll to position [267, 0]
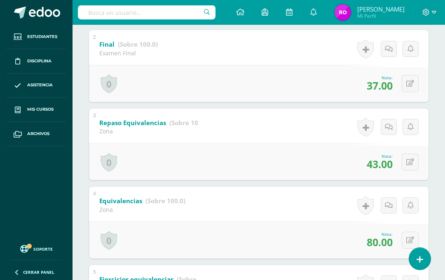
click at [412, 86] on icon at bounding box center [411, 83] width 8 height 7
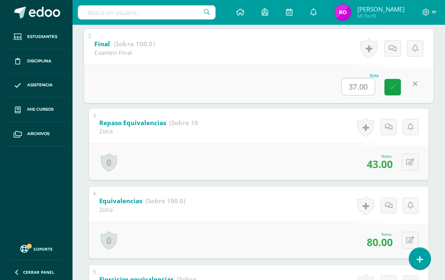
click at [362, 89] on input "37.00" at bounding box center [358, 86] width 33 height 16
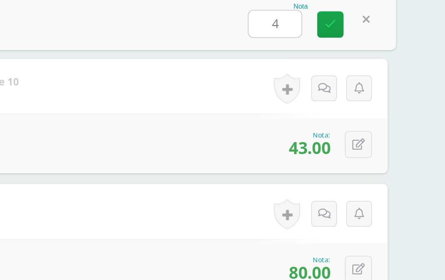
type input "40"
click at [365, 79] on link at bounding box center [373, 87] width 16 height 16
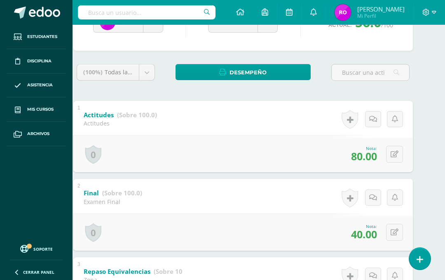
scroll to position [0, 16]
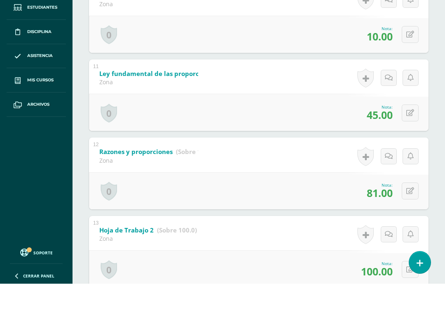
scroll to position [915, 0]
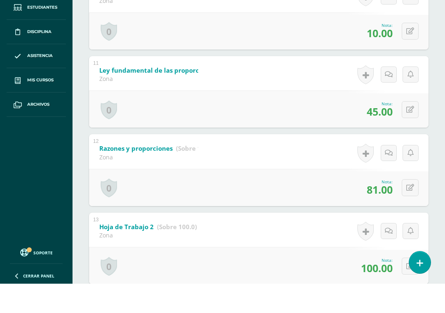
click at [409, 135] on icon at bounding box center [411, 138] width 8 height 7
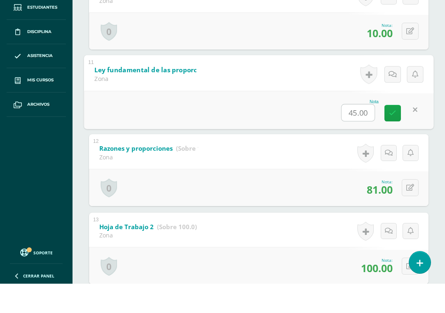
click at [360, 133] on input "45.00" at bounding box center [358, 141] width 33 height 16
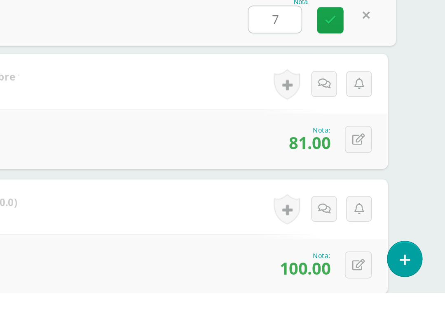
type input "70"
click at [370, 139] on icon at bounding box center [373, 142] width 7 height 7
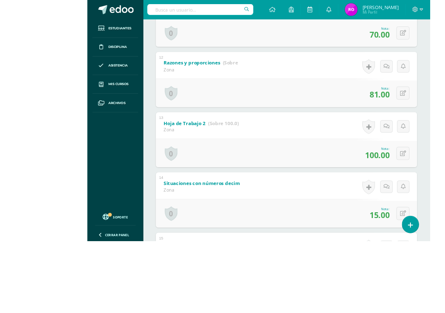
scroll to position [1142, 0]
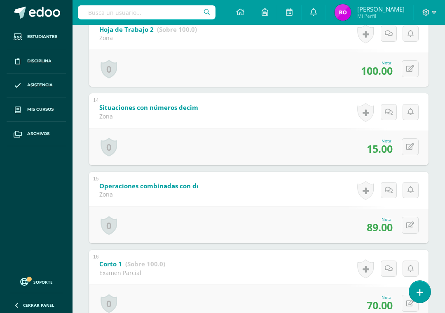
click at [405, 155] on button at bounding box center [410, 146] width 17 height 17
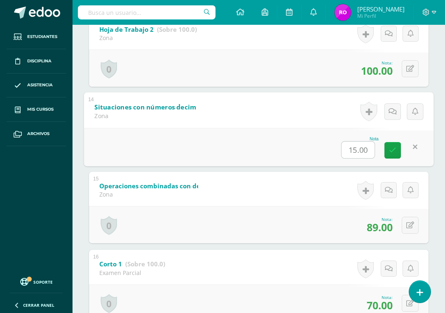
click at [362, 158] on input "15.00" at bounding box center [358, 149] width 33 height 16
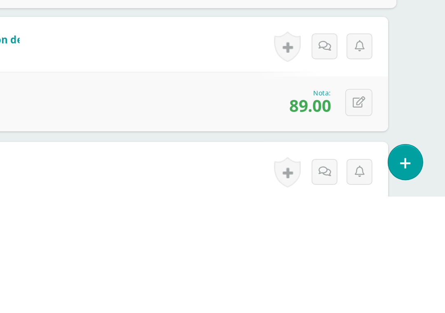
type input "50"
click at [370, 176] on icon at bounding box center [373, 179] width 7 height 7
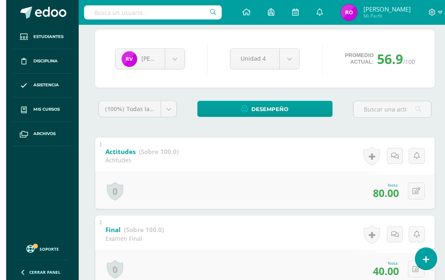
scroll to position [0, 0]
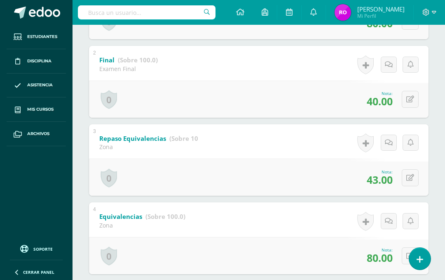
scroll to position [251, 0]
click at [411, 181] on icon at bounding box center [411, 177] width 8 height 7
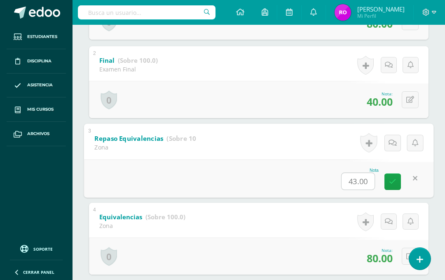
click at [358, 188] on input "43.00" at bounding box center [358, 180] width 33 height 16
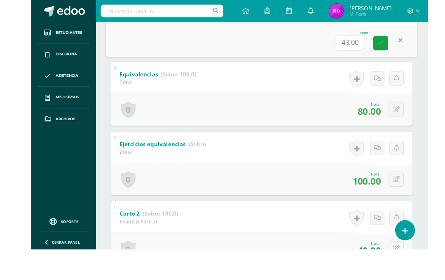
scroll to position [384, 20]
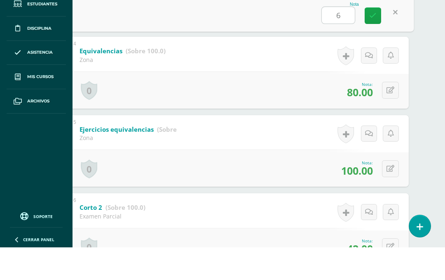
type input "63"
click at [371, 40] on link at bounding box center [373, 48] width 16 height 16
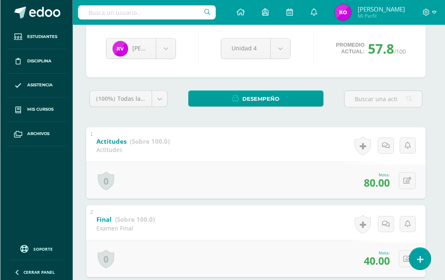
scroll to position [0, 2]
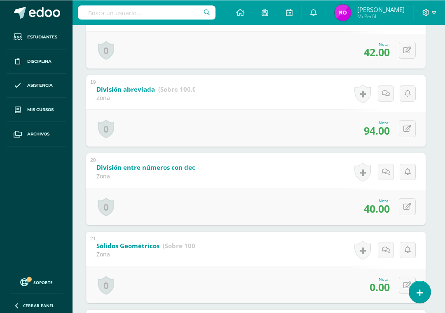
scroll to position [1551, 3]
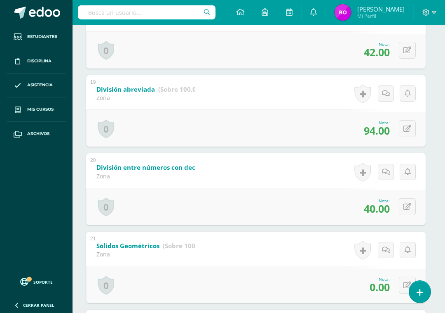
click at [409, 54] on icon at bounding box center [408, 50] width 8 height 7
click at [352, 61] on input "42.00" at bounding box center [355, 53] width 33 height 16
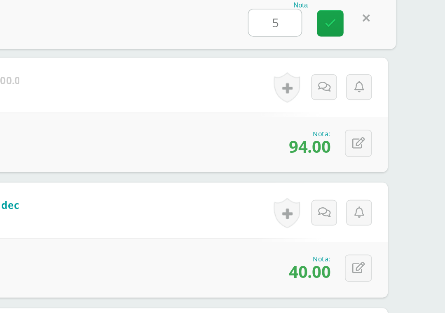
type input "50"
click at [370, 79] on icon at bounding box center [373, 82] width 7 height 7
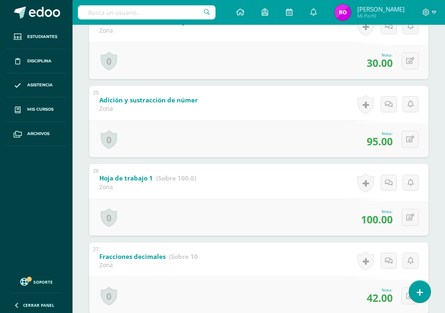
scroll to position [2010, 0]
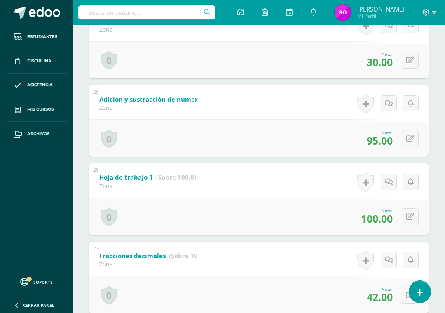
click at [407, 64] on icon at bounding box center [411, 59] width 8 height 7
click at [357, 71] on input "30.00" at bounding box center [358, 63] width 33 height 16
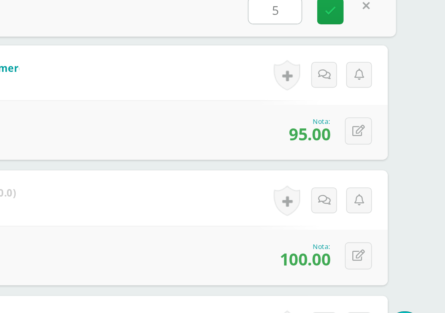
type input "50"
click at [365, 85] on link at bounding box center [373, 93] width 16 height 16
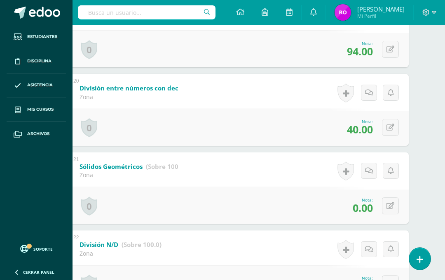
scroll to position [1614, 20]
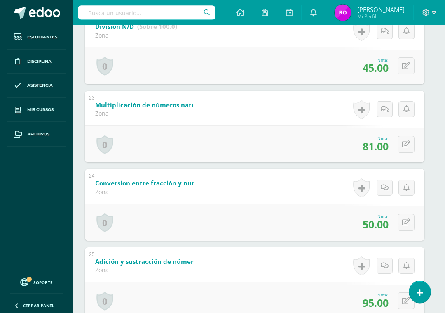
scroll to position [1067, 4]
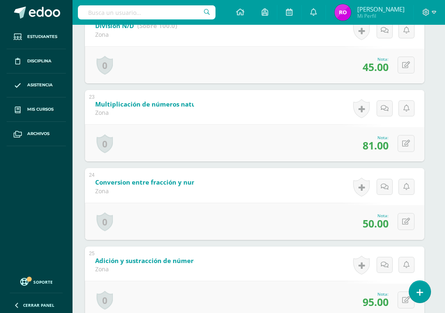
click at [405, 68] on icon at bounding box center [406, 64] width 8 height 7
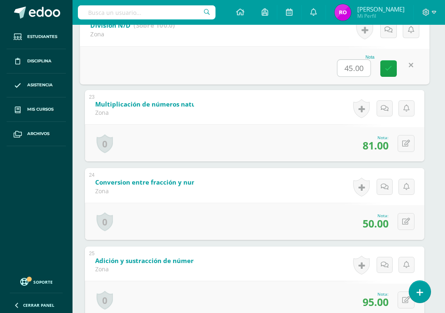
click at [353, 76] on input "45.00" at bounding box center [354, 68] width 33 height 16
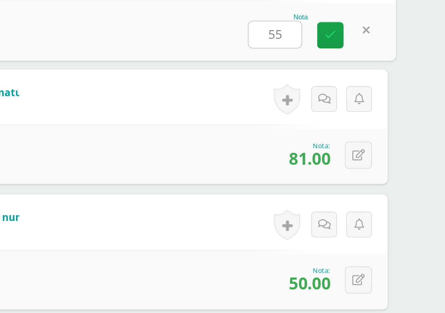
type input "5"
type input "65"
click at [370, 94] on icon at bounding box center [373, 97] width 7 height 7
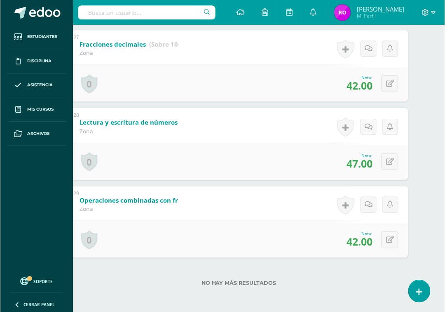
scroll to position [1465, 20]
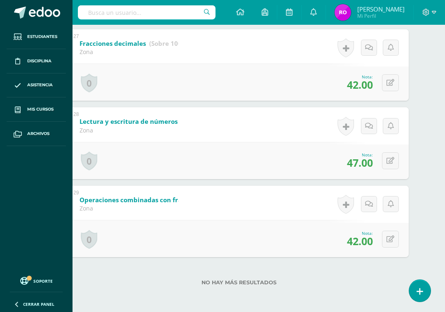
click at [390, 82] on button at bounding box center [390, 82] width 17 height 17
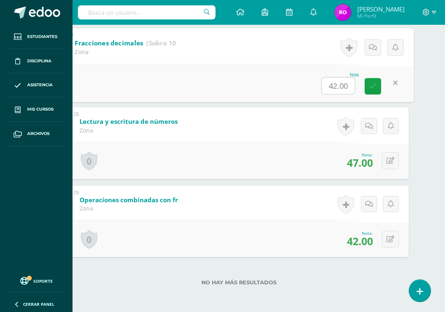
click at [344, 83] on input "42.00" at bounding box center [338, 85] width 33 height 16
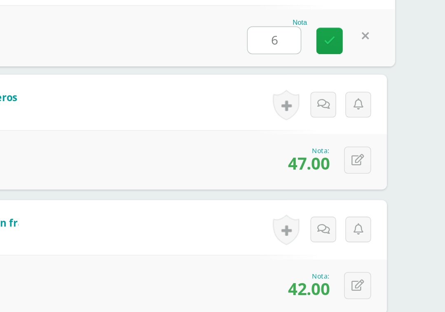
type input "62"
click at [369, 82] on icon at bounding box center [372, 85] width 7 height 7
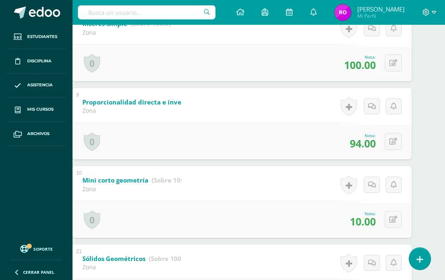
scroll to position [716, 17]
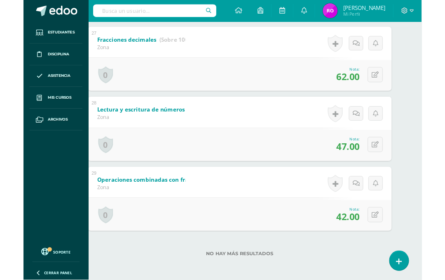
scroll to position [1497, 17]
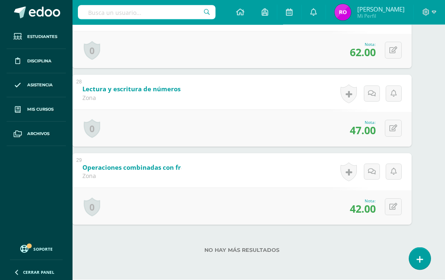
click at [397, 129] on button at bounding box center [393, 128] width 17 height 17
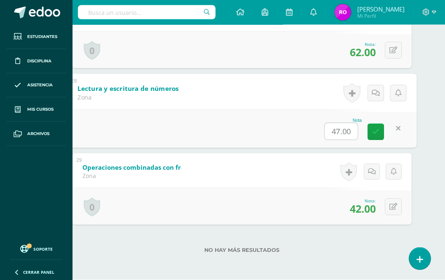
click at [339, 129] on input "47.00" at bounding box center [341, 131] width 33 height 16
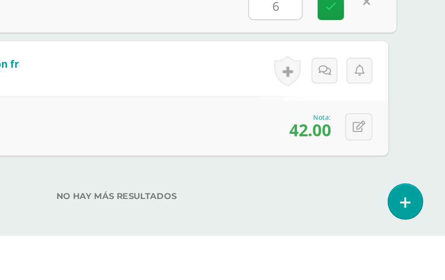
type input "67"
click at [370, 133] on icon at bounding box center [373, 136] width 7 height 7
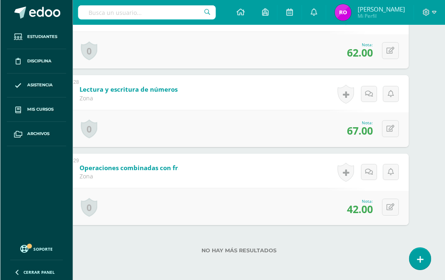
scroll to position [1497, 20]
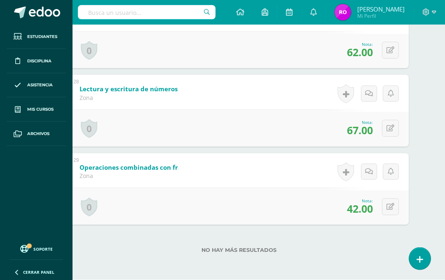
click at [391, 209] on button at bounding box center [390, 206] width 17 height 17
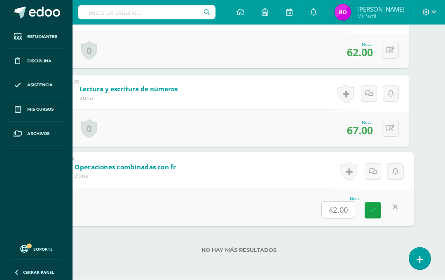
click at [342, 202] on input "42.00" at bounding box center [338, 209] width 33 height 16
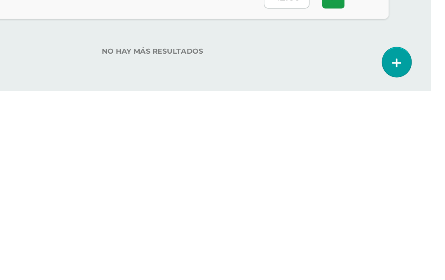
scroll to position [1496, 20]
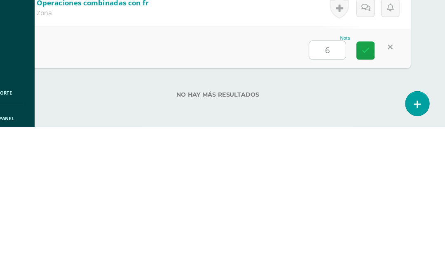
type input "62"
click at [369, 207] on icon at bounding box center [372, 210] width 7 height 7
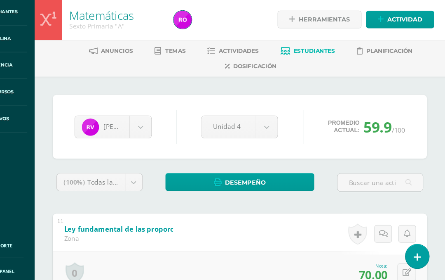
click at [308, 69] on span "Estudiantes" at bounding box center [327, 72] width 38 height 6
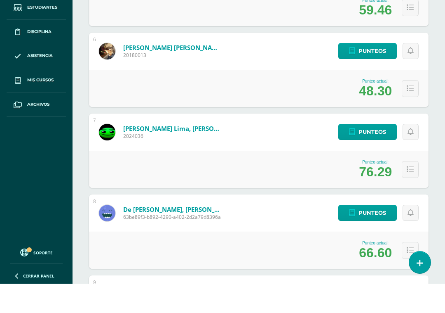
scroll to position [535, 0]
click at [372, 73] on span "Punteos" at bounding box center [373, 80] width 28 height 15
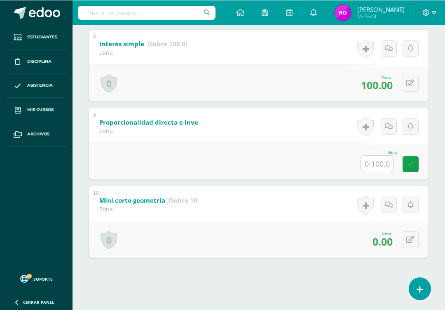
scroll to position [749, 0]
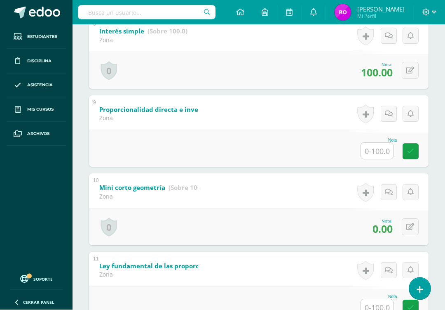
click at [381, 159] on input "text" at bounding box center [377, 151] width 32 height 16
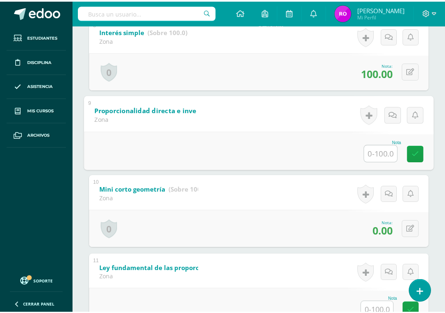
scroll to position [749, 20]
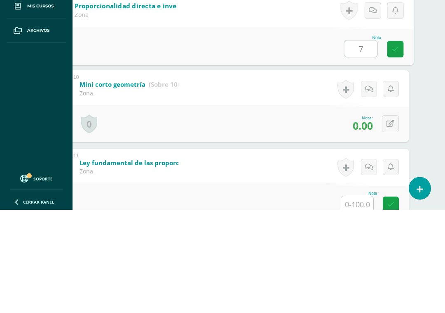
type input "70"
click at [395, 149] on icon at bounding box center [395, 152] width 7 height 7
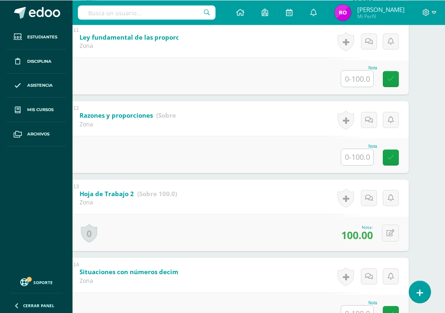
scroll to position [986, 20]
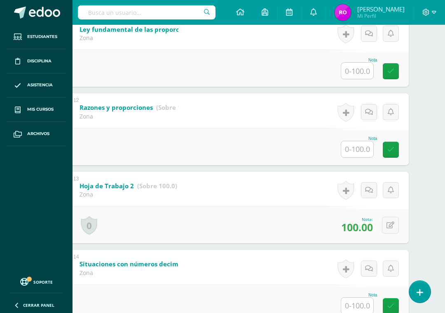
click at [369, 79] on input "text" at bounding box center [357, 71] width 32 height 16
type input "70"
click at [394, 75] on icon at bounding box center [395, 71] width 7 height 7
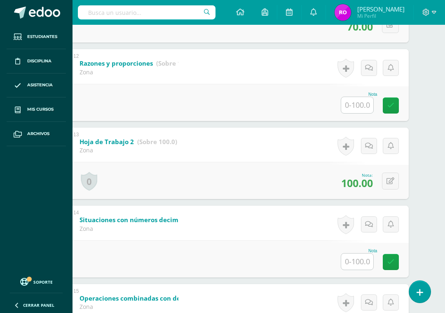
click at [360, 113] on input "text" at bounding box center [357, 105] width 32 height 16
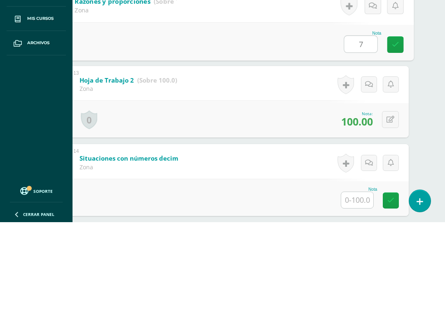
type input "70"
click at [399, 127] on link at bounding box center [396, 135] width 16 height 16
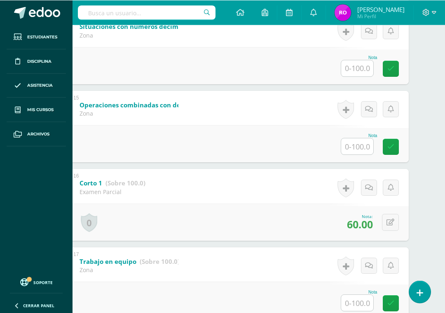
scroll to position [1224, 20]
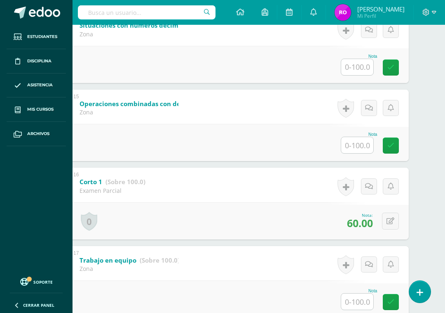
click at [362, 75] on input "text" at bounding box center [357, 67] width 32 height 16
click at [399, 76] on link at bounding box center [396, 68] width 16 height 16
type input "60.00"
click at [390, 73] on button at bounding box center [390, 64] width 17 height 17
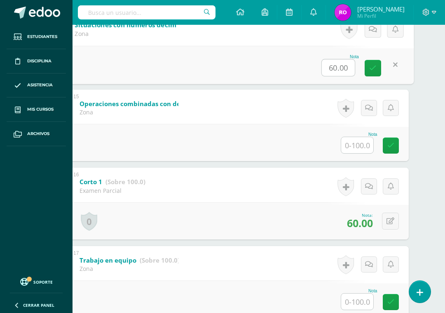
click at [360, 153] on input "text" at bounding box center [357, 145] width 32 height 16
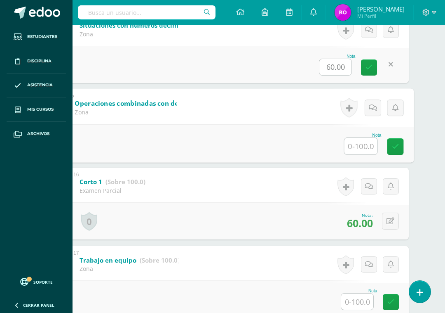
scroll to position [1195, 20]
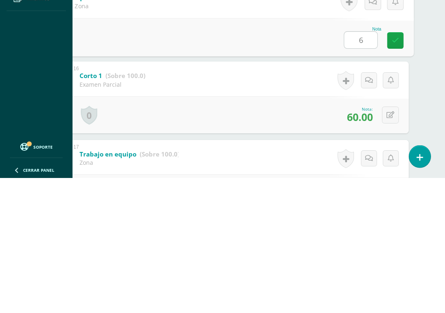
type input "60"
click at [393, 172] on icon at bounding box center [395, 175] width 7 height 7
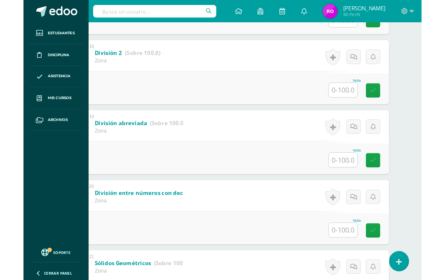
scroll to position [1526, 20]
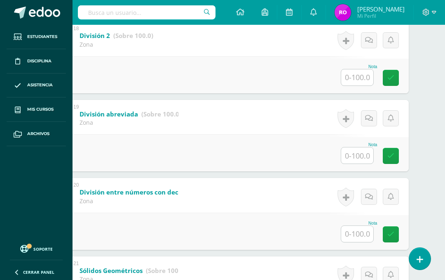
click at [351, 18] on img at bounding box center [343, 12] width 16 height 16
click at [351, 19] on img at bounding box center [343, 12] width 16 height 16
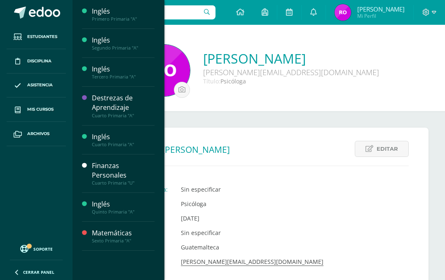
click at [40, 112] on span "Mis cursos" at bounding box center [40, 109] width 26 height 7
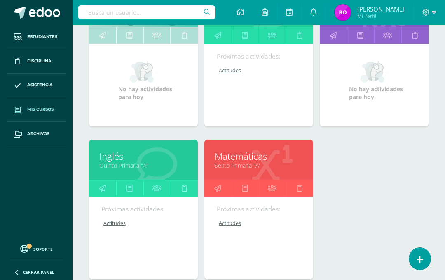
scroll to position [316, 0]
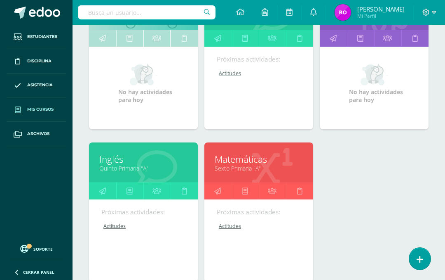
click at [236, 160] on link "Matemáticas" at bounding box center [259, 159] width 88 height 13
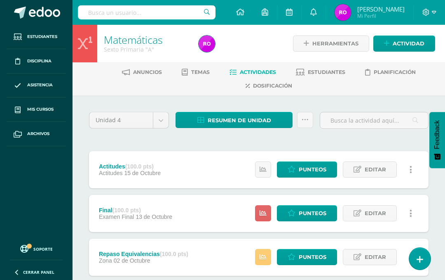
click at [325, 73] on span "Estudiantes" at bounding box center [327, 72] width 38 height 6
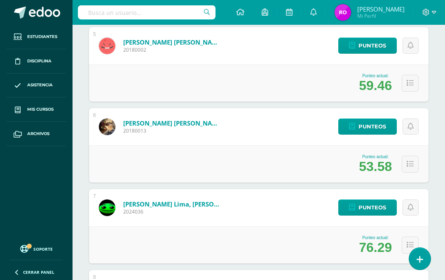
scroll to position [483, 0]
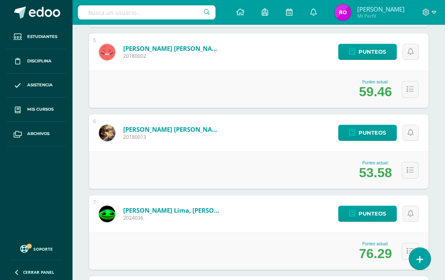
click at [374, 129] on span "Punteos" at bounding box center [373, 132] width 28 height 15
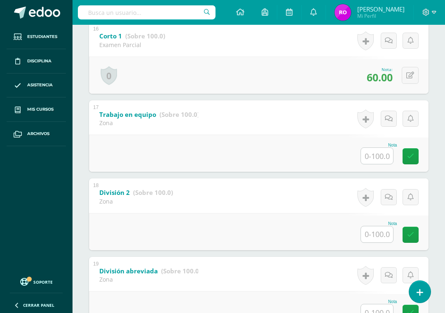
scroll to position [1370, 0]
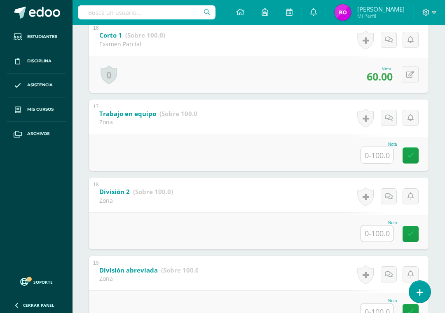
click at [377, 163] on input "text" at bounding box center [377, 155] width 32 height 16
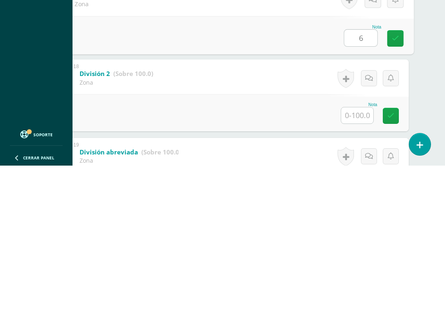
type input "60"
click at [393, 182] on icon at bounding box center [395, 185] width 7 height 7
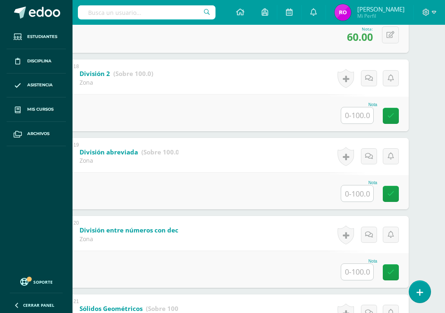
click at [361, 123] on input "text" at bounding box center [357, 115] width 32 height 16
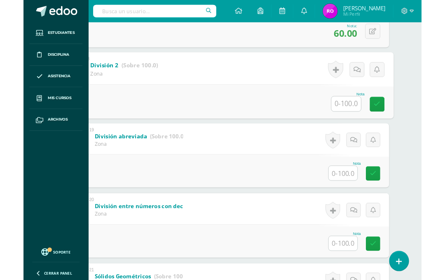
scroll to position [1459, 20]
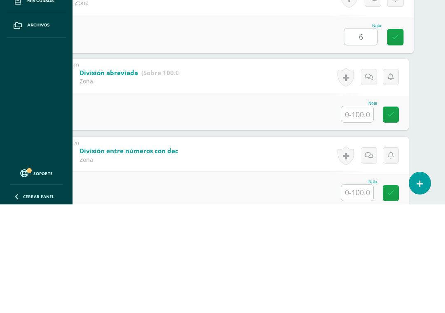
type input "60"
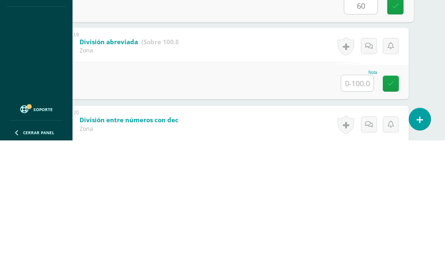
click at [397, 142] on icon at bounding box center [395, 145] width 7 height 7
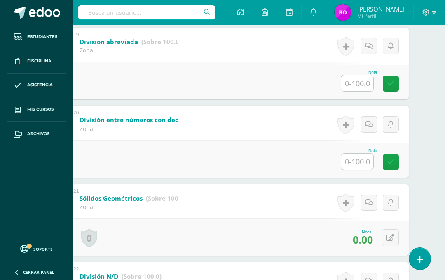
click at [359, 91] on input "text" at bounding box center [357, 83] width 32 height 16
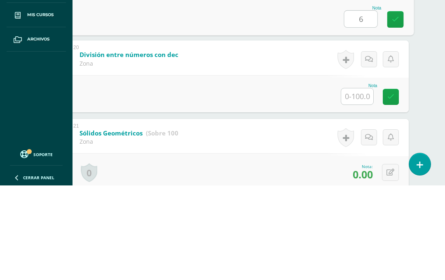
type input "60"
click at [393, 110] on icon at bounding box center [395, 113] width 7 height 7
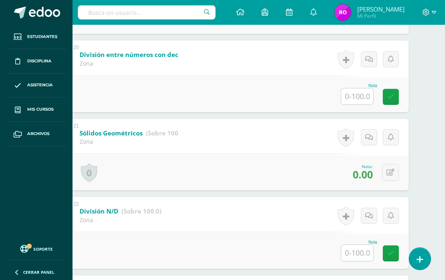
click at [358, 104] on input "text" at bounding box center [357, 96] width 32 height 16
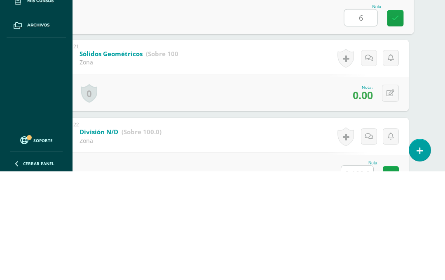
type input "60"
click at [389, 118] on link at bounding box center [396, 126] width 16 height 16
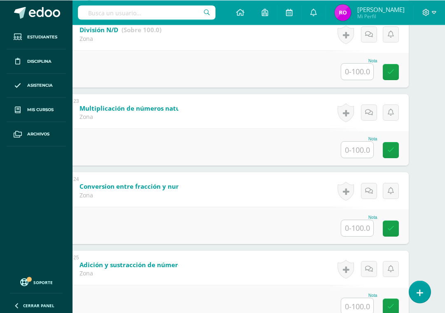
scroll to position [1858, 20]
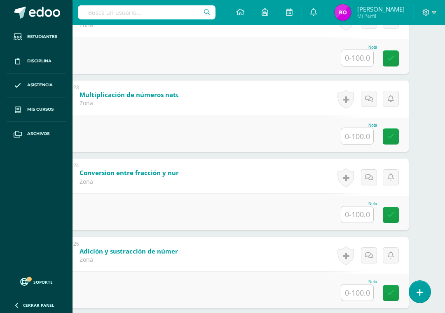
click at [353, 66] on input "text" at bounding box center [357, 58] width 32 height 16
type input "60"
click at [402, 67] on link at bounding box center [396, 59] width 16 height 16
click at [359, 144] on input "text" at bounding box center [357, 136] width 32 height 16
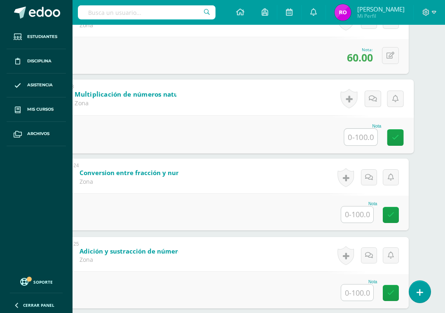
scroll to position [1829, 20]
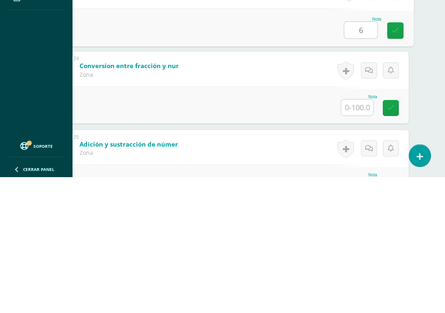
type input "60"
click at [396, 163] on icon at bounding box center [395, 166] width 7 height 7
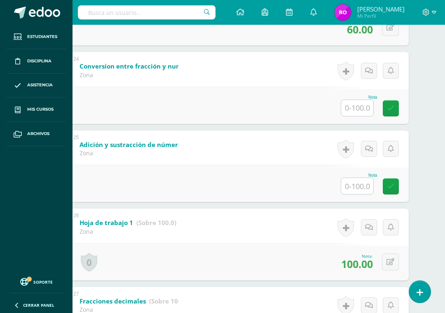
click at [360, 116] on input "text" at bounding box center [357, 108] width 32 height 16
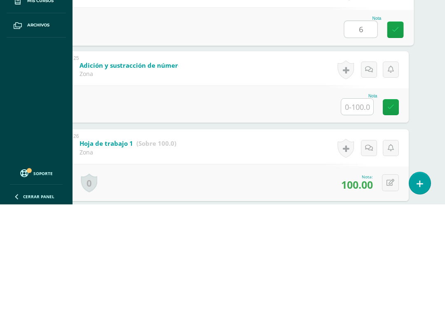
type input "60"
click at [388, 130] on link at bounding box center [396, 138] width 16 height 16
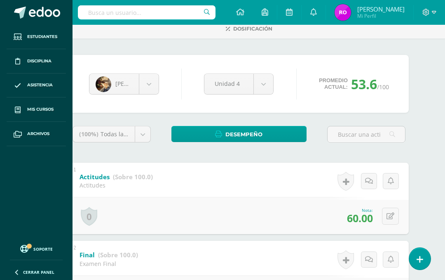
scroll to position [0, 20]
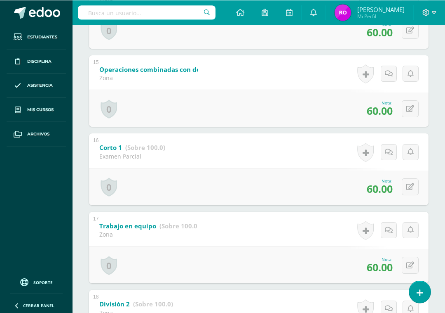
scroll to position [1259, 0]
